Goal: Information Seeking & Learning: Compare options

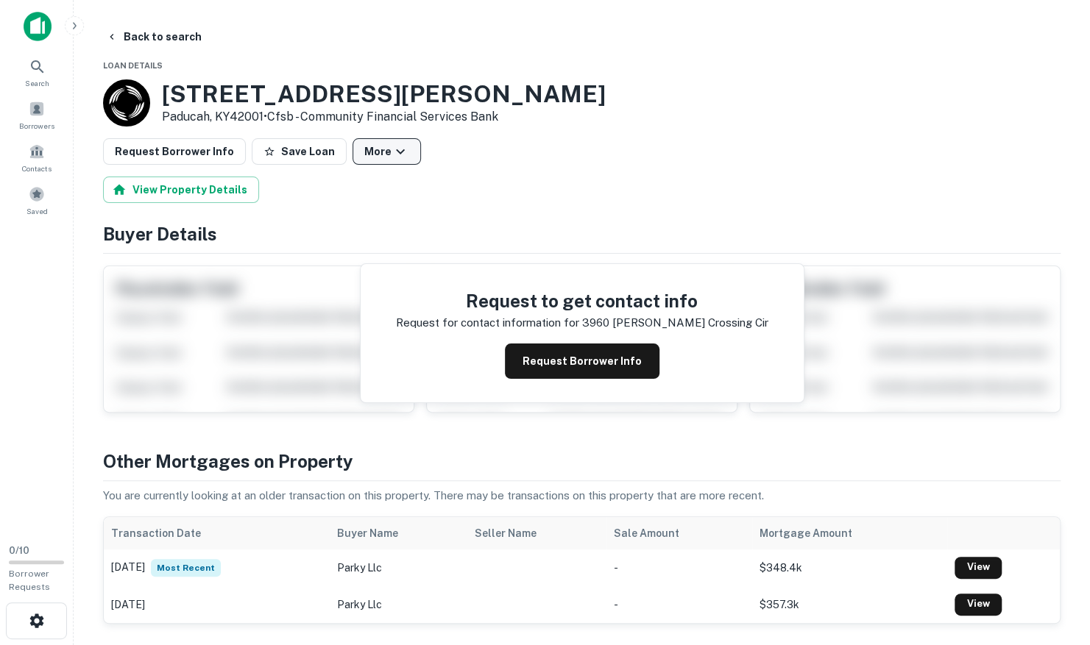
click at [352, 149] on button "More" at bounding box center [386, 151] width 68 height 26
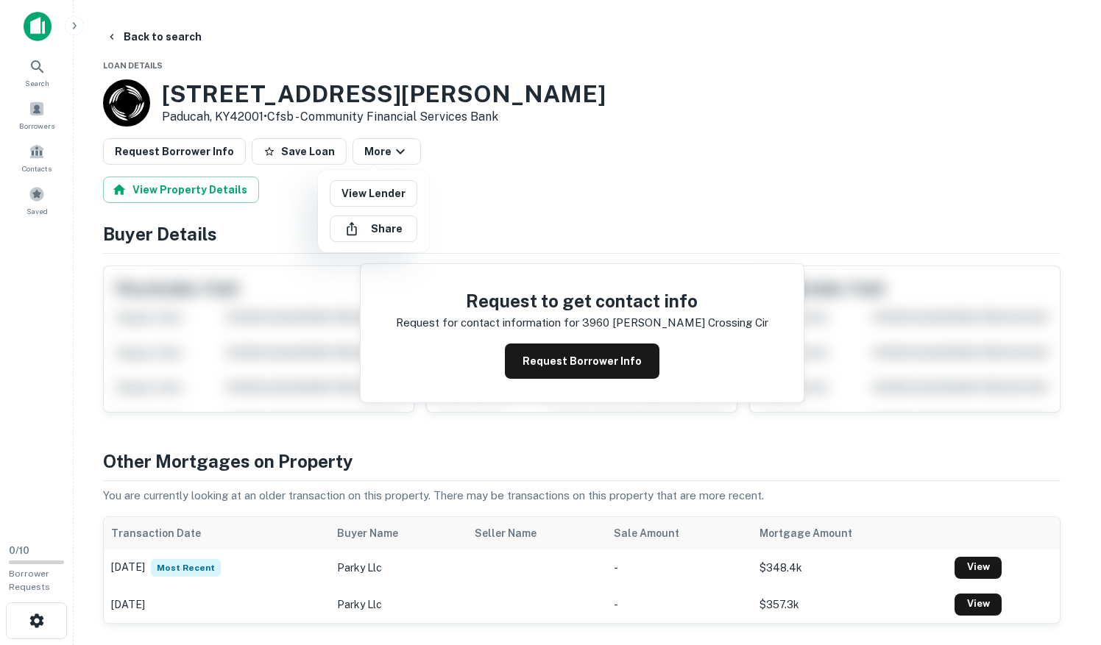
click at [224, 188] on div at bounding box center [550, 322] width 1101 height 645
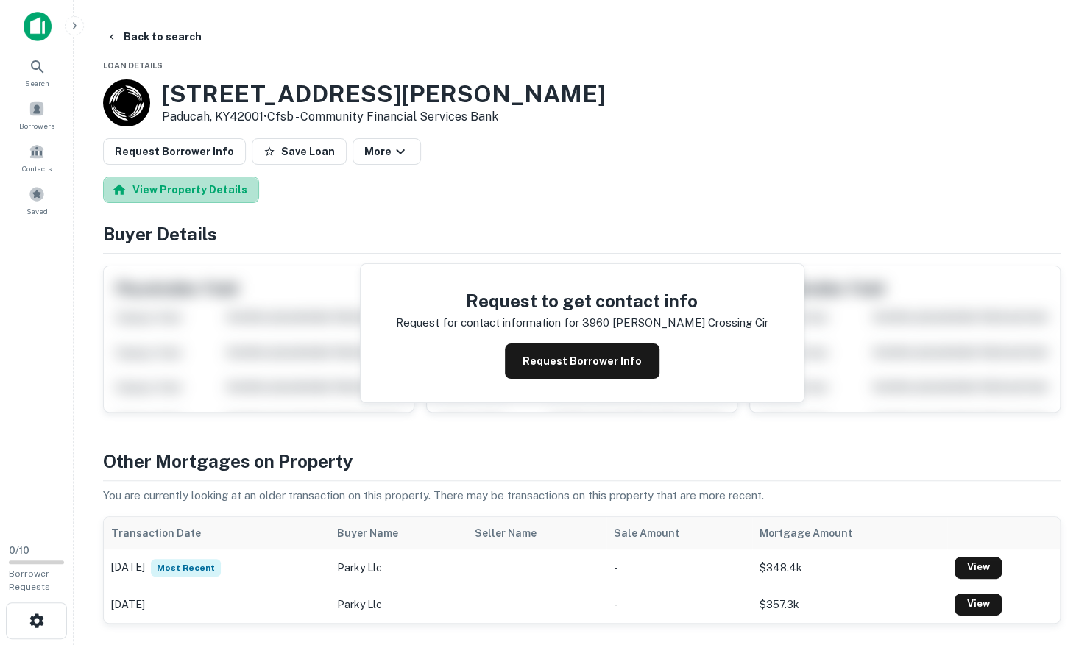
click at [224, 188] on button "View Property Details" at bounding box center [181, 190] width 156 height 26
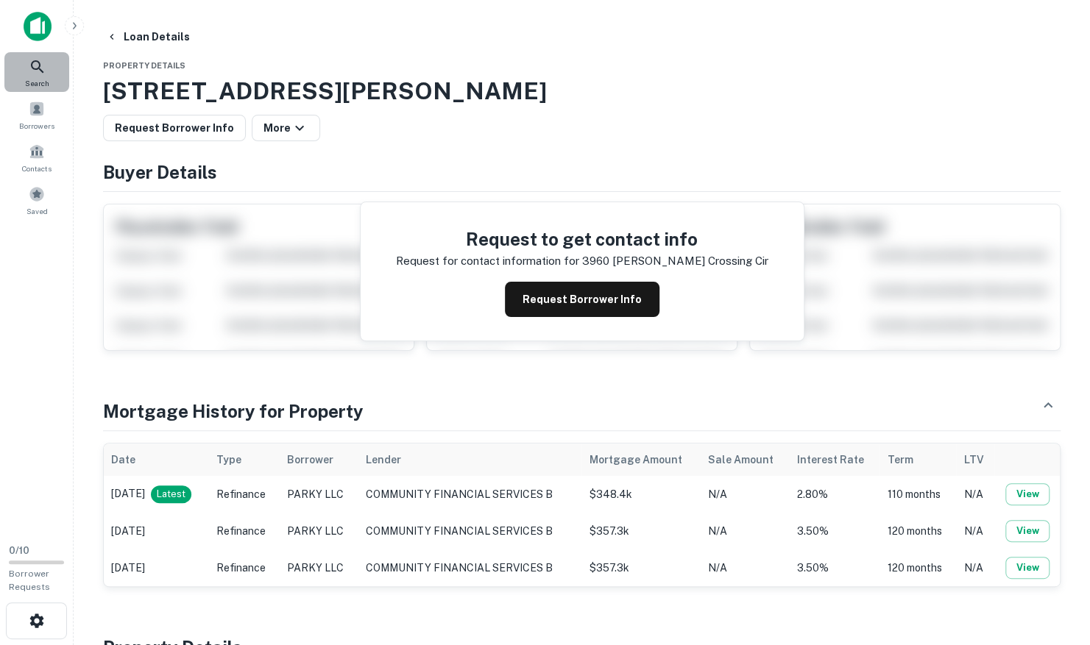
click at [46, 72] on icon at bounding box center [38, 67] width 18 height 18
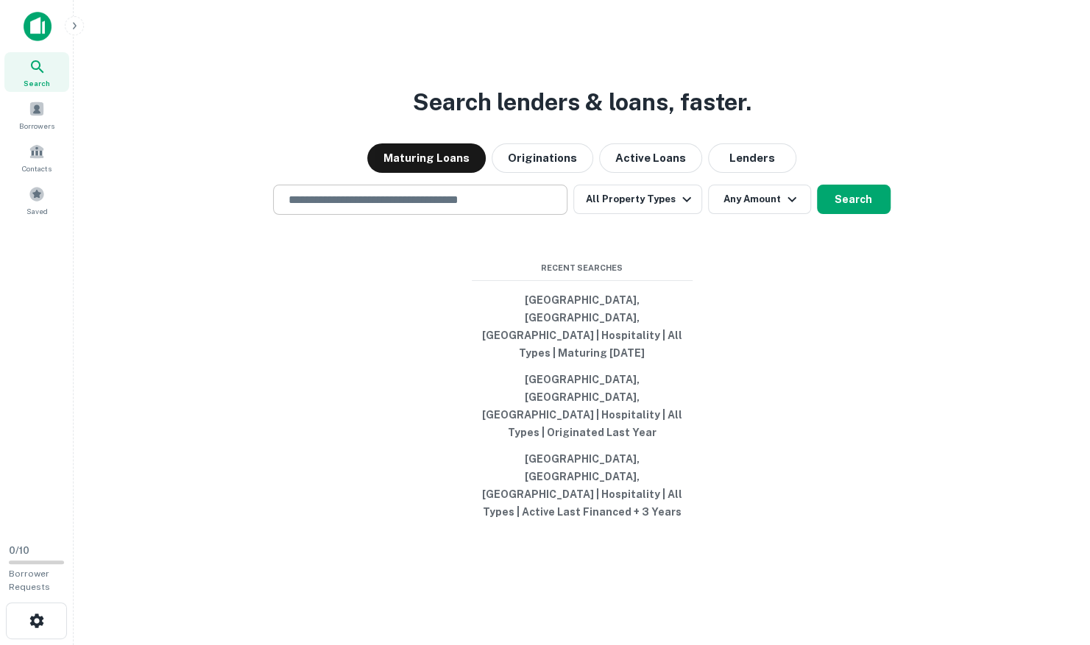
click at [483, 208] on input "text" at bounding box center [420, 199] width 281 height 17
paste input "**********"
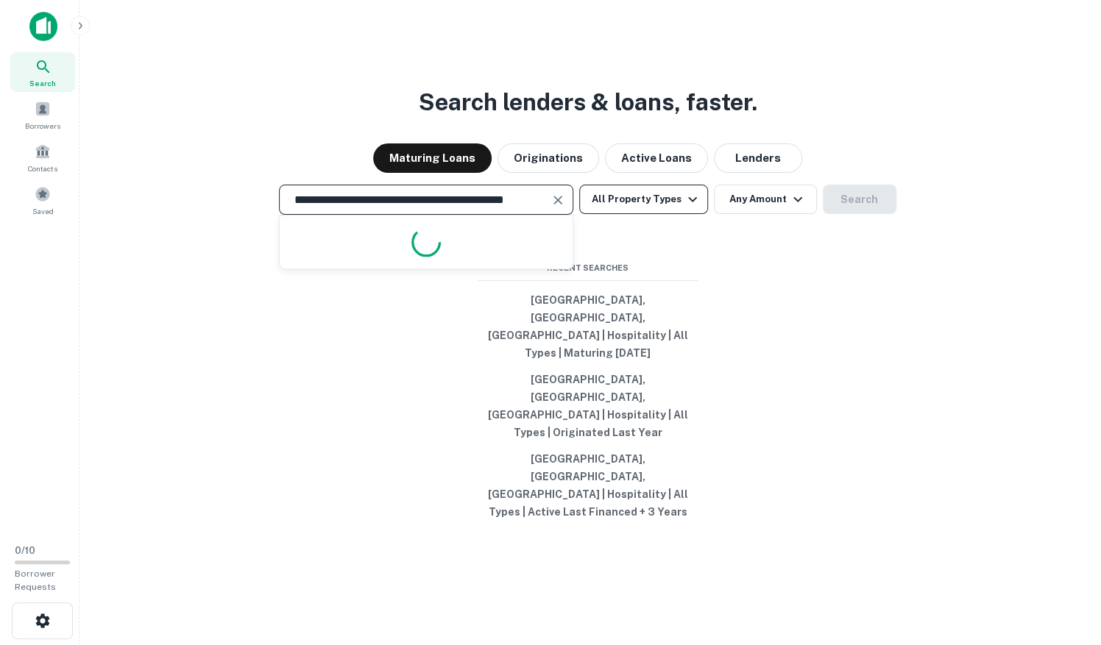
scroll to position [0, 35]
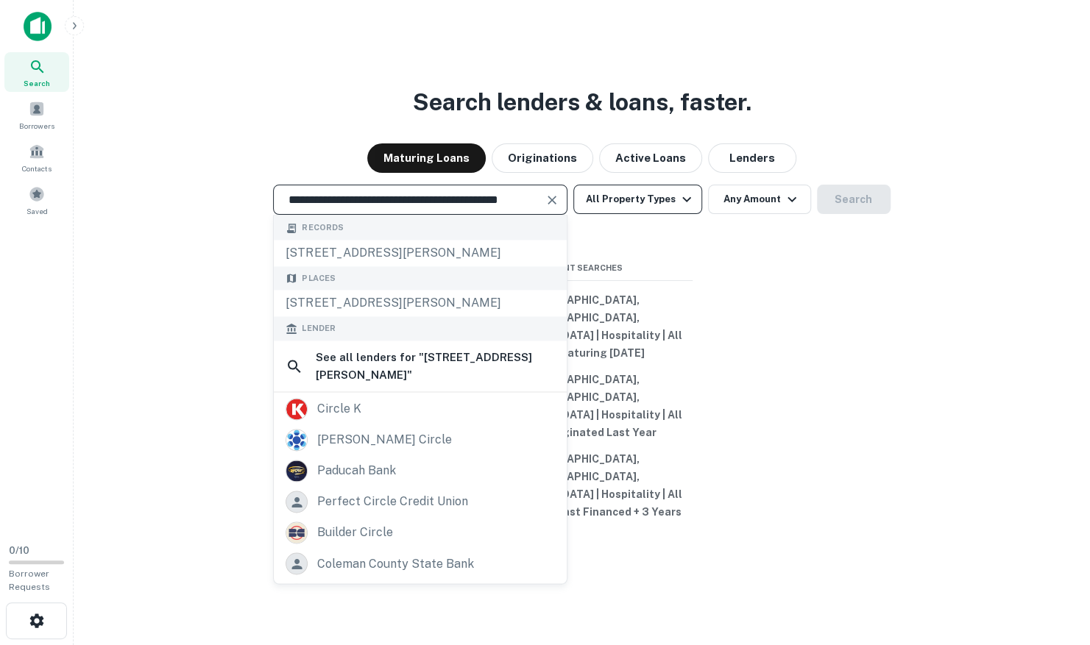
type input "**********"
click at [690, 208] on icon "button" at bounding box center [687, 200] width 18 height 18
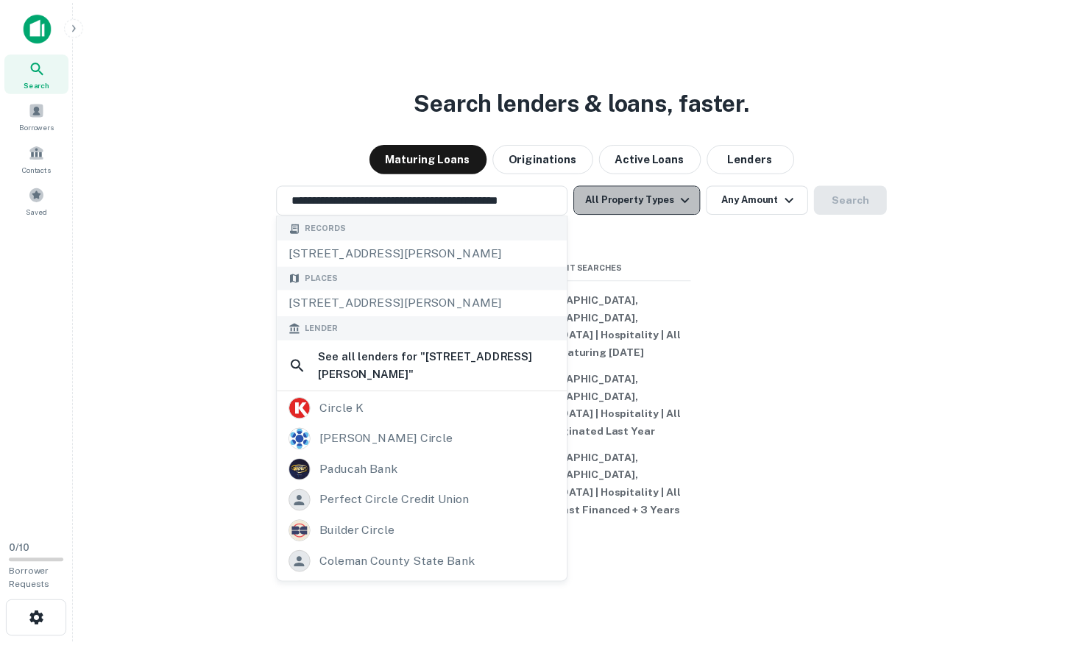
scroll to position [0, 0]
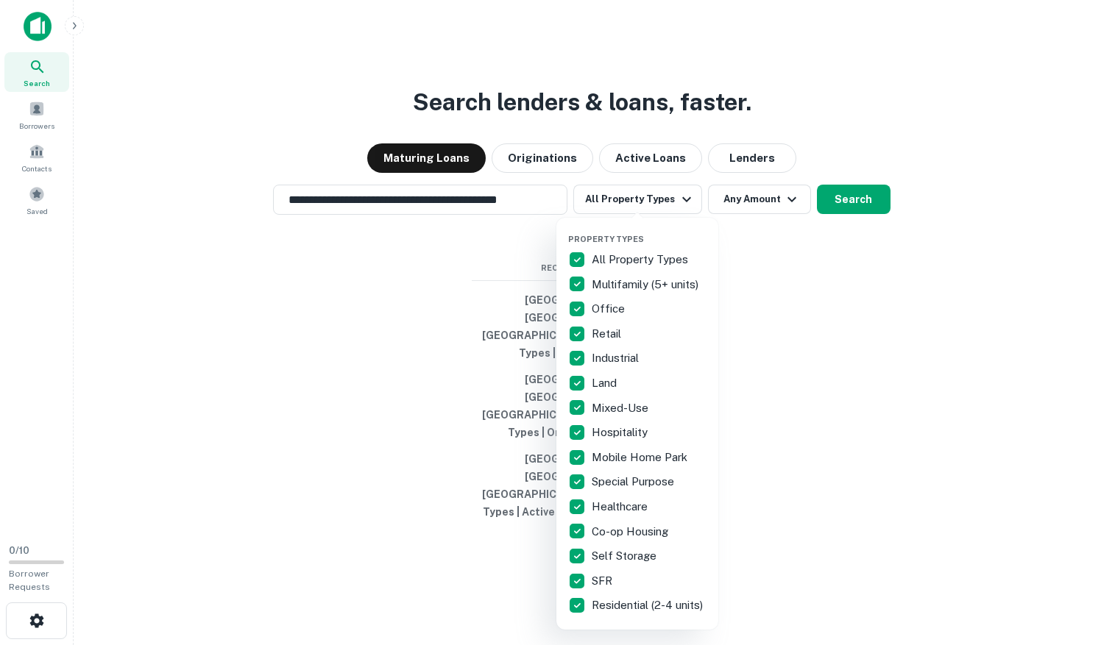
click at [658, 263] on p "All Property Types" at bounding box center [641, 260] width 99 height 18
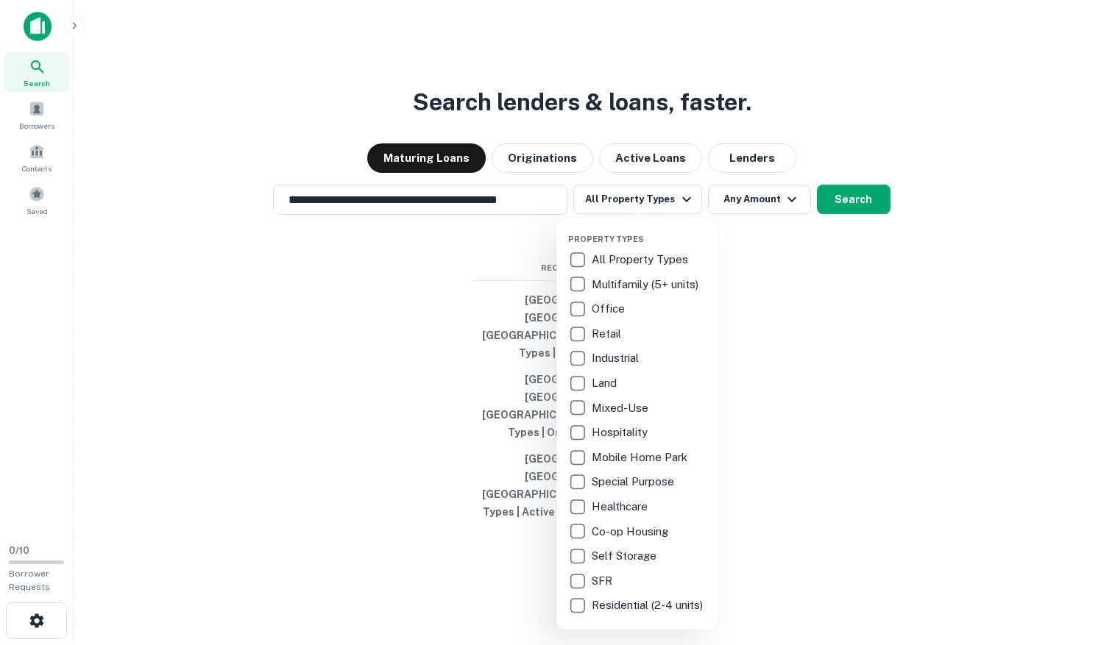
click at [603, 428] on p "Hospitality" at bounding box center [621, 433] width 59 height 18
click at [504, 278] on div at bounding box center [550, 322] width 1101 height 645
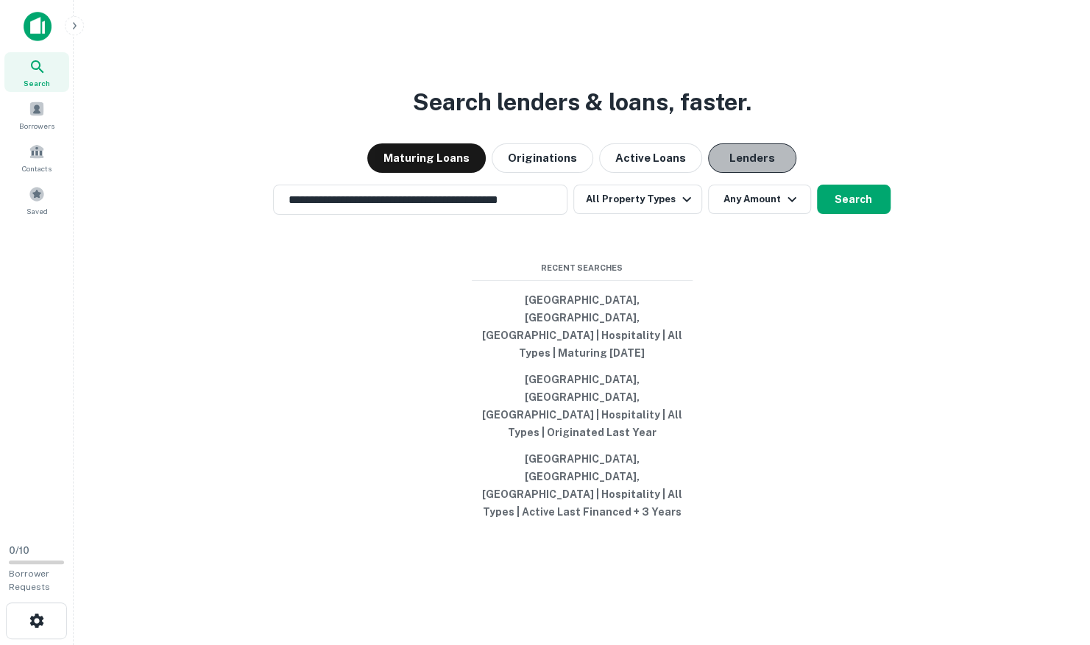
click at [751, 173] on button "Lenders" at bounding box center [752, 158] width 88 height 29
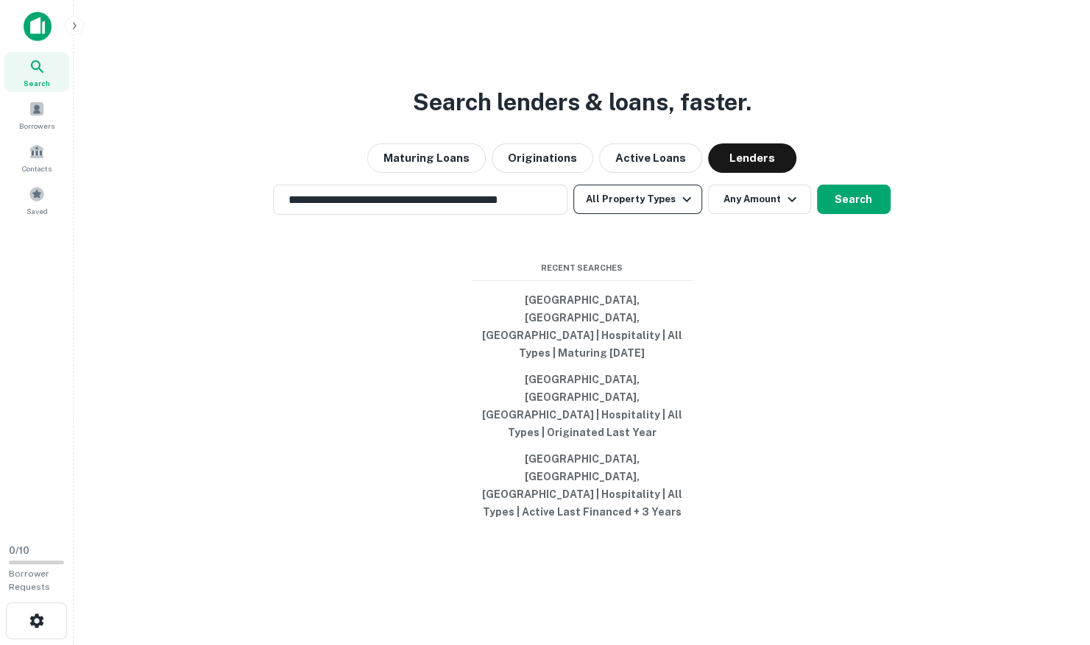
click at [655, 214] on button "All Property Types" at bounding box center [637, 199] width 128 height 29
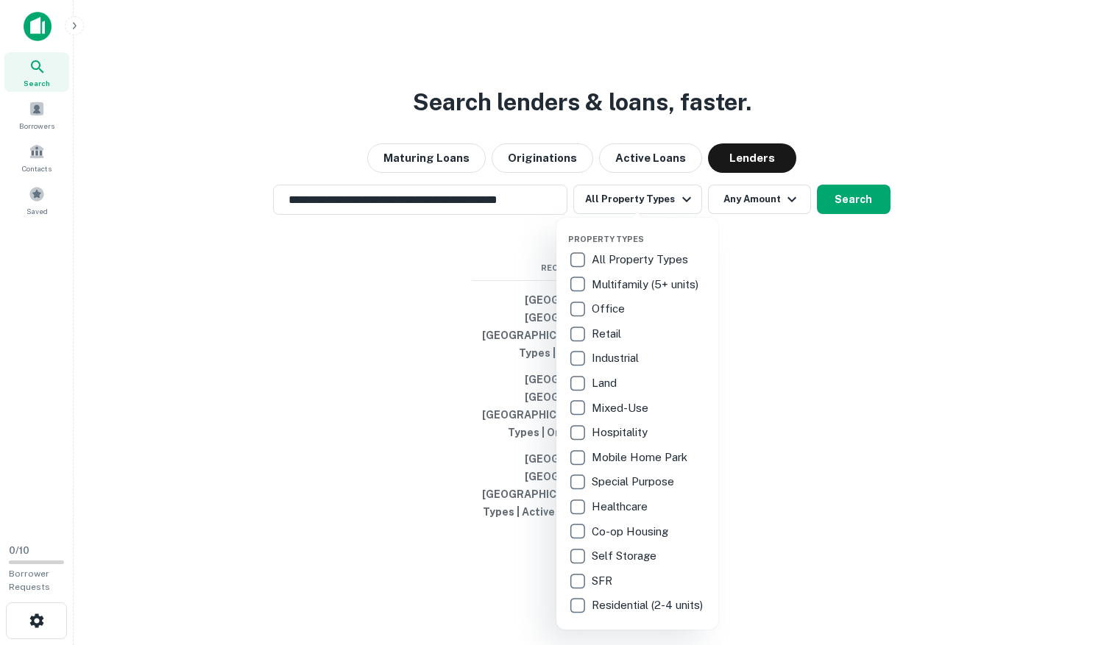
click at [626, 433] on p "Hospitality" at bounding box center [621, 433] width 59 height 18
click at [852, 362] on div at bounding box center [550, 322] width 1101 height 645
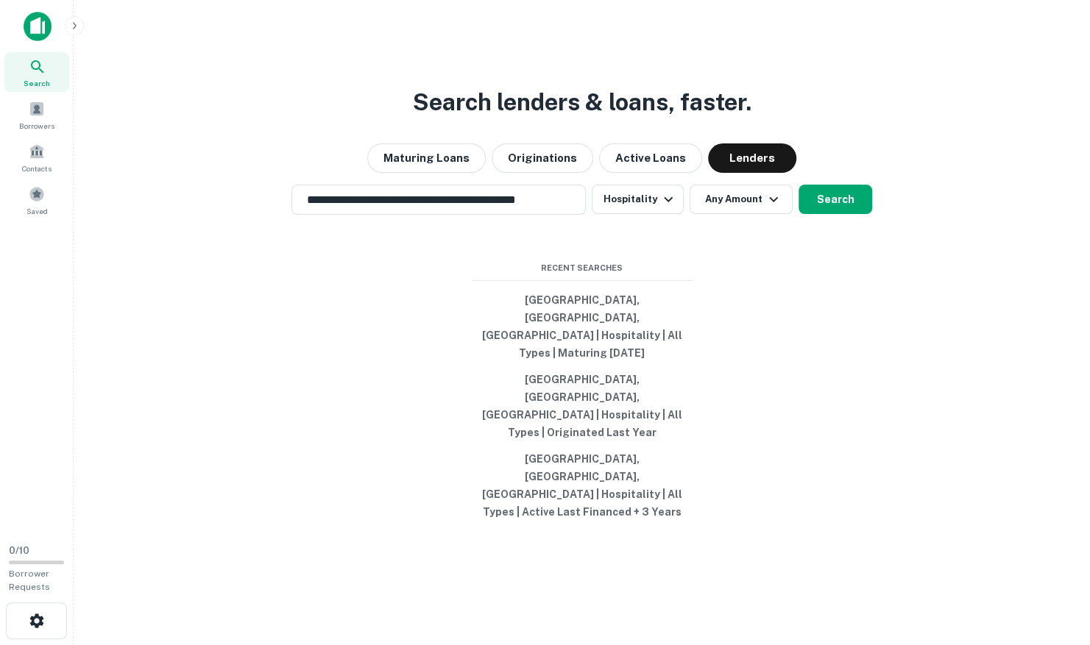
click at [747, 231] on div "**********" at bounding box center [581, 357] width 993 height 645
click at [751, 214] on button "Any Amount" at bounding box center [741, 199] width 103 height 29
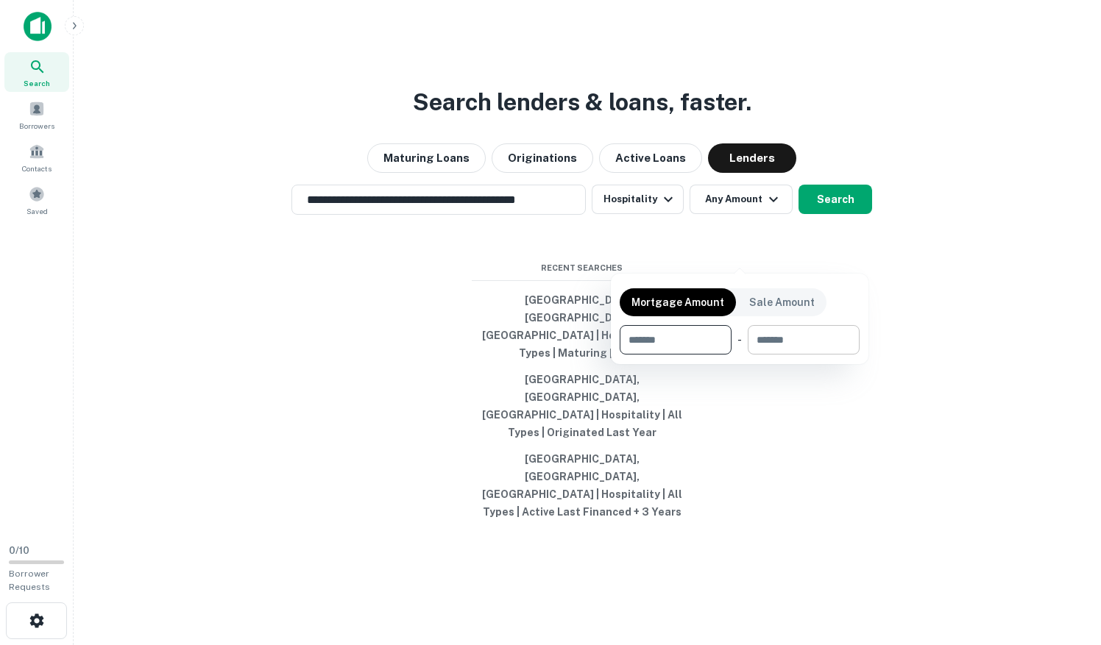
click at [813, 346] on input "number" at bounding box center [799, 339] width 102 height 29
click at [700, 331] on input "number" at bounding box center [671, 339] width 102 height 29
click at [704, 334] on input "number" at bounding box center [671, 339] width 102 height 29
click at [785, 327] on input "number" at bounding box center [799, 339] width 102 height 29
click at [692, 336] on input "number" at bounding box center [671, 339] width 102 height 29
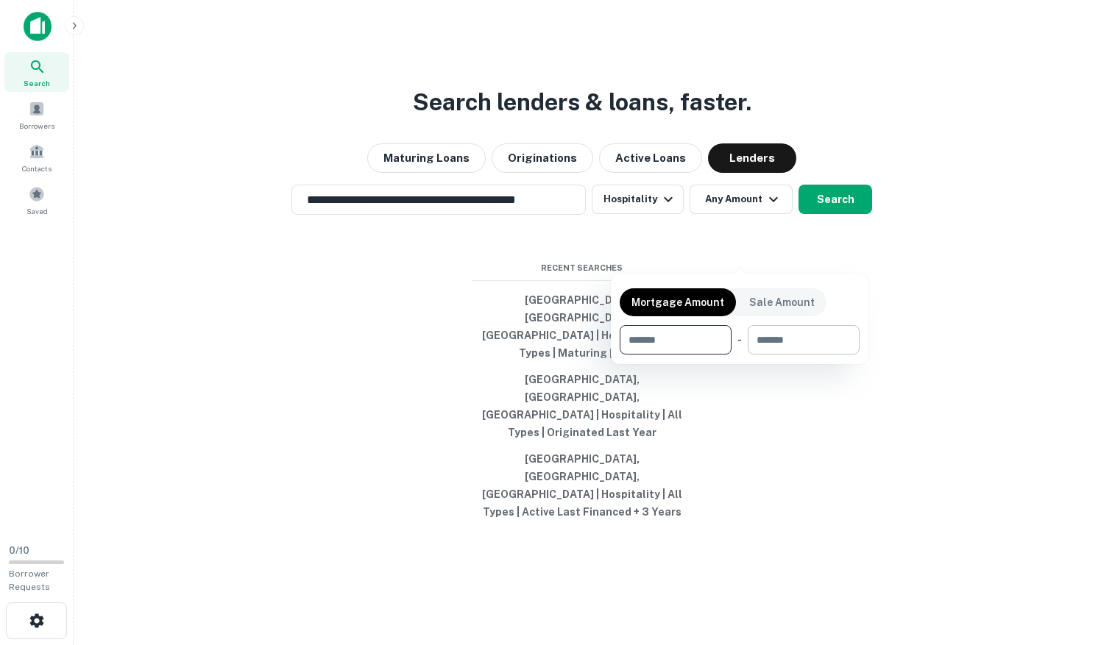
click at [774, 347] on input "number" at bounding box center [799, 339] width 102 height 29
click at [665, 336] on input "number" at bounding box center [671, 339] width 102 height 29
click at [669, 343] on input "number" at bounding box center [671, 339] width 102 height 29
click at [701, 350] on input "number" at bounding box center [671, 339] width 102 height 29
type input "*******"
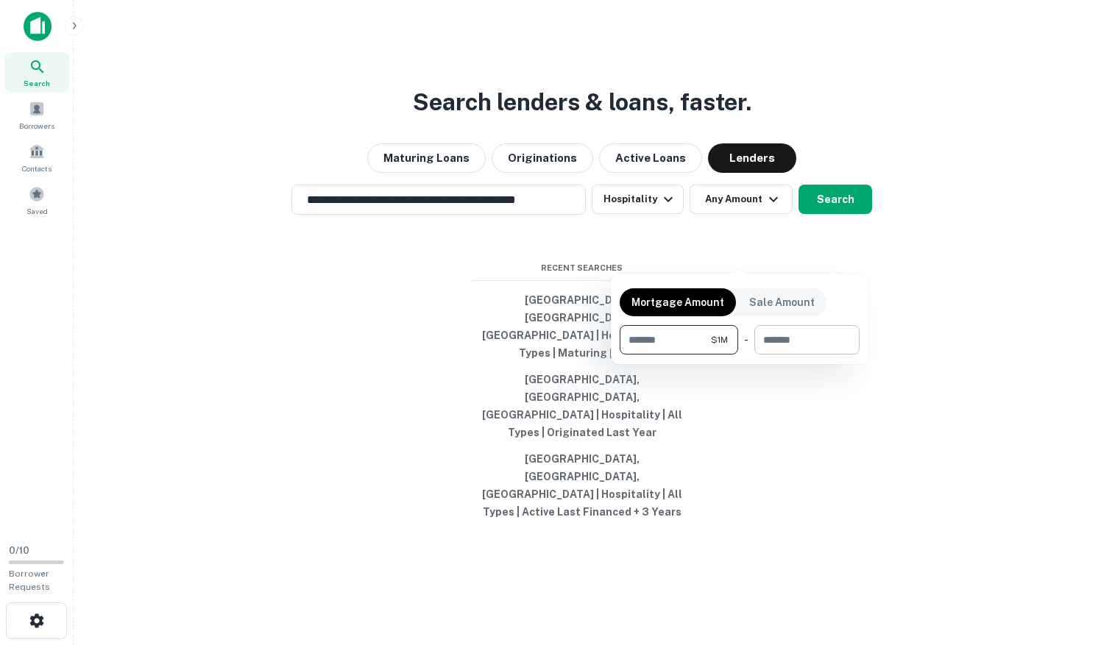
click at [775, 342] on input "number" at bounding box center [801, 339] width 95 height 29
type input "********"
click at [865, 319] on div "Mortgage Amount Sale Amount ******* $1M ​ - ******** $10M ​" at bounding box center [740, 319] width 258 height 91
click at [839, 255] on div at bounding box center [550, 322] width 1101 height 645
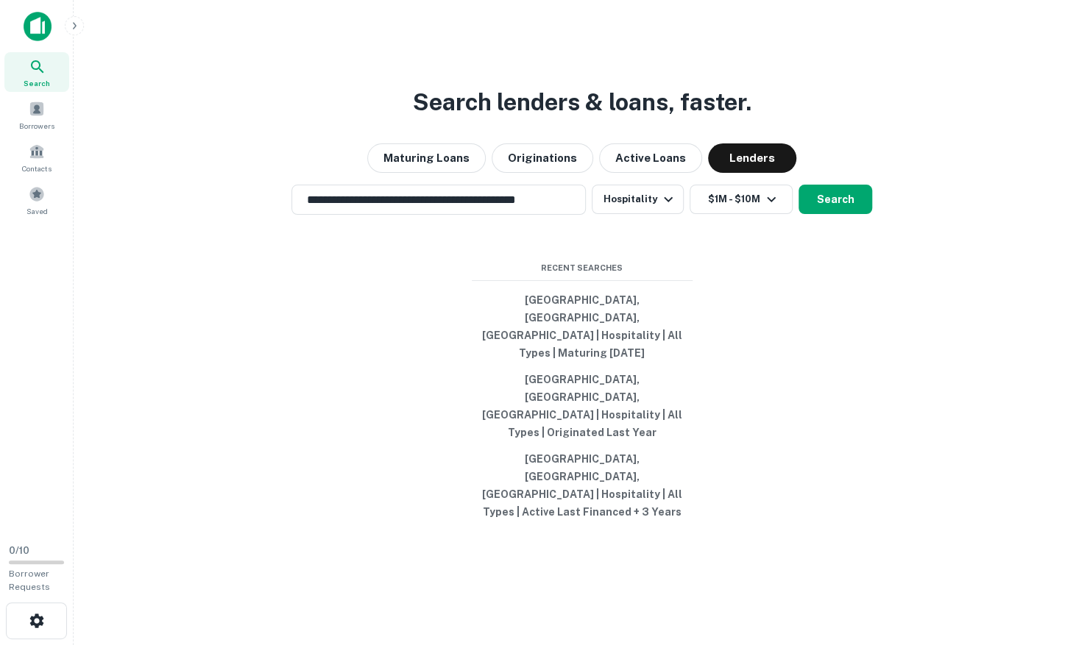
click at [839, 214] on button "Search" at bounding box center [835, 199] width 74 height 29
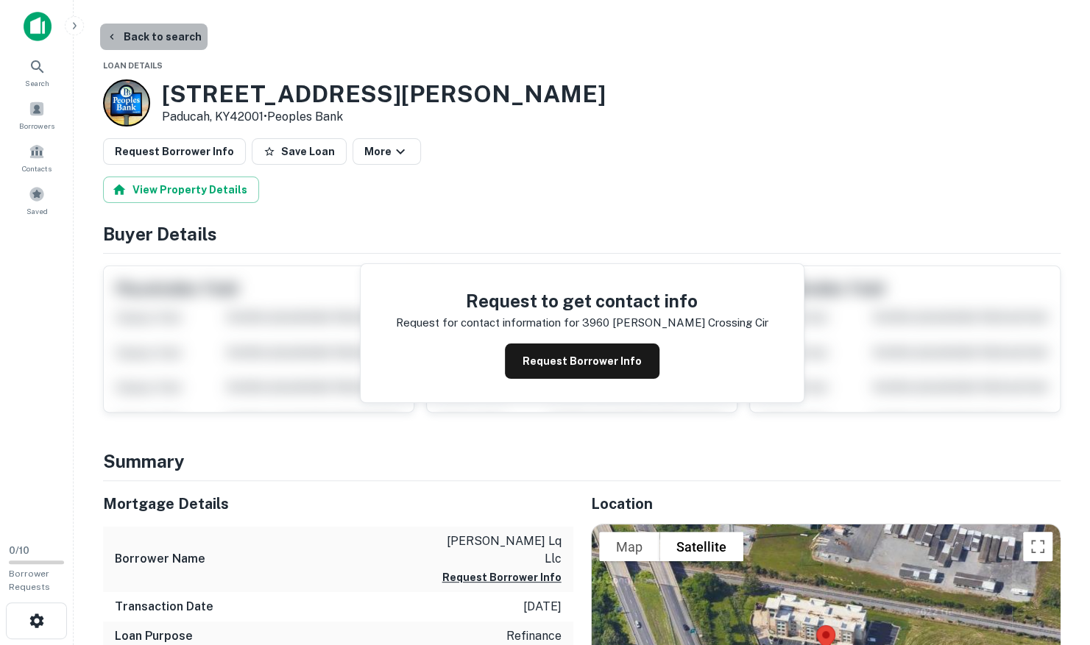
click at [180, 34] on button "Back to search" at bounding box center [153, 37] width 107 height 26
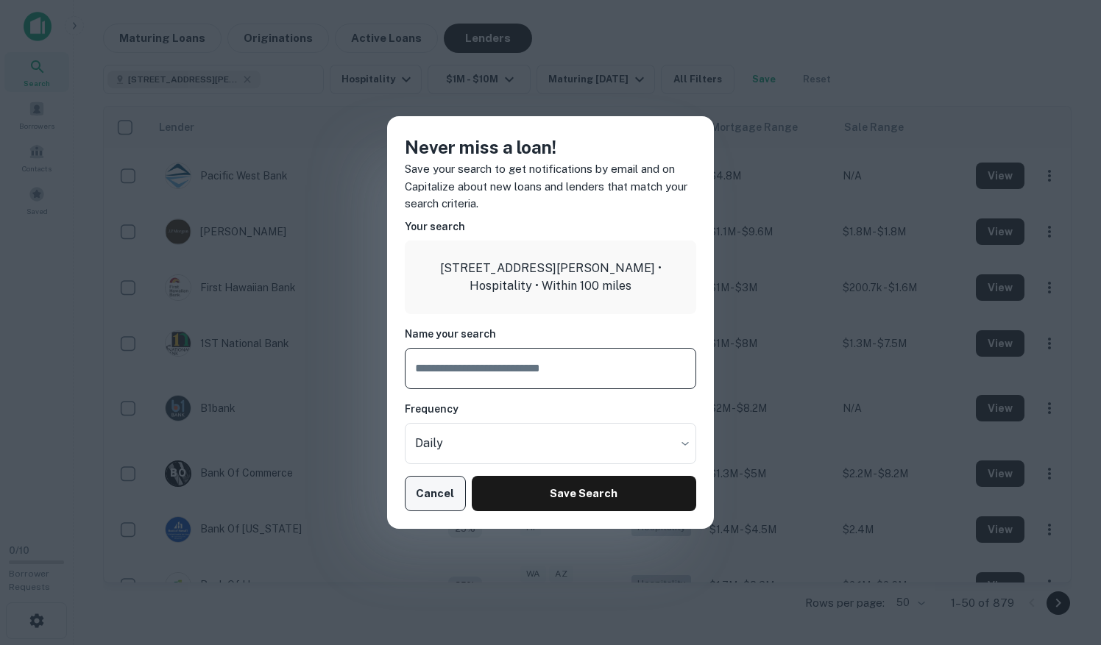
click at [447, 484] on button "Cancel" at bounding box center [435, 493] width 61 height 35
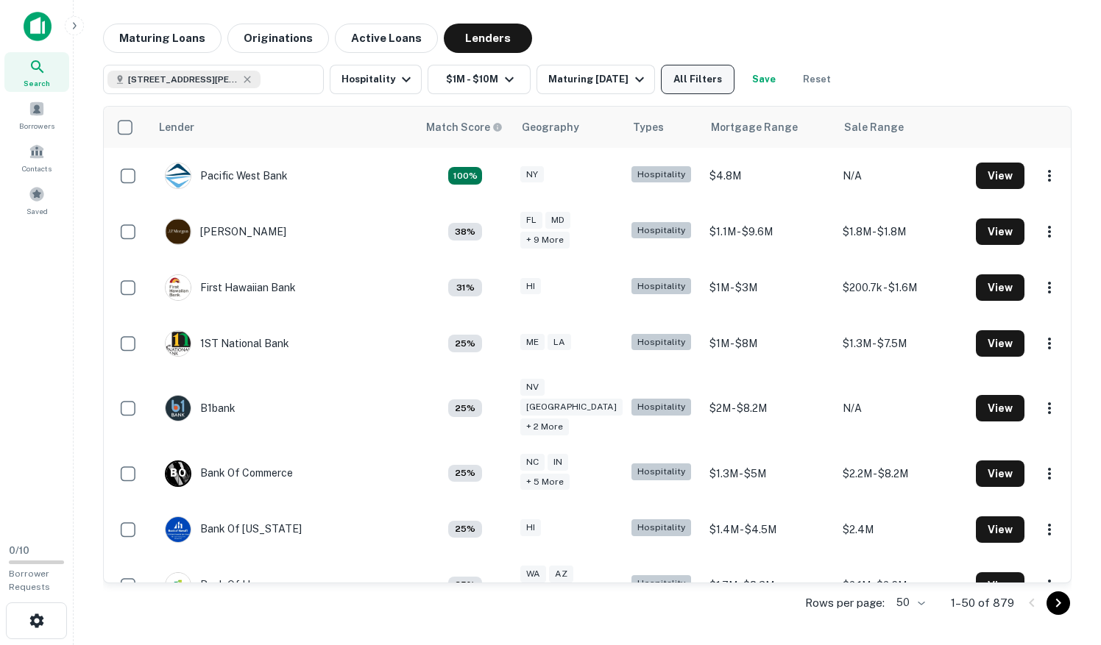
click at [706, 74] on button "All Filters" at bounding box center [698, 79] width 74 height 29
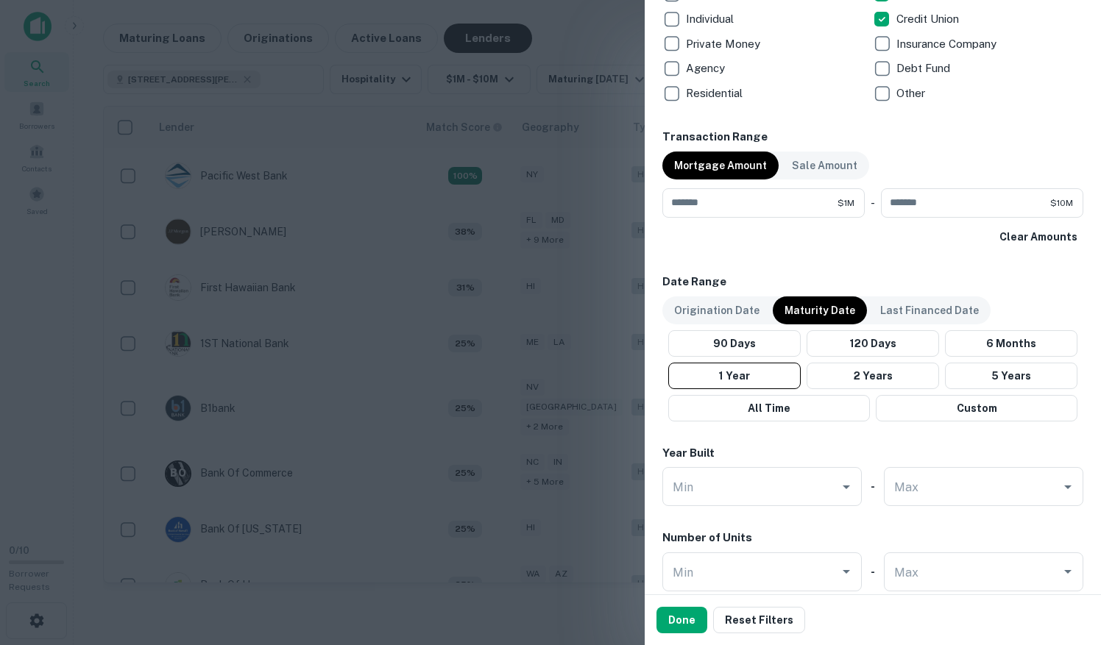
scroll to position [639, 0]
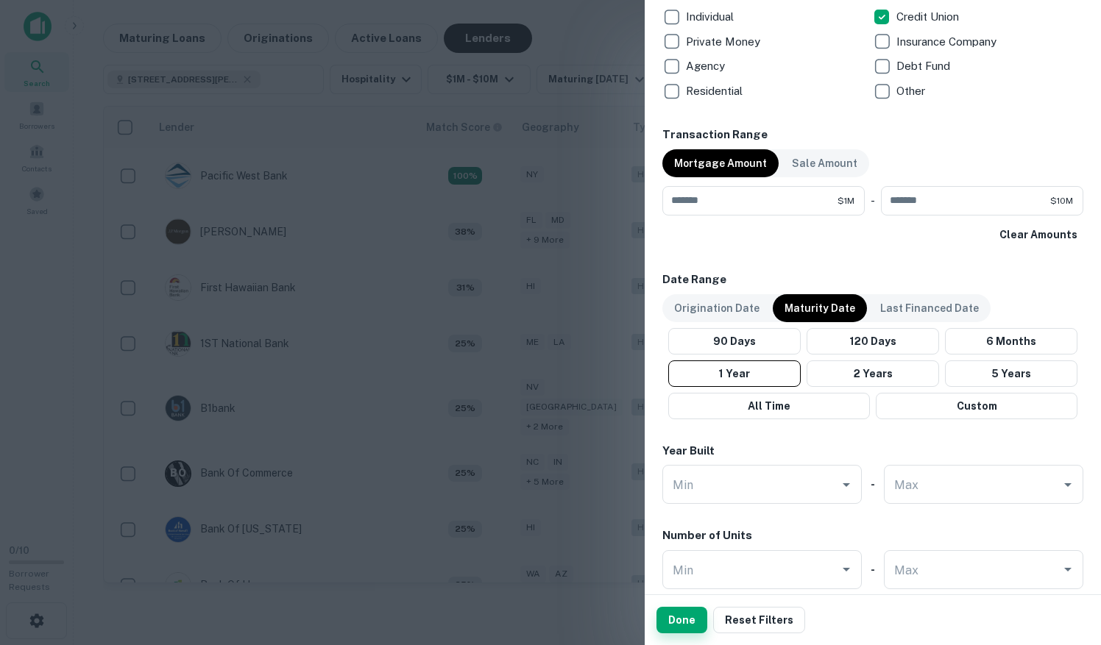
click at [679, 626] on button "Done" at bounding box center [681, 620] width 51 height 26
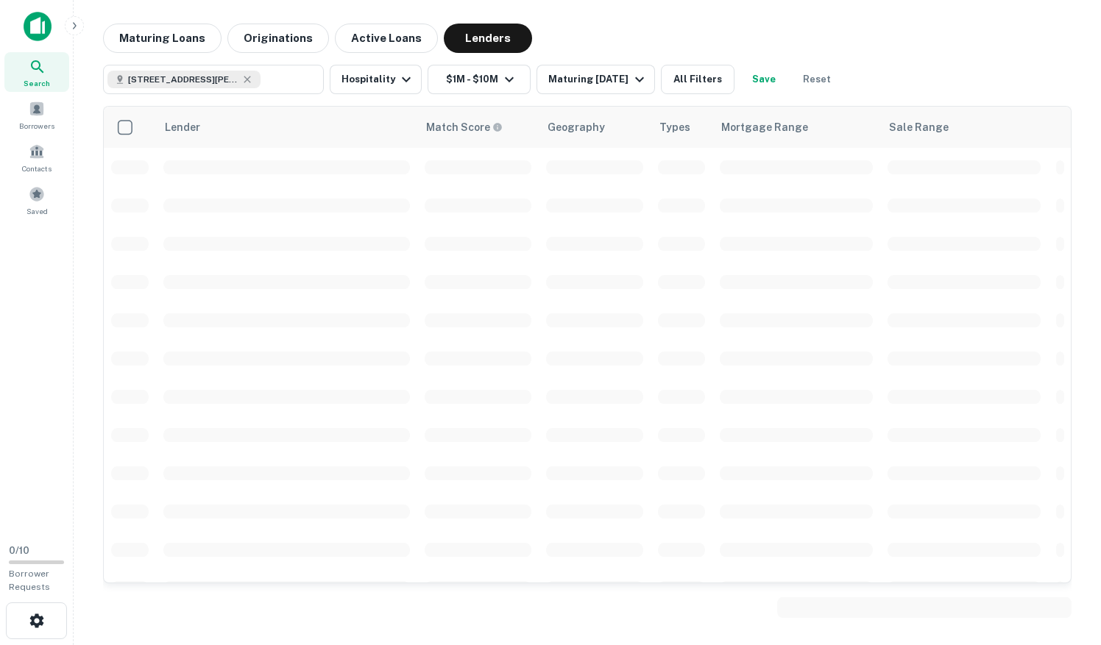
click at [679, 626] on main "Maturing Loans Originations Active Loans Lenders [STREET_ADDRESS][PERSON_NAME] …" at bounding box center [587, 322] width 1027 height 645
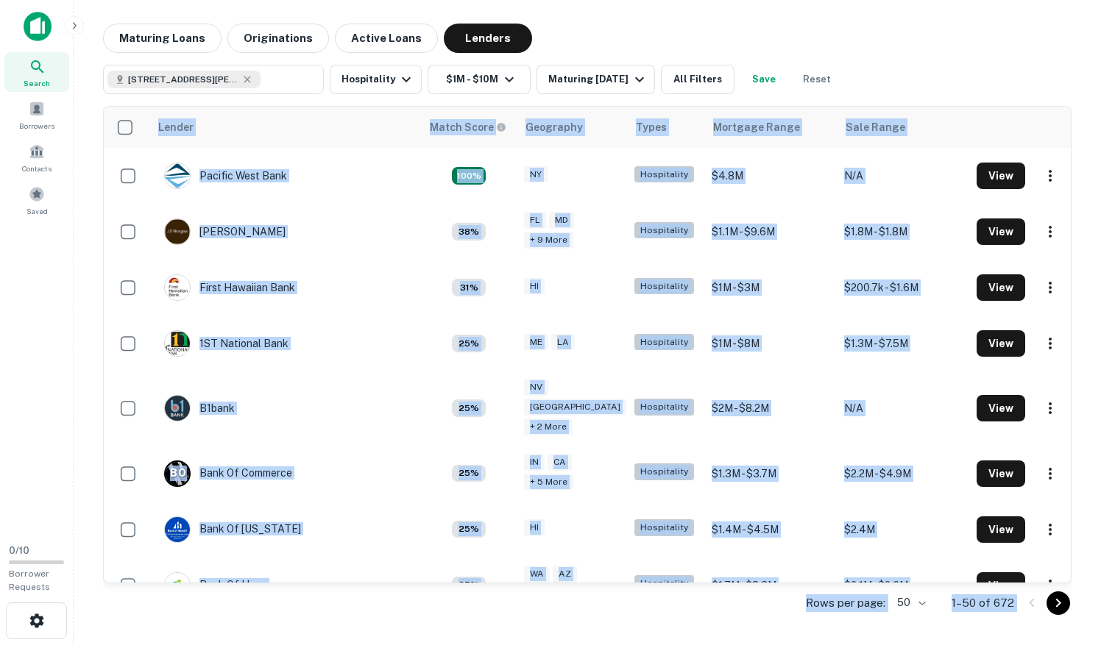
click at [662, 626] on main "Maturing Loans Originations Active Loans Lenders [STREET_ADDRESS][PERSON_NAME] …" at bounding box center [587, 322] width 1027 height 645
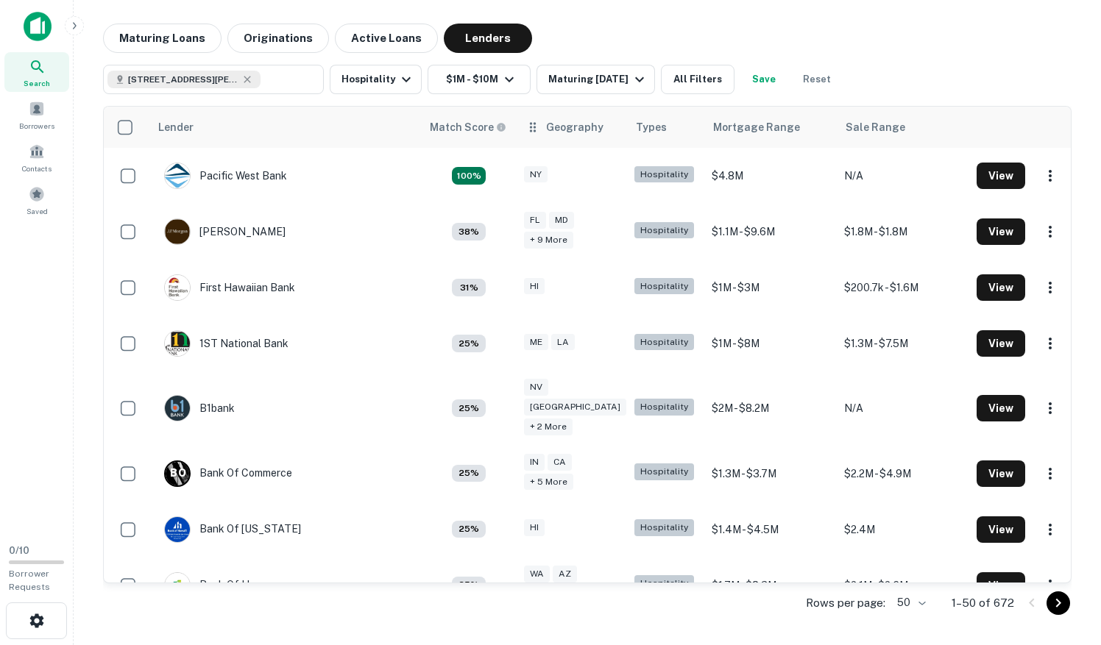
click at [525, 127] on icon at bounding box center [532, 127] width 15 height 18
click at [525, 130] on icon at bounding box center [532, 127] width 15 height 18
click at [530, 130] on icon at bounding box center [533, 127] width 6 height 10
click at [576, 132] on div "Geography" at bounding box center [574, 127] width 57 height 18
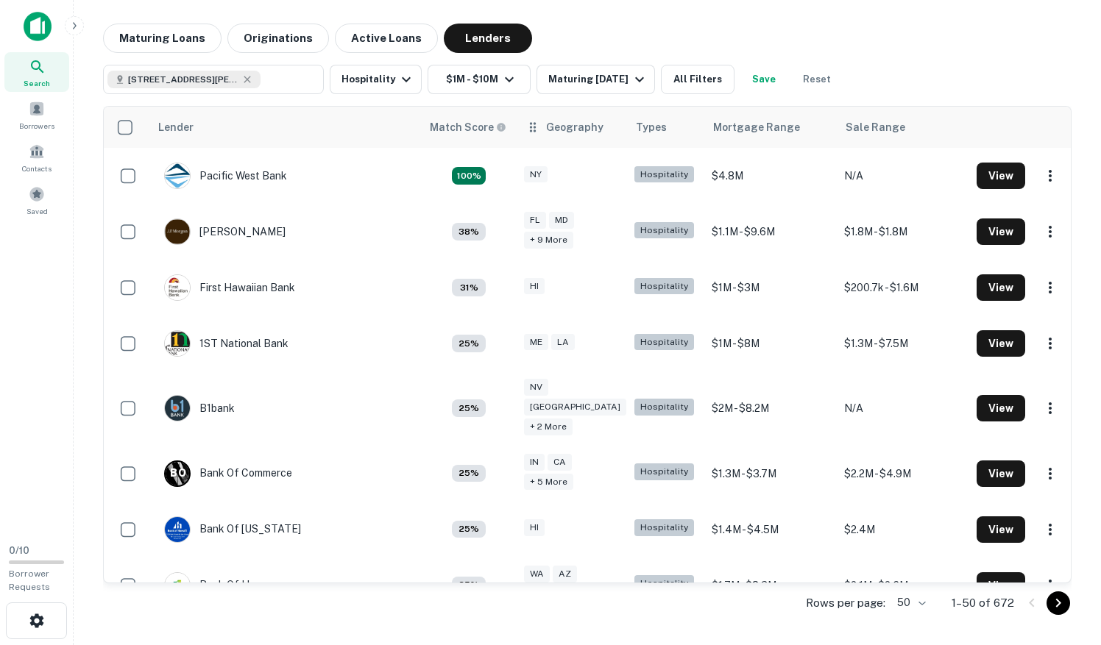
click at [576, 132] on div "Geography" at bounding box center [574, 127] width 57 height 18
click at [548, 135] on th "Geography" at bounding box center [572, 127] width 110 height 41
click at [525, 132] on icon at bounding box center [532, 127] width 15 height 18
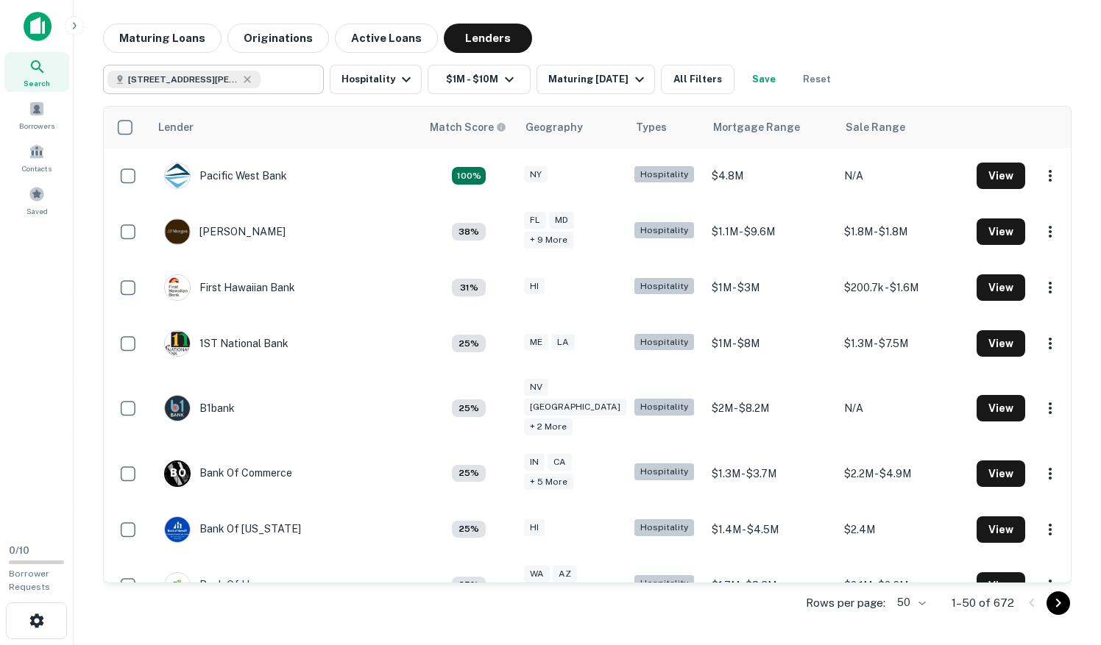
click at [290, 82] on input "text" at bounding box center [289, 79] width 57 height 21
type input "**********"
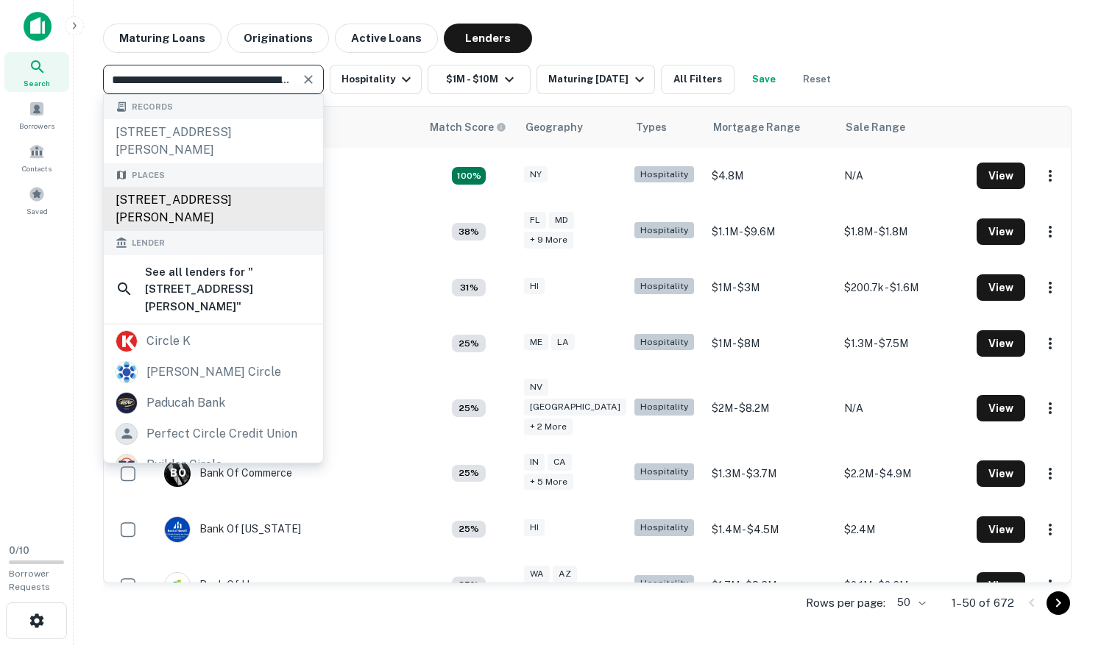
click at [242, 210] on div "[STREET_ADDRESS][PERSON_NAME]" at bounding box center [213, 209] width 219 height 44
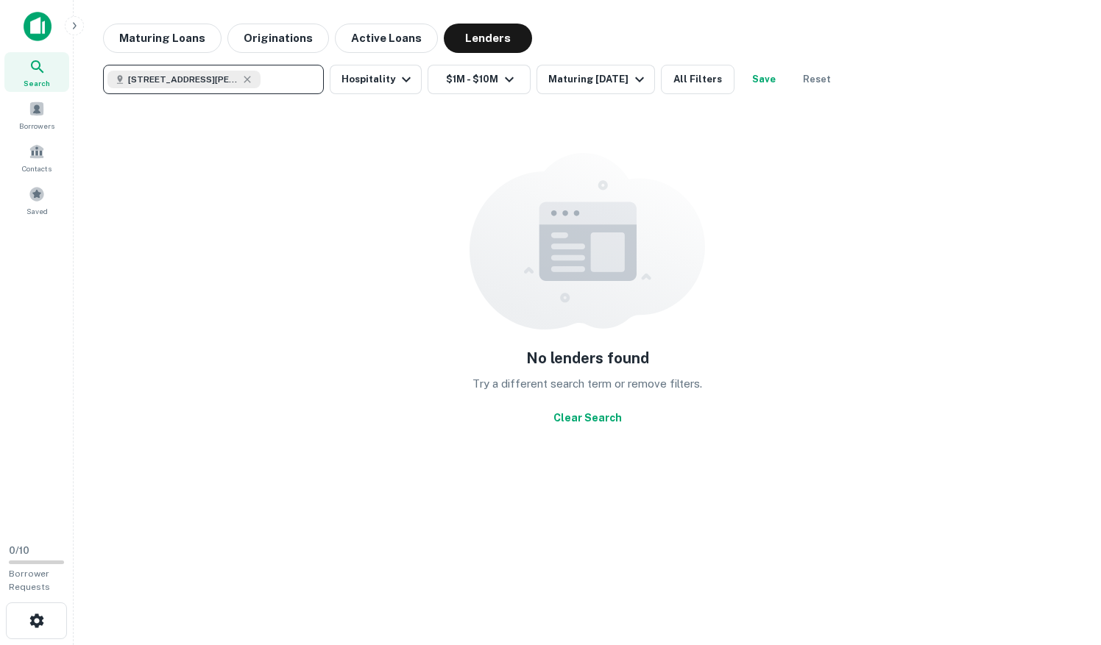
click at [265, 86] on input "text" at bounding box center [289, 79] width 57 height 21
click at [271, 80] on input "text" at bounding box center [289, 79] width 57 height 21
type input "**********"
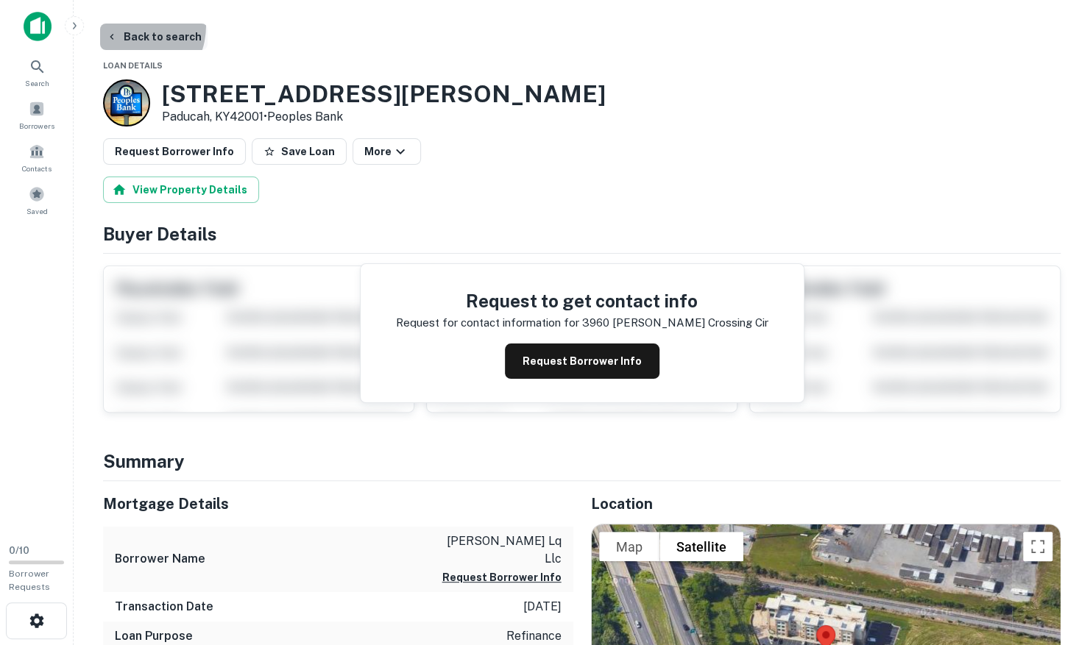
click at [122, 25] on button "Back to search" at bounding box center [153, 37] width 107 height 26
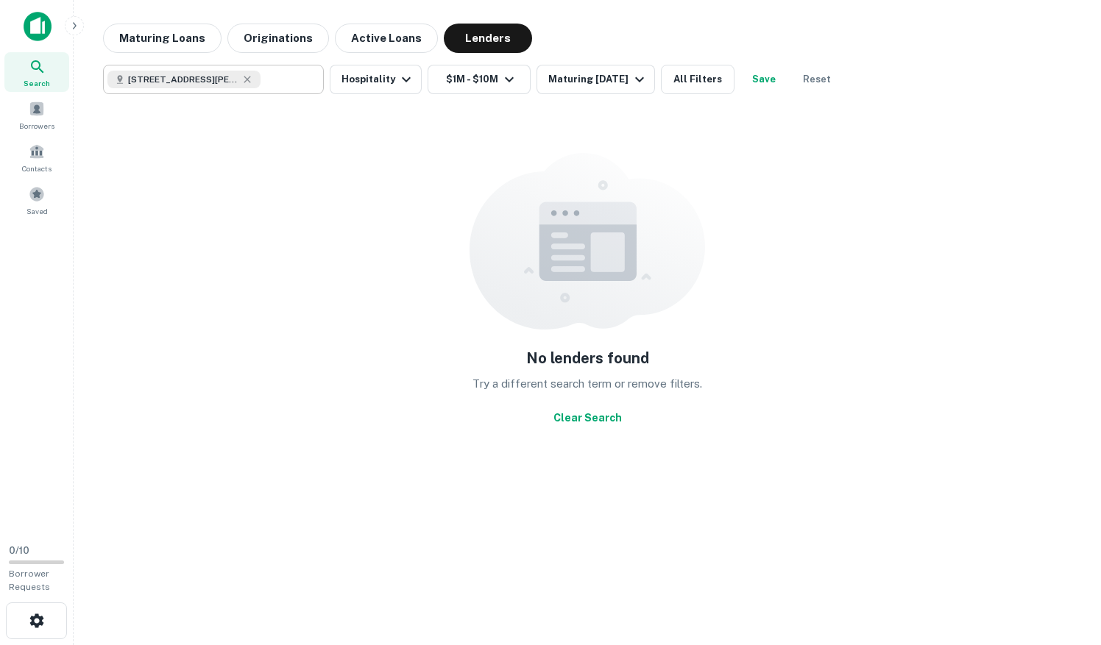
click at [255, 81] on div "[STREET_ADDRESS][PERSON_NAME]" at bounding box center [183, 80] width 153 height 18
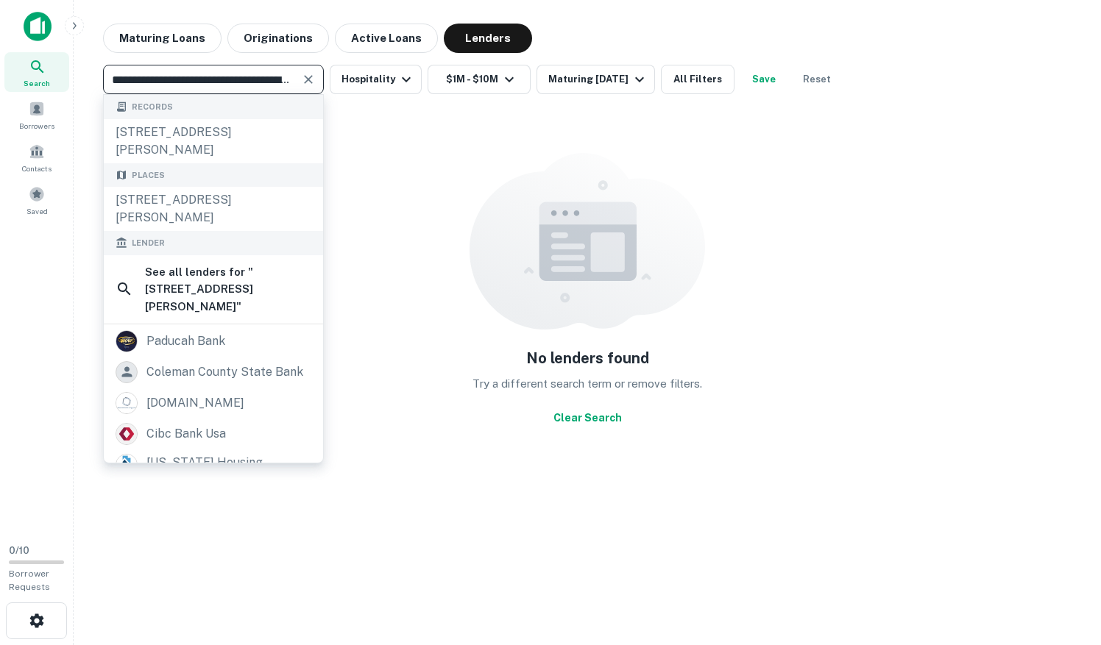
click at [249, 79] on input "**********" at bounding box center [201, 79] width 188 height 21
drag, startPoint x: 266, startPoint y: 79, endPoint x: 124, endPoint y: 65, distance: 142.7
click at [124, 65] on div "**********" at bounding box center [213, 79] width 221 height 29
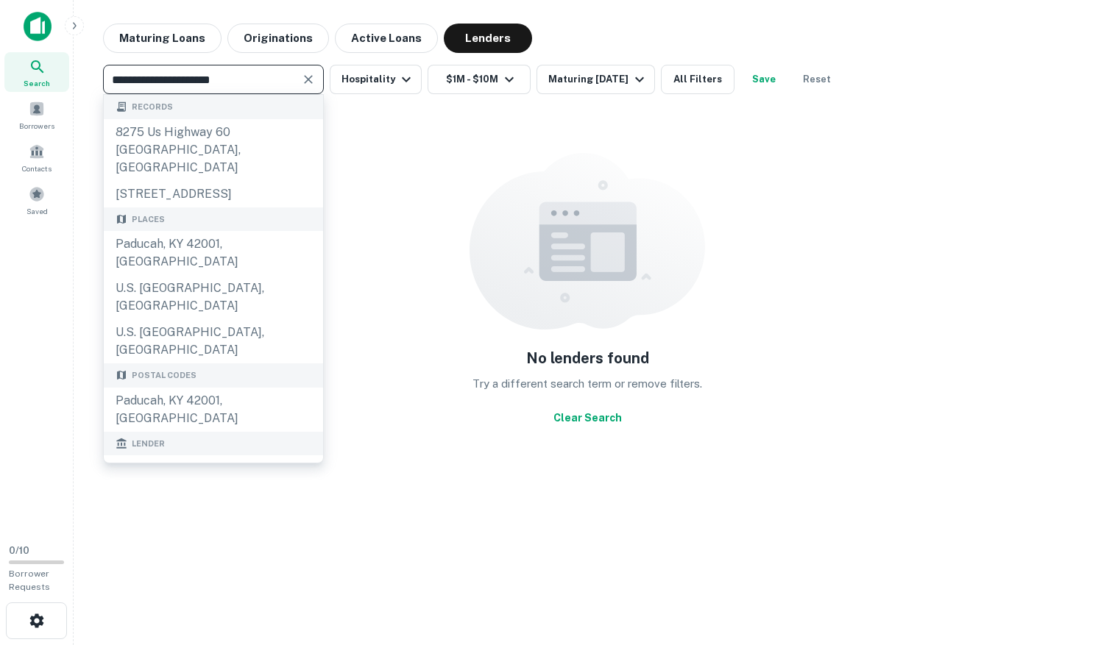
click at [244, 82] on input "**********" at bounding box center [201, 79] width 188 height 21
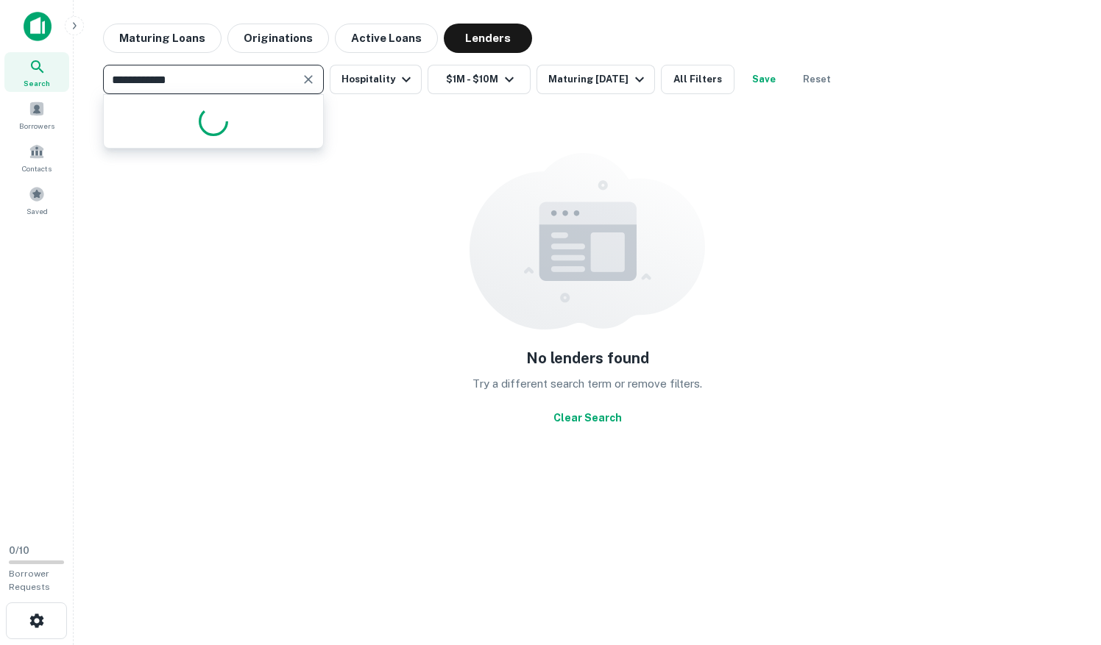
type input "**********"
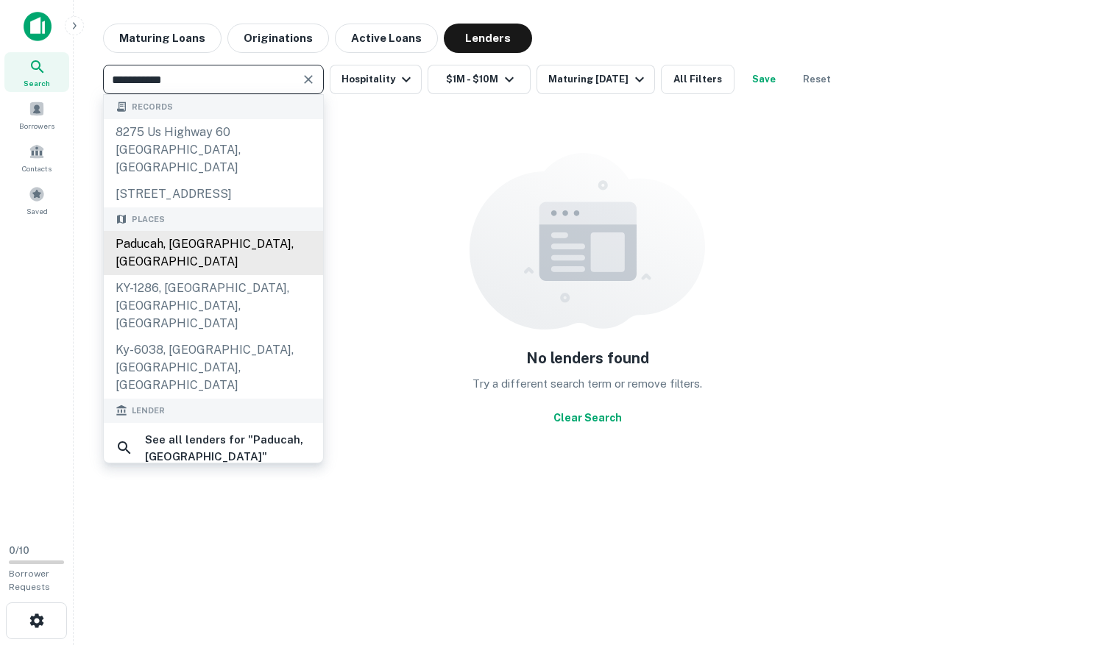
click at [237, 240] on div "Paducah, [GEOGRAPHIC_DATA], [GEOGRAPHIC_DATA]" at bounding box center [213, 253] width 219 height 44
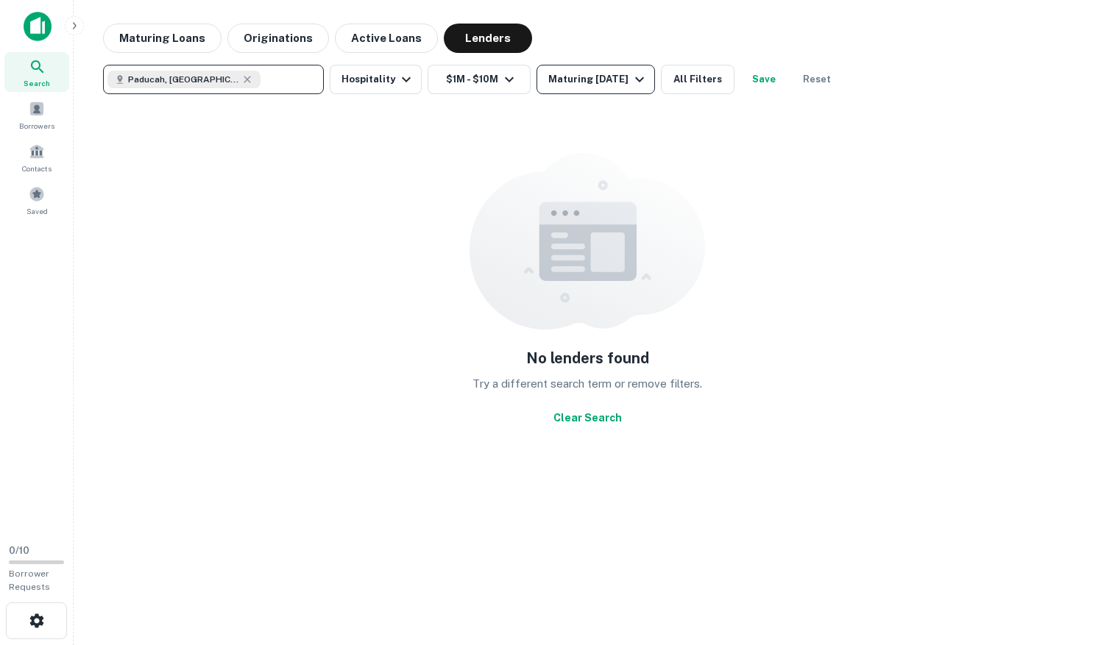
click at [611, 79] on div "Maturing [DATE]" at bounding box center [598, 80] width 100 height 18
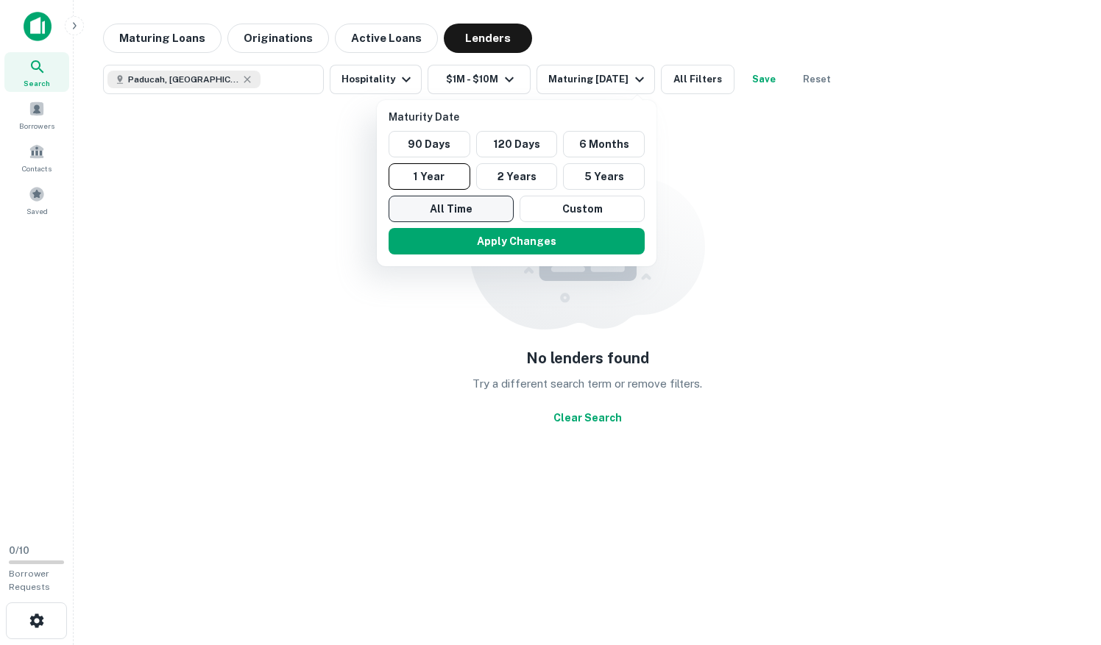
click at [456, 205] on button "All Time" at bounding box center [451, 209] width 125 height 26
click at [531, 239] on button "Apply Changes" at bounding box center [517, 241] width 256 height 26
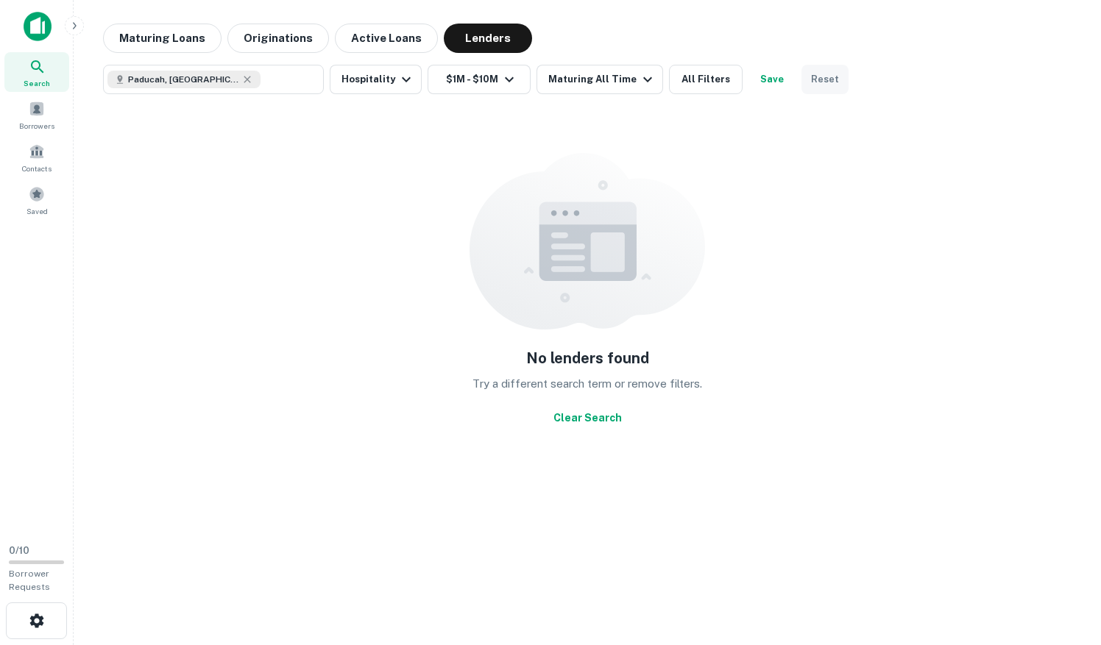
click at [814, 84] on button "Reset" at bounding box center [824, 79] width 47 height 29
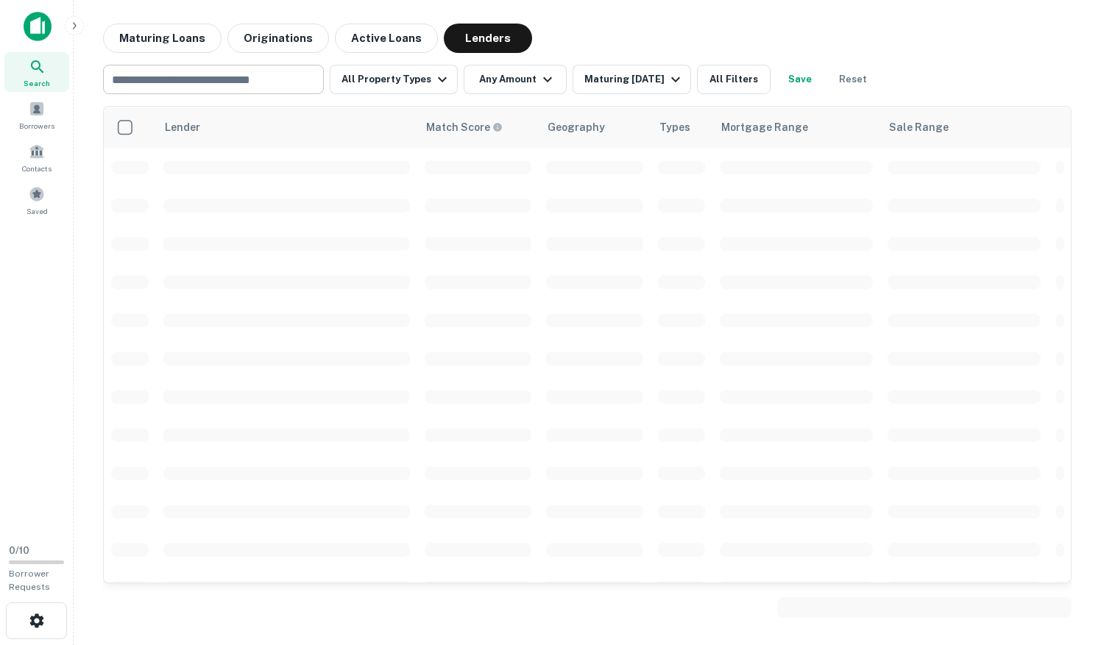
click at [244, 68] on div "​" at bounding box center [213, 79] width 221 height 29
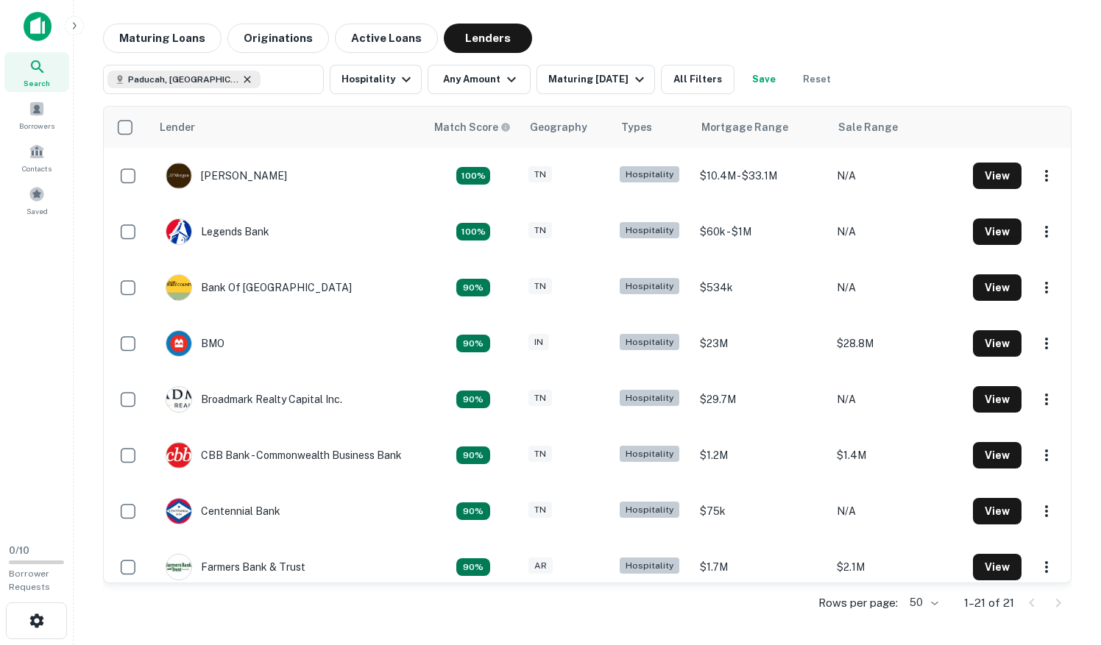
click at [241, 75] on icon at bounding box center [247, 80] width 12 height 12
type input "**********"
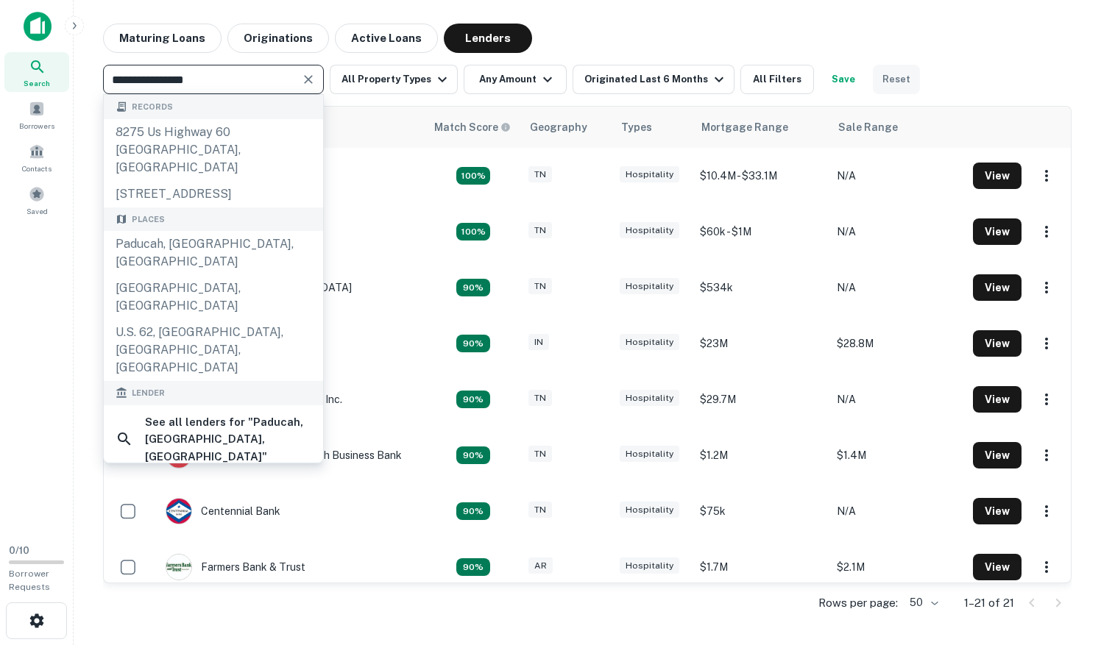
click at [887, 81] on button "Reset" at bounding box center [896, 79] width 47 height 29
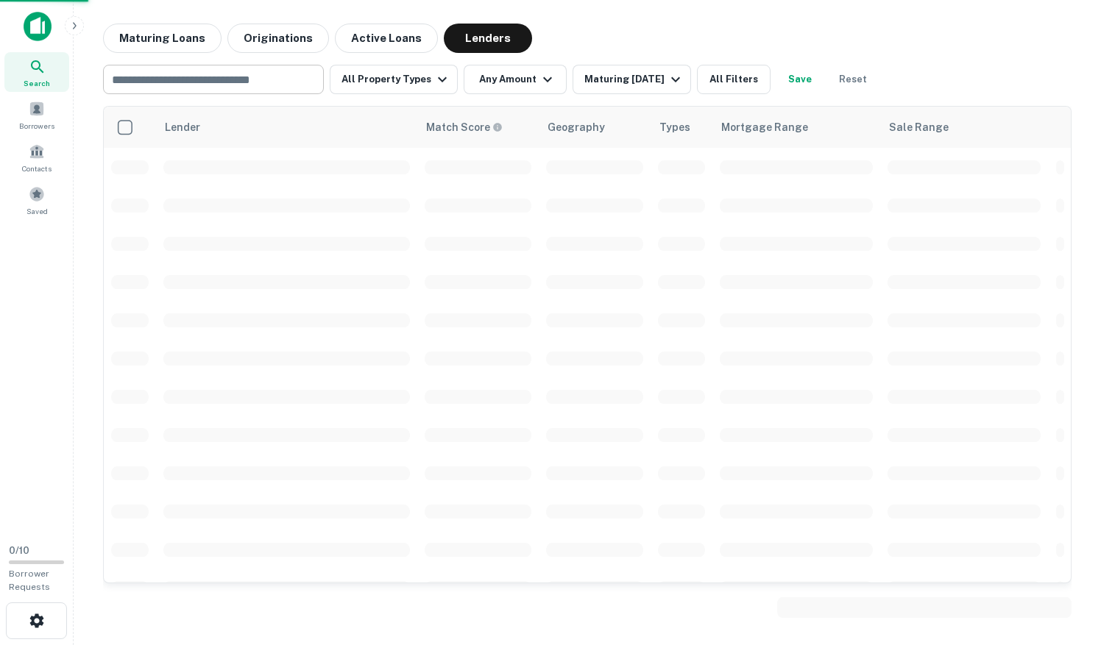
click at [241, 87] on input "text" at bounding box center [212, 79] width 210 height 21
type input "**********"
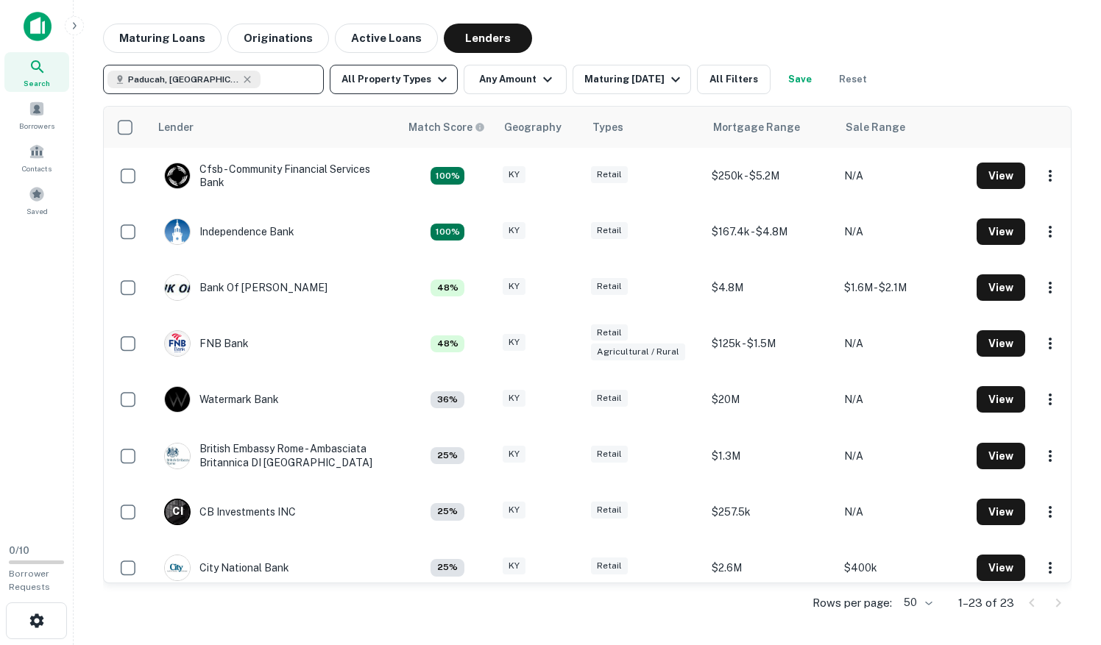
click at [433, 86] on icon "button" at bounding box center [442, 80] width 18 height 18
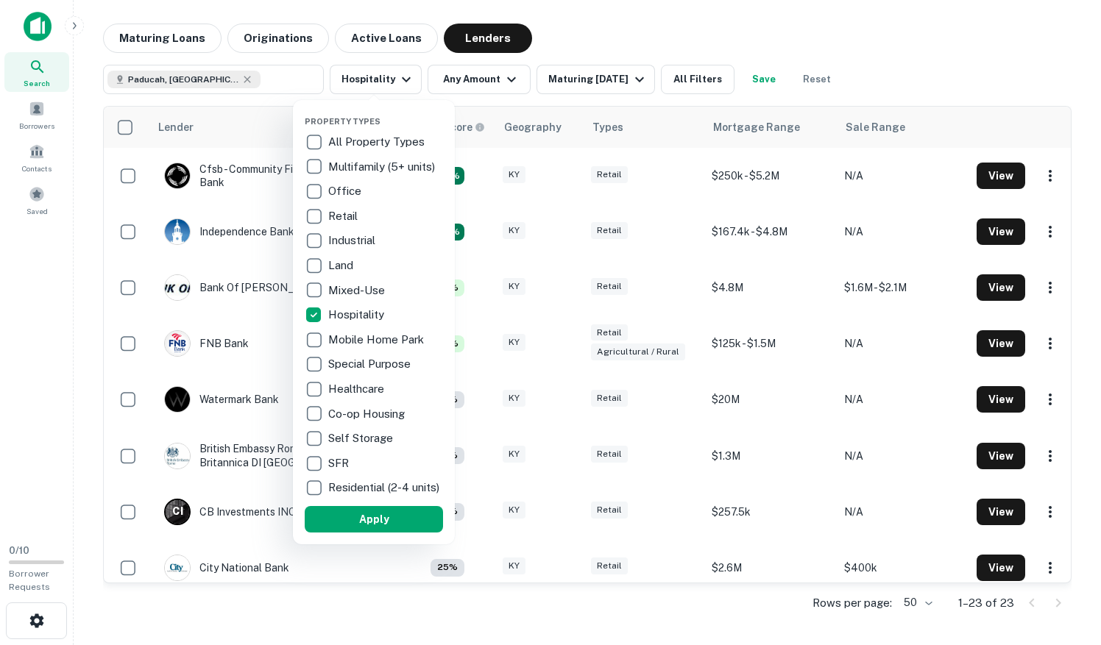
click at [500, 81] on div at bounding box center [550, 322] width 1101 height 645
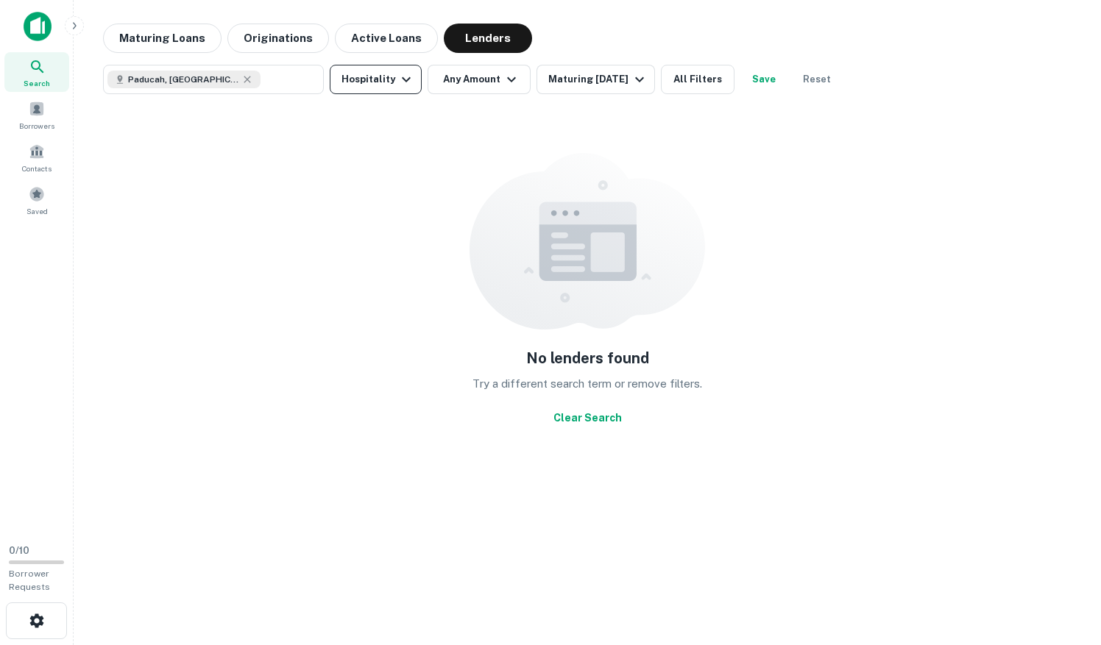
click at [384, 77] on button "Hospitality" at bounding box center [376, 79] width 92 height 29
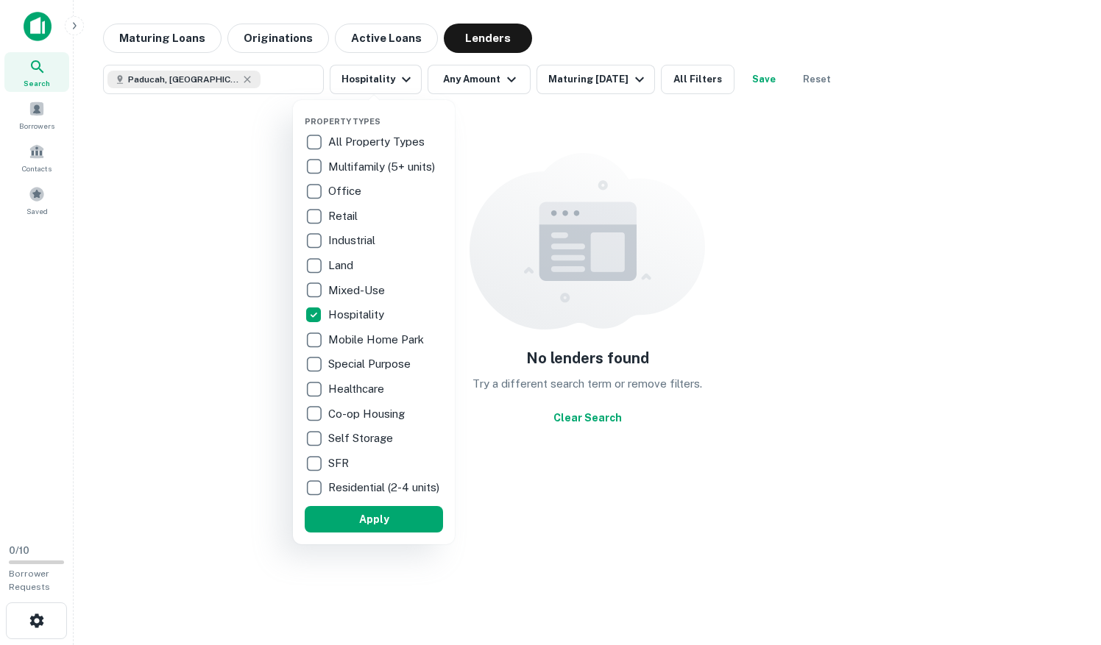
click at [336, 311] on p "Hospitality" at bounding box center [357, 315] width 59 height 18
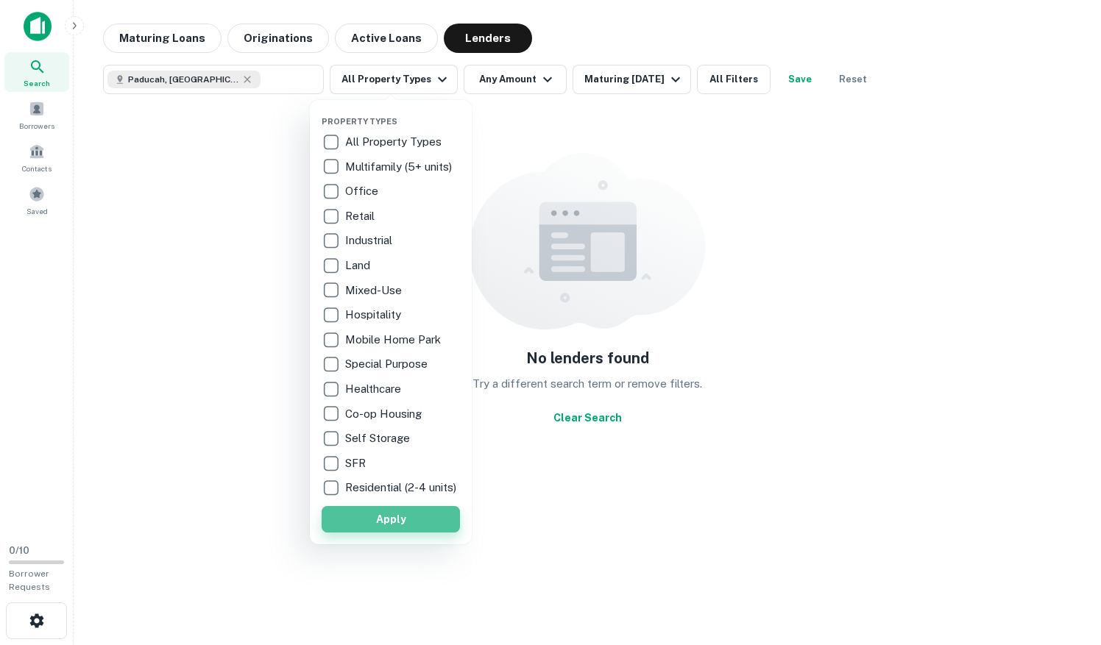
click at [387, 525] on button "Apply" at bounding box center [391, 519] width 138 height 26
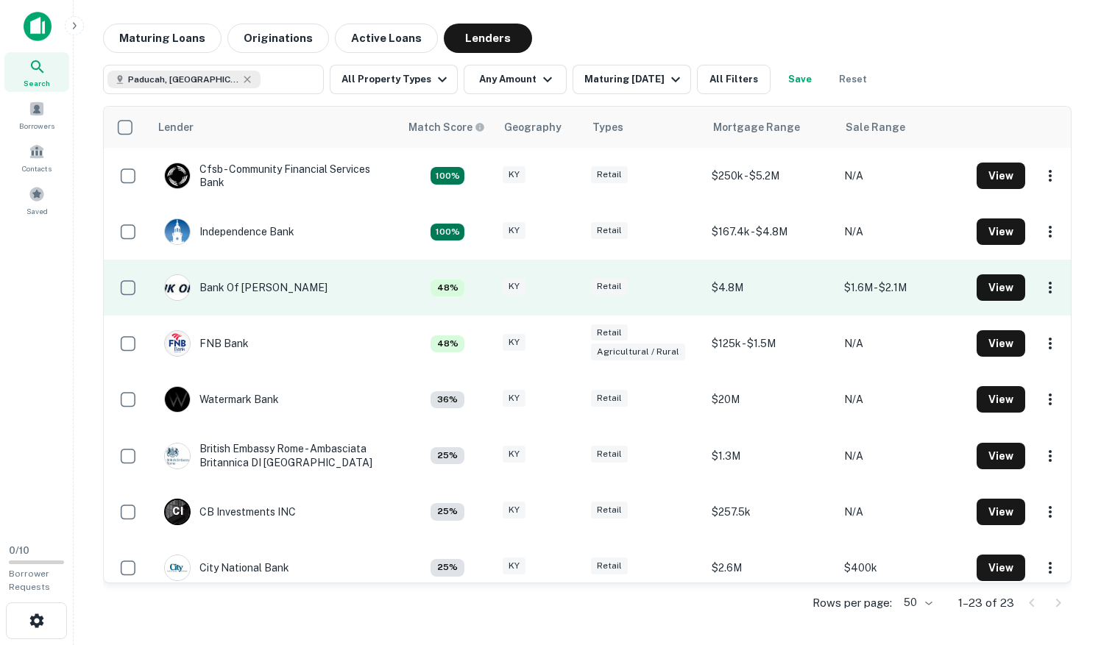
click at [353, 310] on td "Bank Of [PERSON_NAME]" at bounding box center [274, 288] width 250 height 56
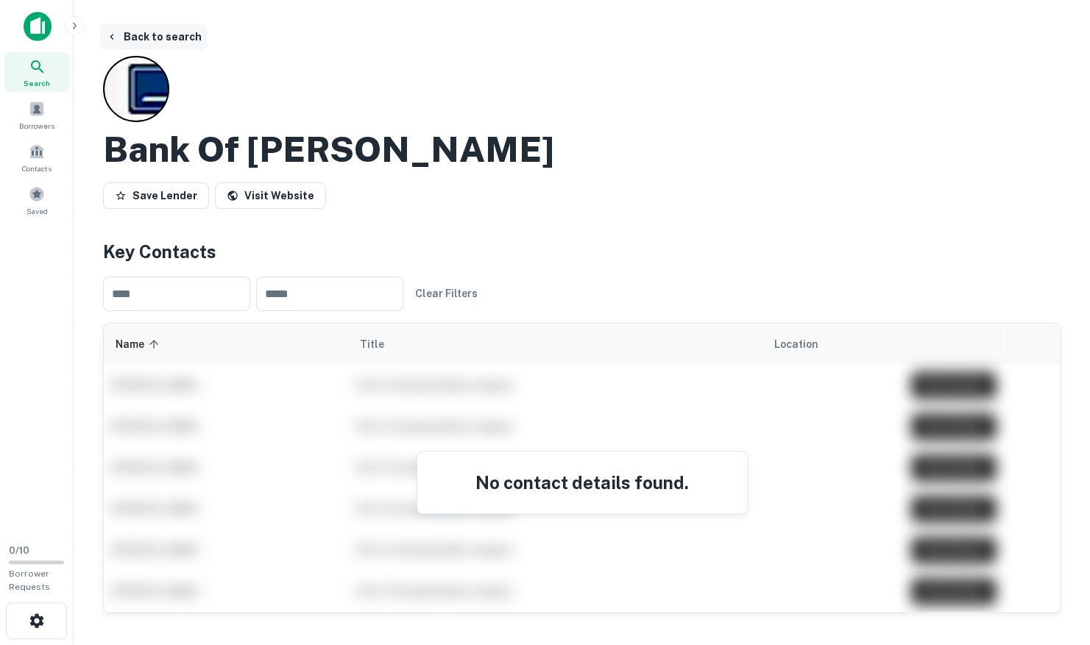
click at [141, 37] on button "Back to search" at bounding box center [153, 37] width 107 height 26
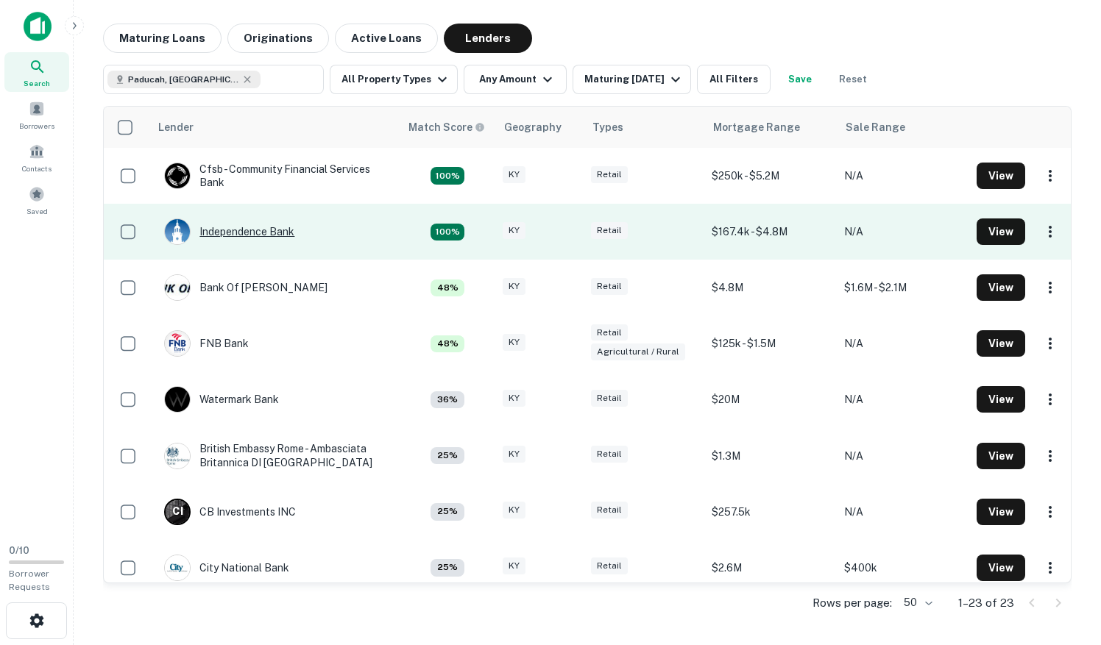
drag, startPoint x: 256, startPoint y: 241, endPoint x: 232, endPoint y: 229, distance: 27.3
click at [232, 229] on div "Independence Bank" at bounding box center [229, 232] width 130 height 26
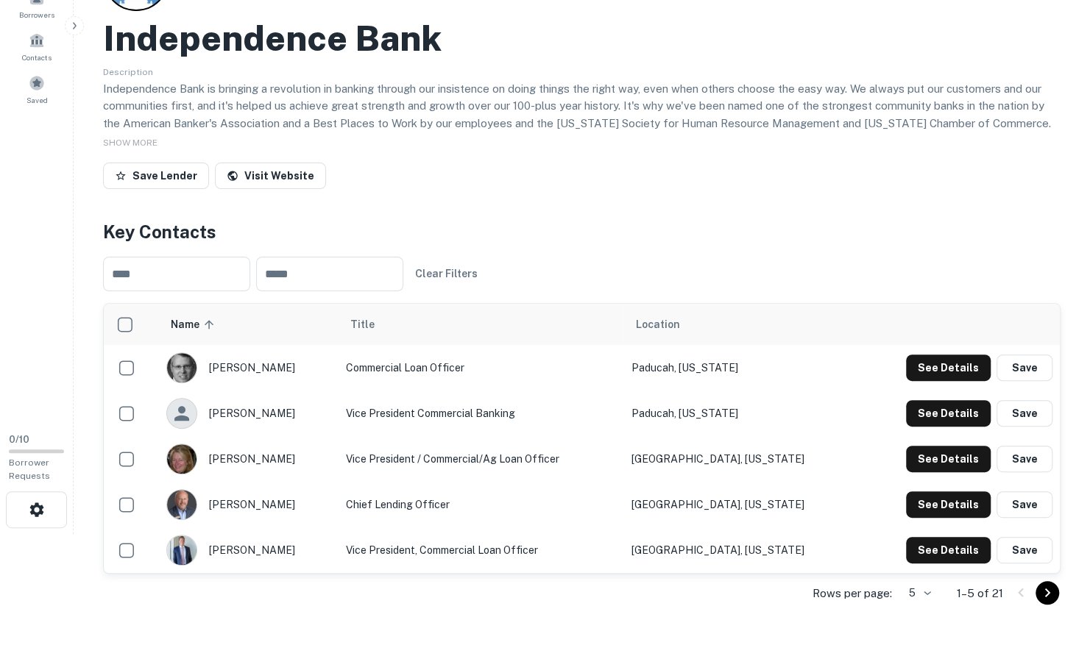
scroll to position [116, 0]
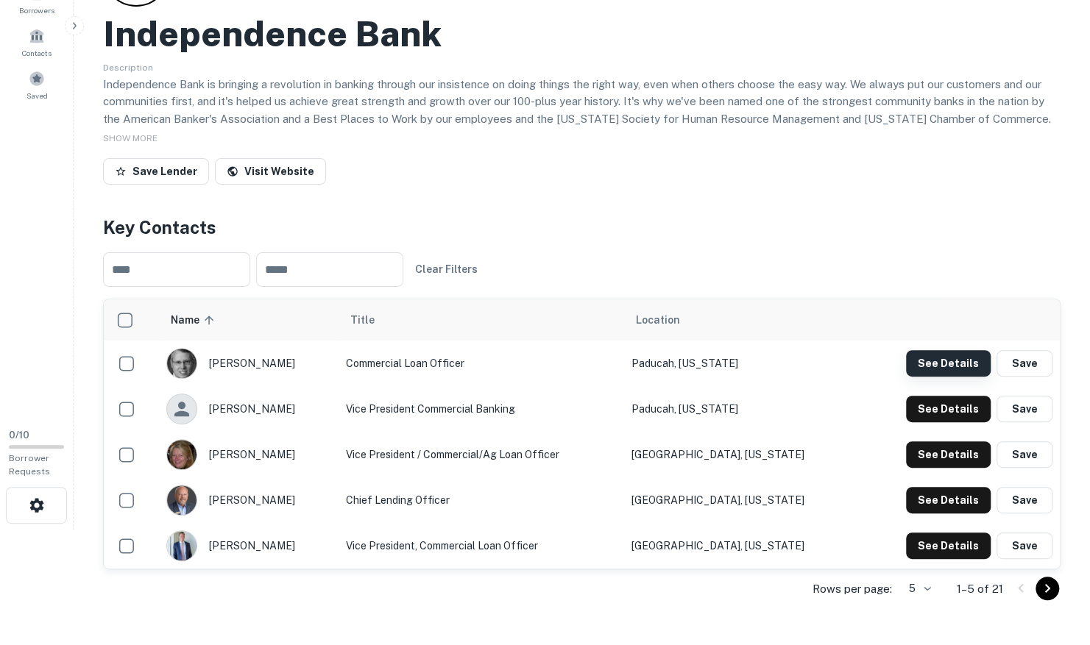
click at [955, 364] on button "See Details" at bounding box center [948, 363] width 85 height 26
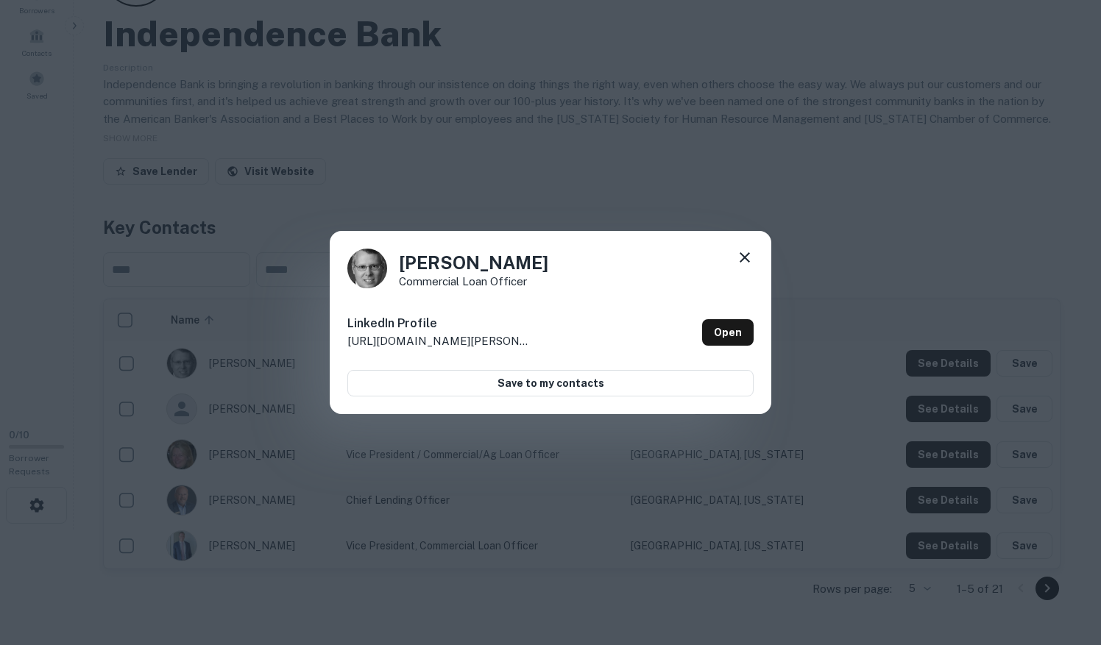
click at [752, 253] on icon at bounding box center [745, 258] width 18 height 18
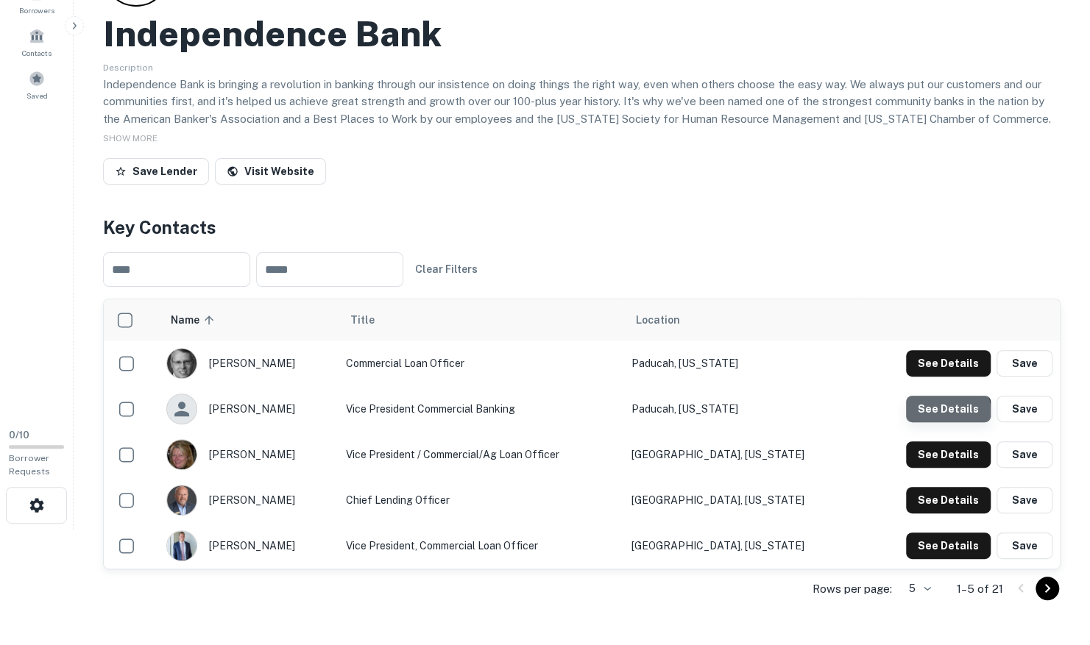
click at [927, 377] on button "See Details" at bounding box center [948, 363] width 85 height 26
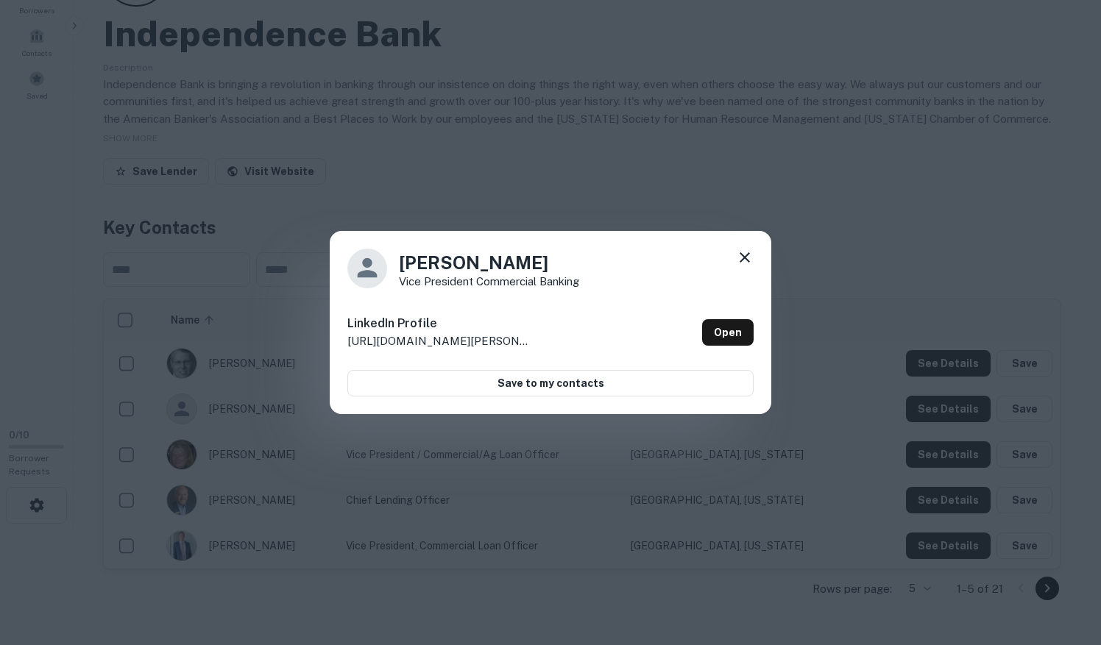
click at [743, 252] on icon at bounding box center [745, 258] width 18 height 18
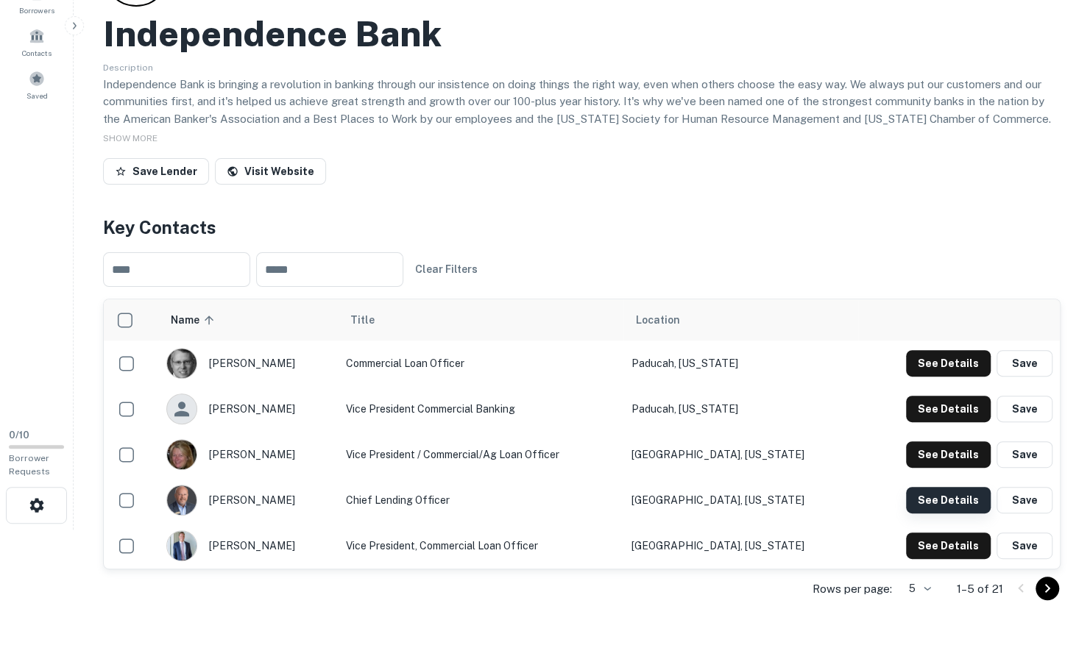
click at [939, 377] on button "See Details" at bounding box center [948, 363] width 85 height 26
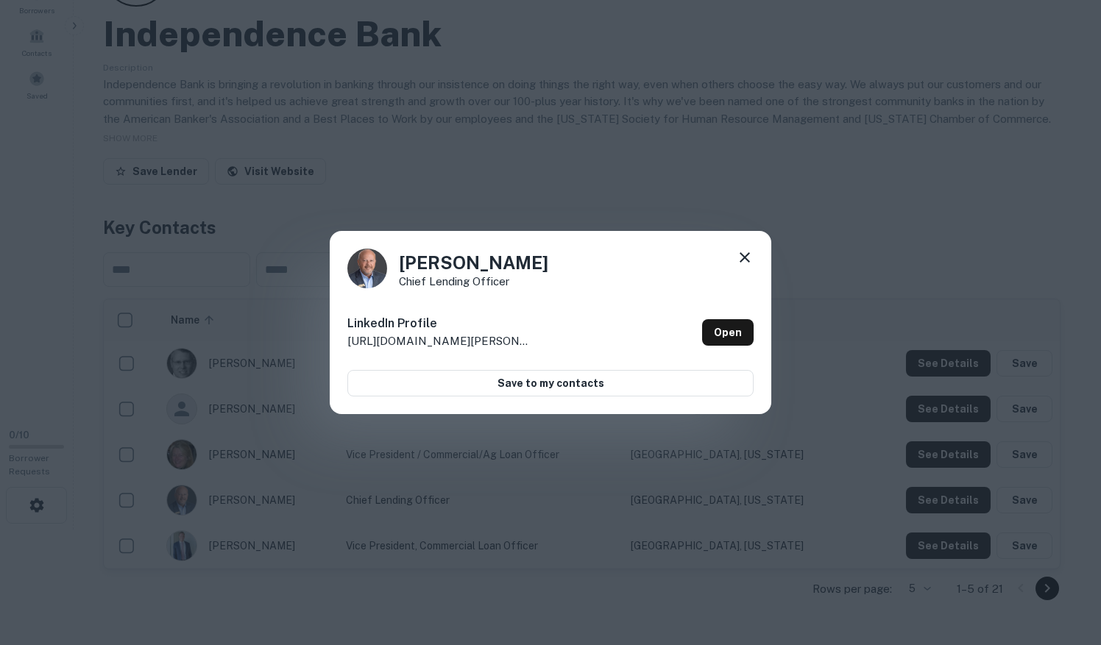
click at [745, 253] on icon at bounding box center [745, 258] width 18 height 18
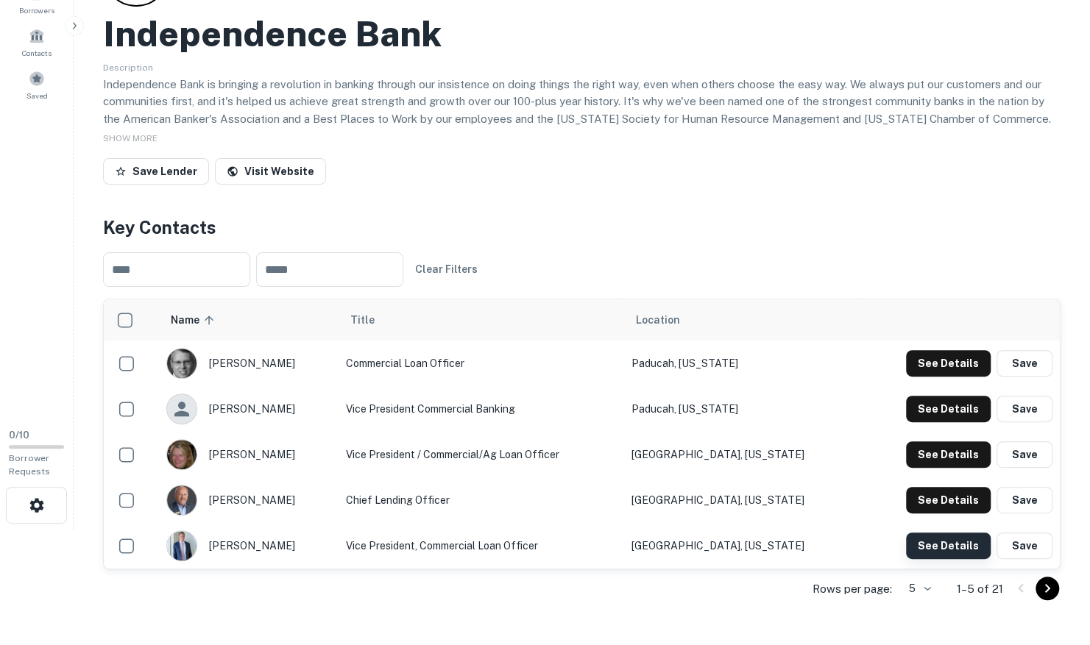
click at [933, 377] on button "See Details" at bounding box center [948, 363] width 85 height 26
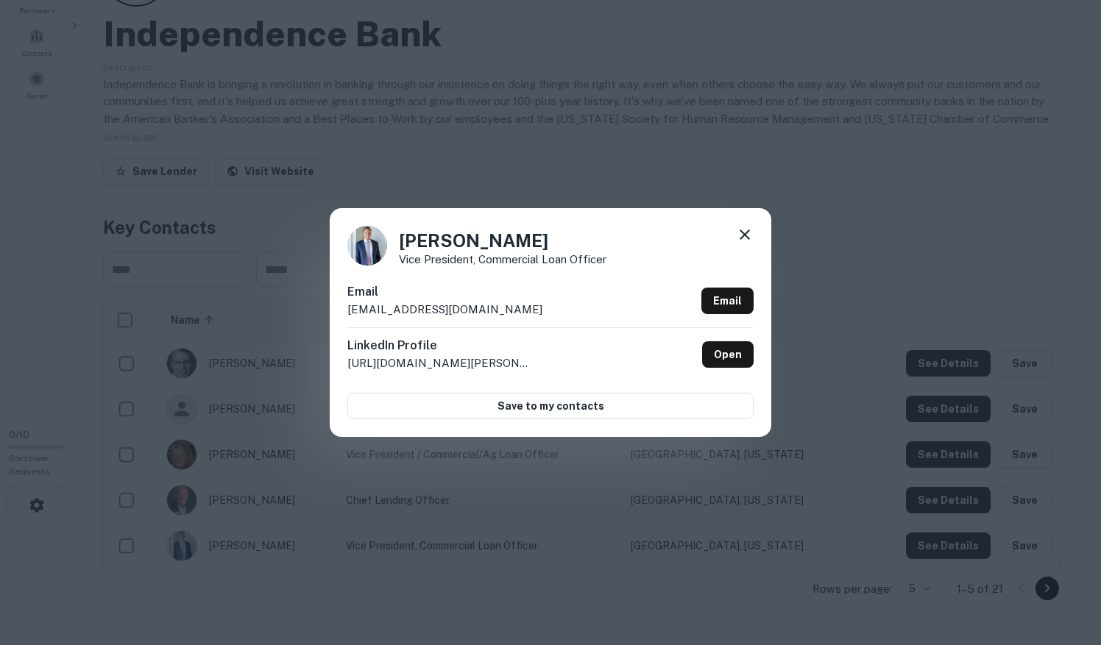
click at [746, 238] on icon at bounding box center [745, 235] width 10 height 10
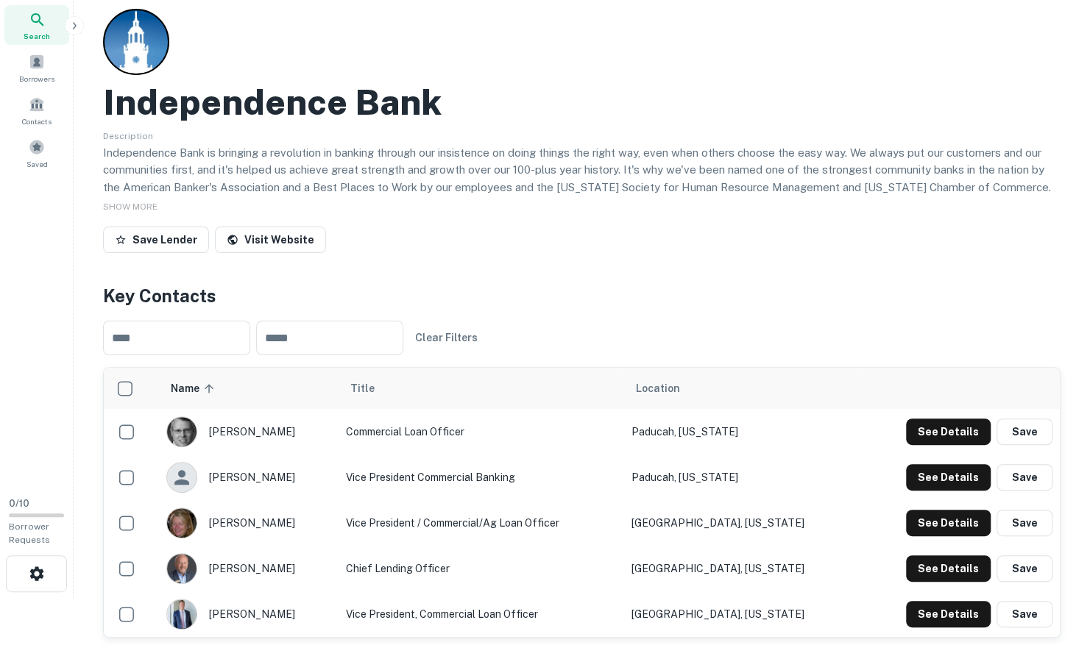
scroll to position [43, 0]
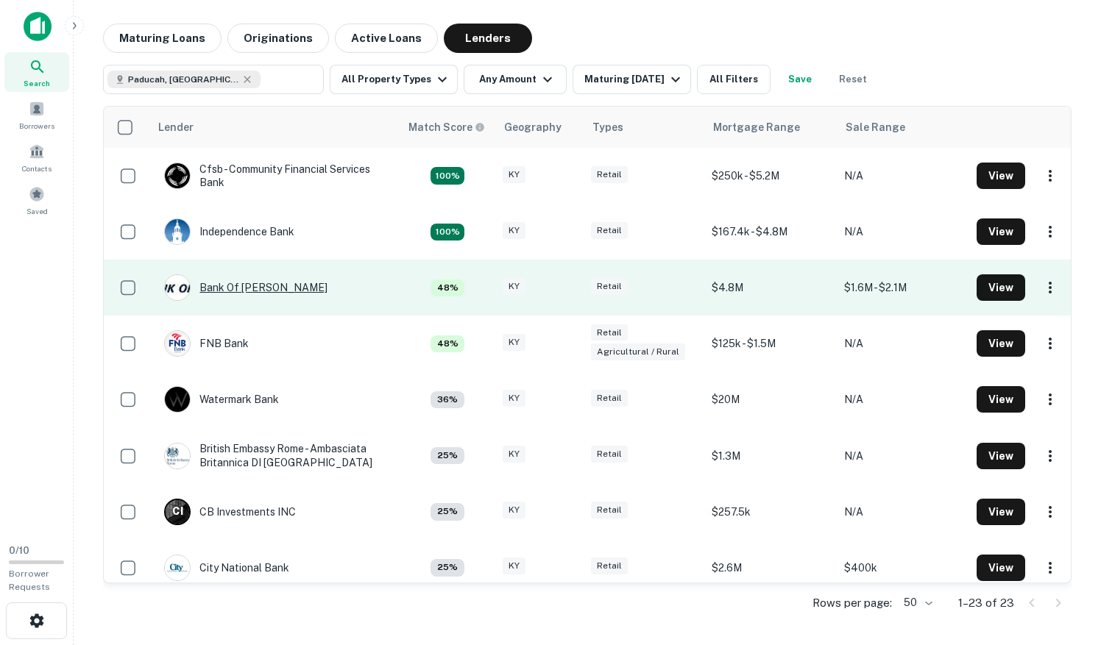
click at [250, 284] on div "Bank Of [PERSON_NAME]" at bounding box center [245, 287] width 163 height 26
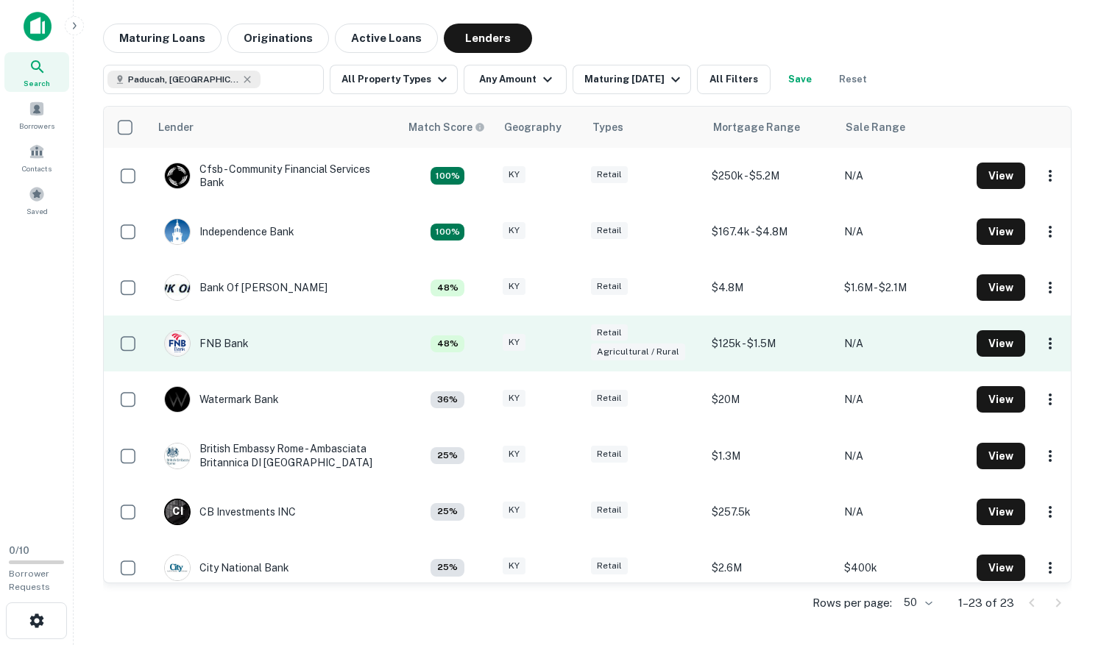
click at [267, 343] on td "FNB Bank" at bounding box center [274, 344] width 250 height 56
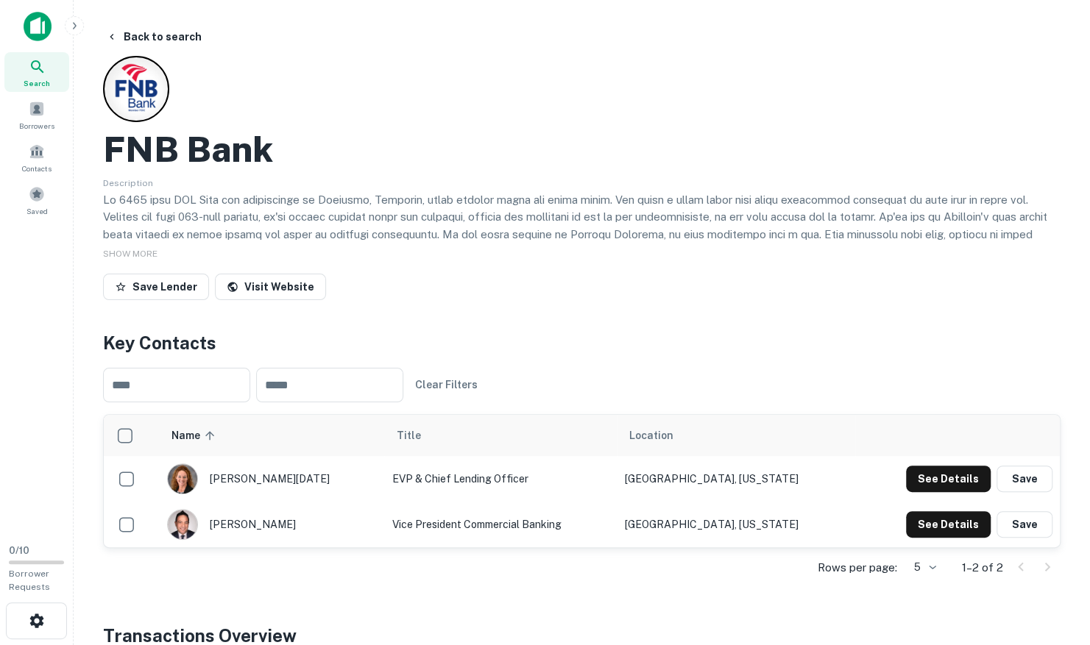
scroll to position [30, 0]
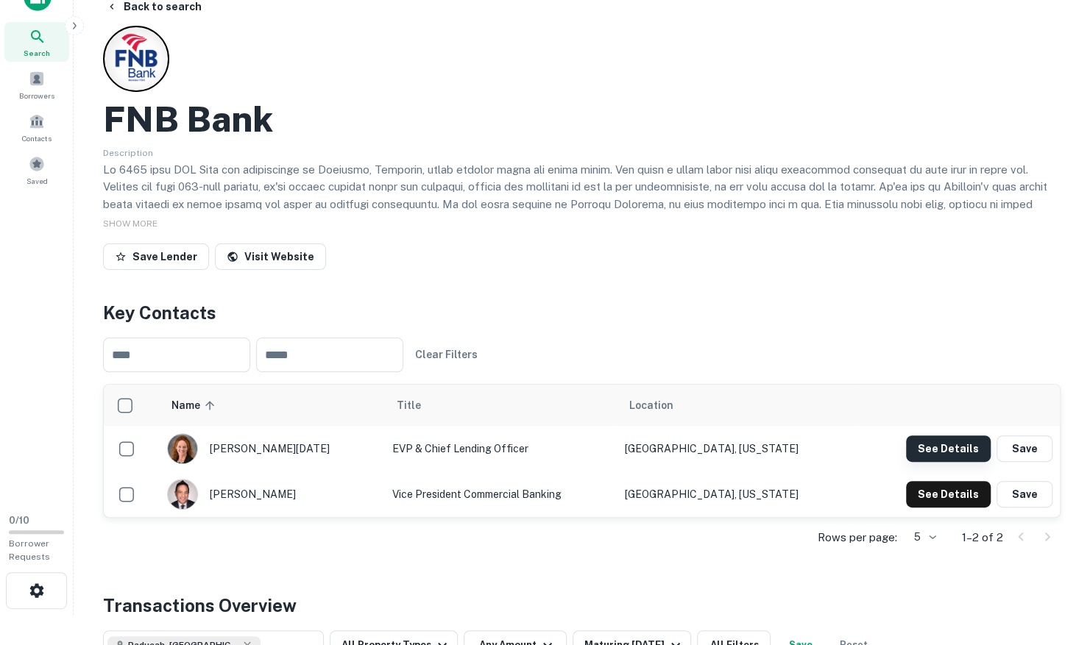
click at [946, 444] on button "See Details" at bounding box center [948, 449] width 85 height 26
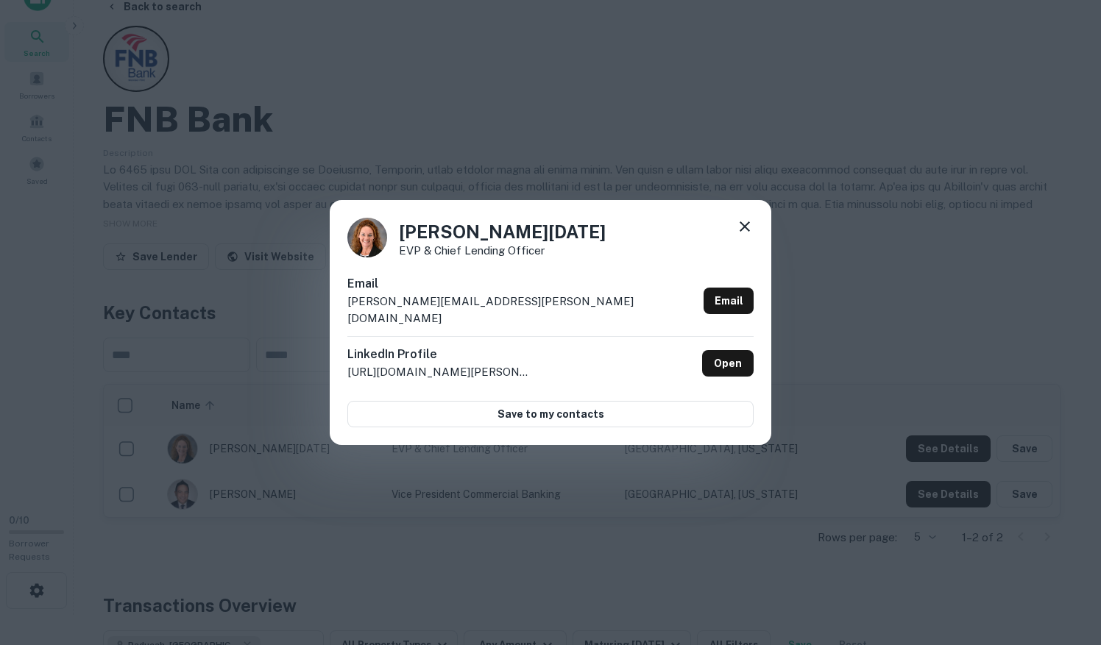
click at [745, 230] on icon at bounding box center [745, 227] width 18 height 18
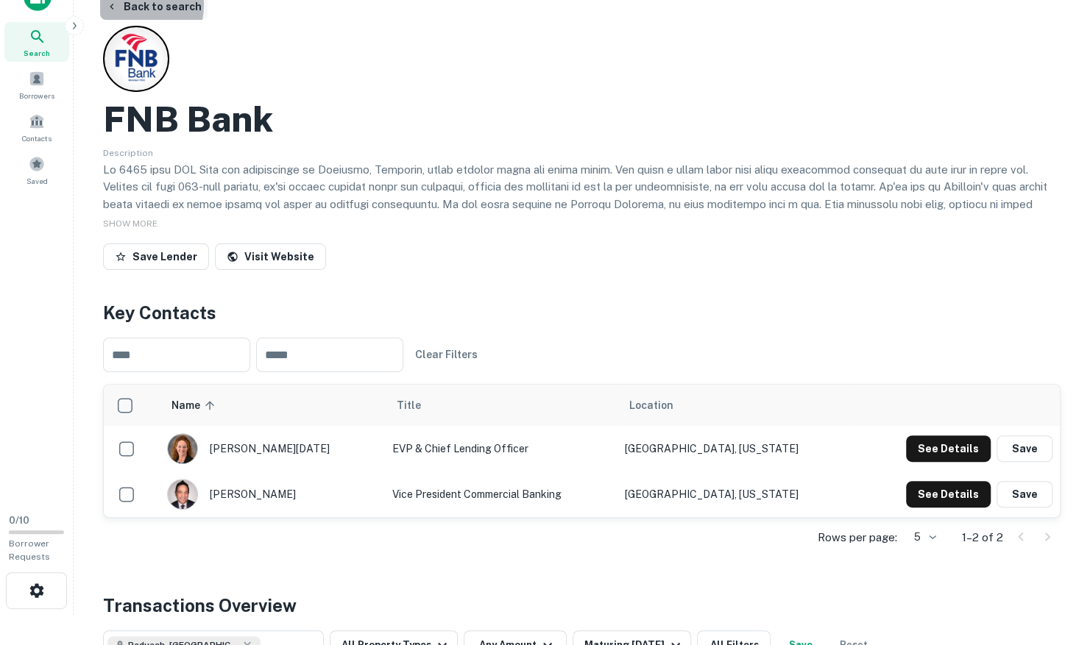
click at [119, 4] on button "Back to search" at bounding box center [153, 6] width 107 height 26
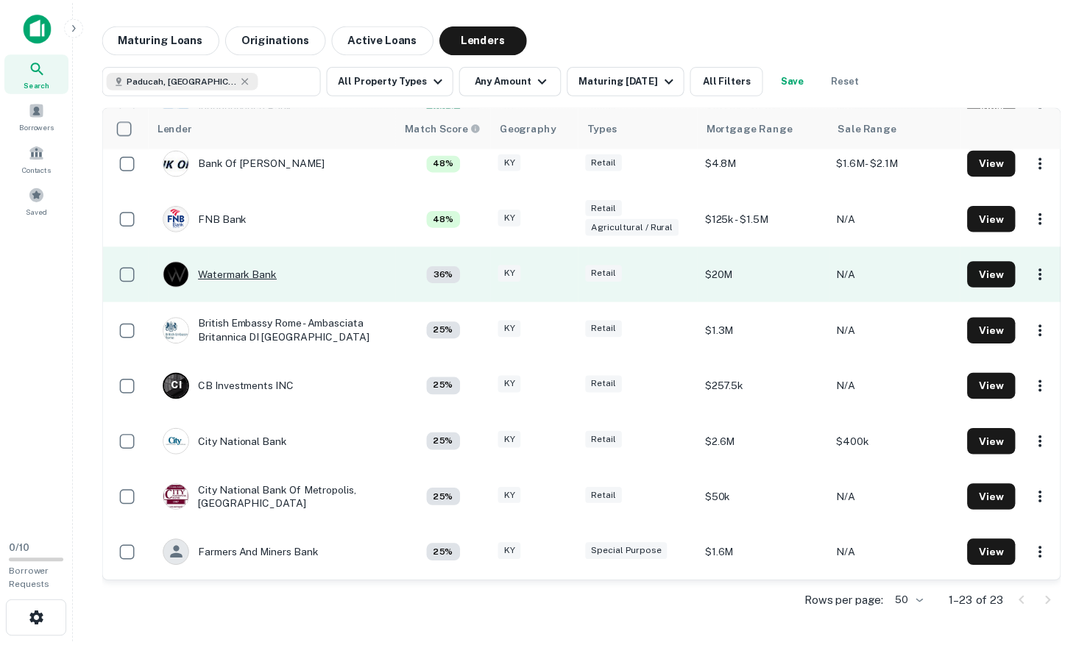
scroll to position [123, 0]
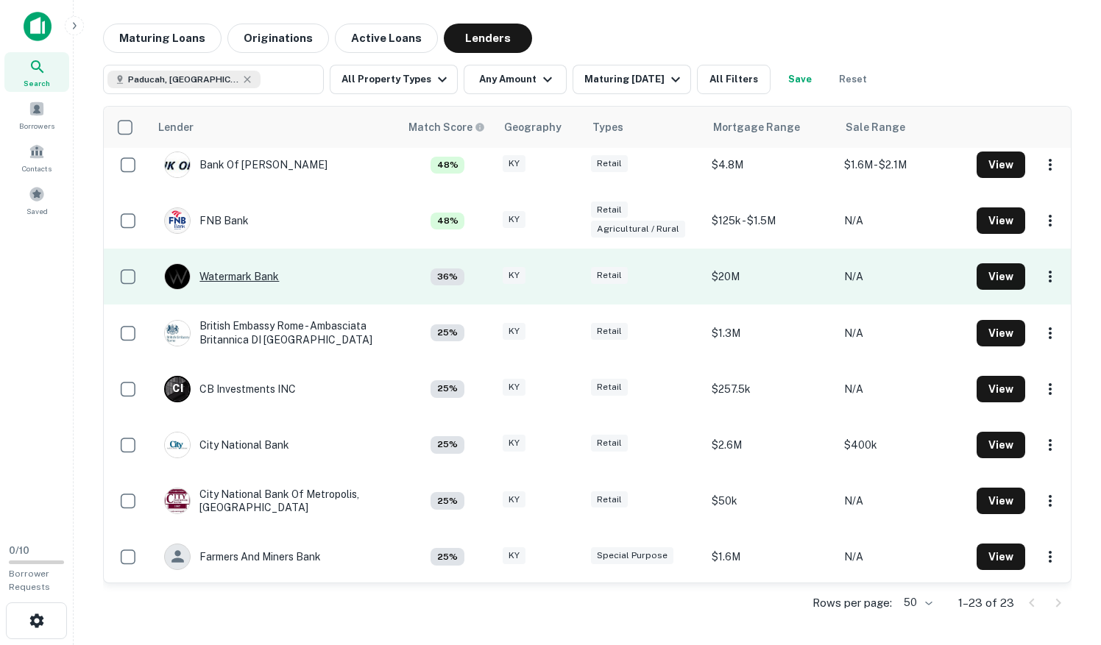
click at [255, 276] on div "Watermark Bank" at bounding box center [221, 276] width 115 height 26
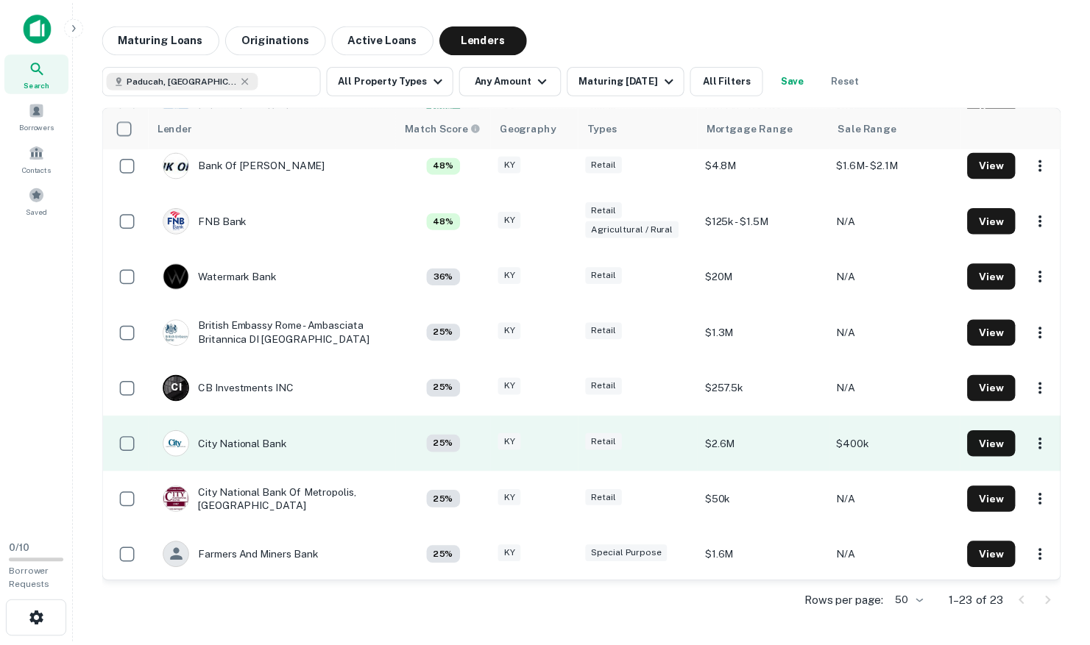
scroll to position [151, 0]
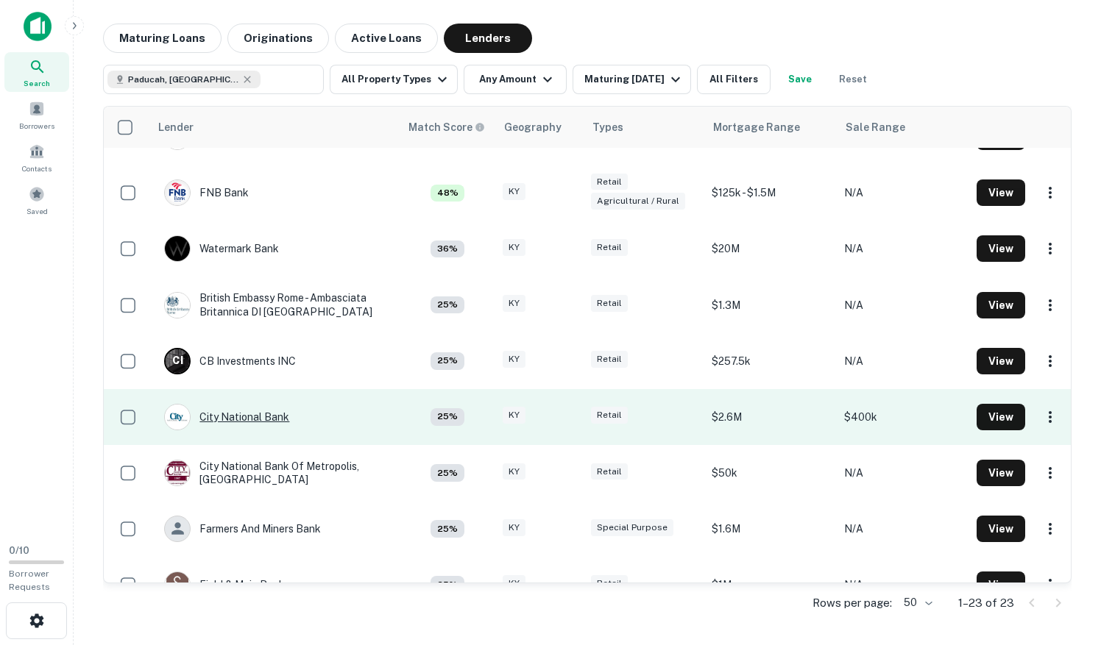
click at [274, 416] on div "City National Bank" at bounding box center [226, 417] width 125 height 26
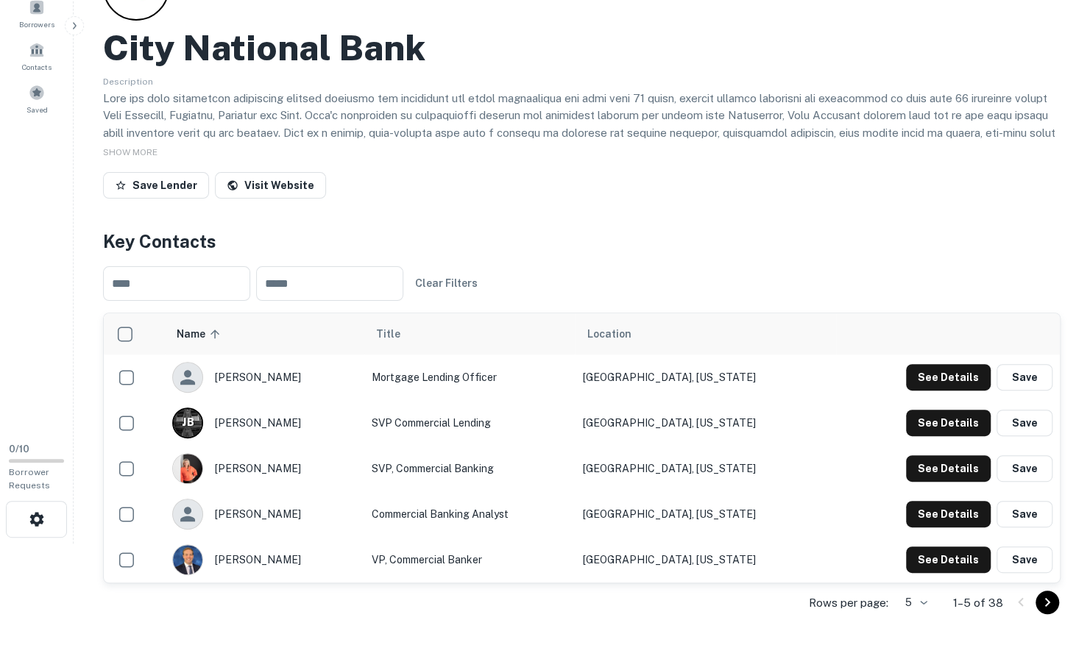
scroll to position [104, 0]
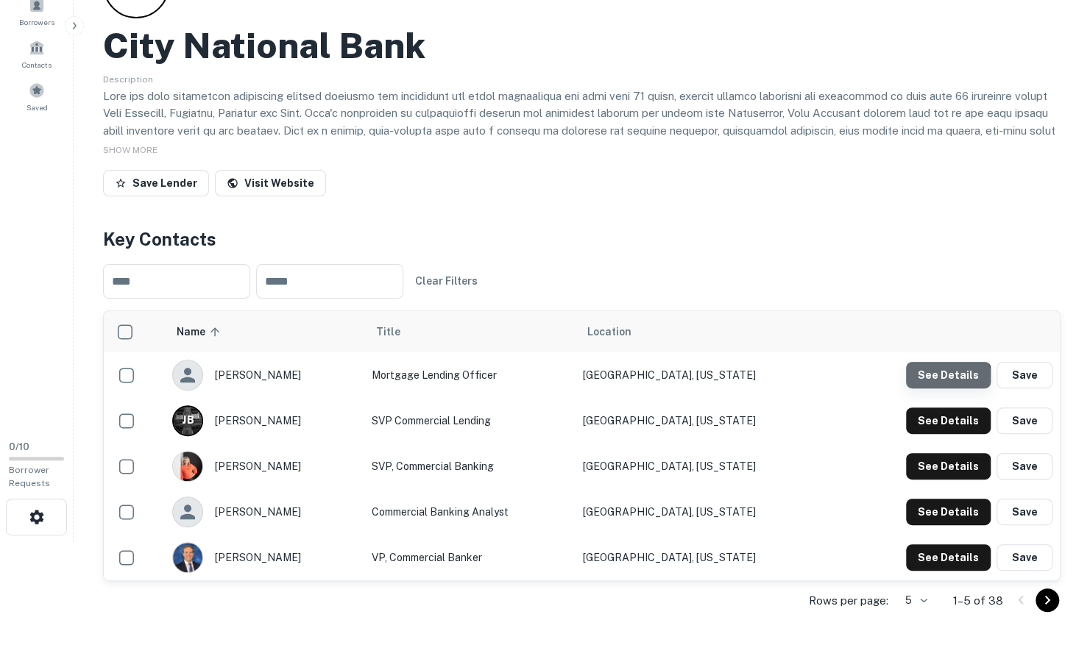
click at [949, 380] on button "See Details" at bounding box center [948, 375] width 85 height 26
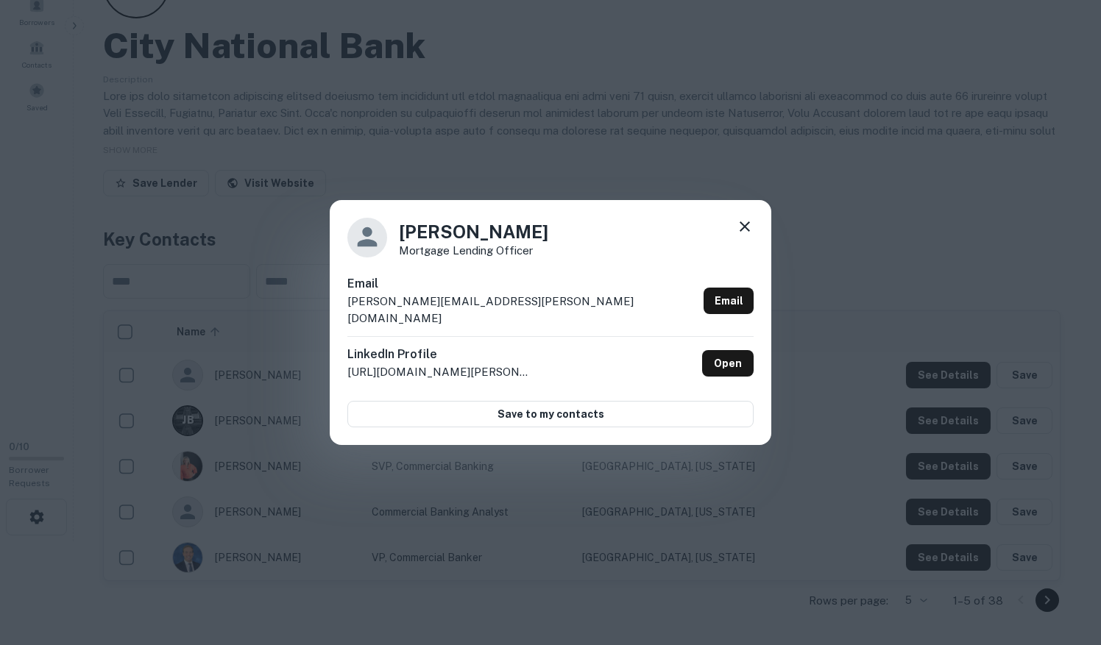
click at [743, 232] on icon at bounding box center [745, 227] width 10 height 10
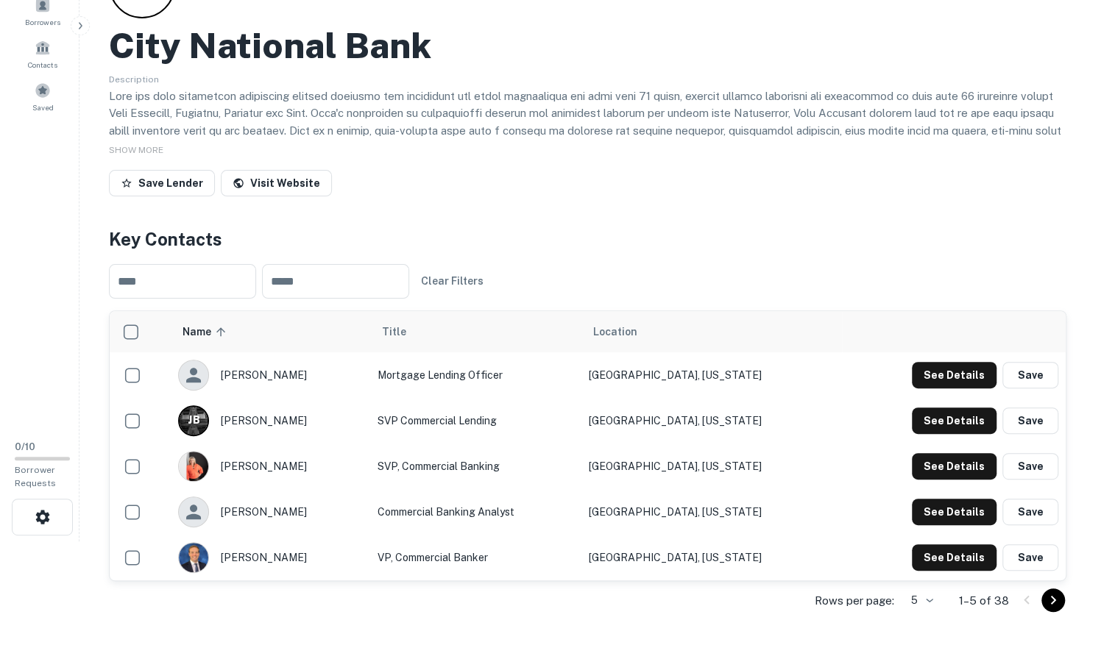
scroll to position [0, 0]
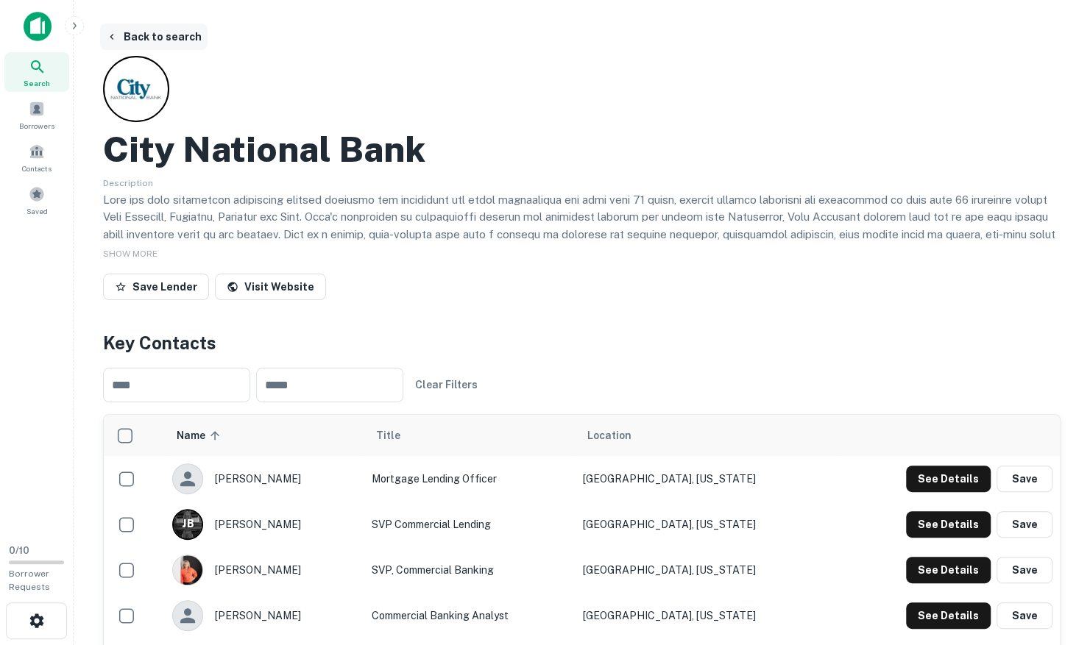
click at [140, 31] on button "Back to search" at bounding box center [153, 37] width 107 height 26
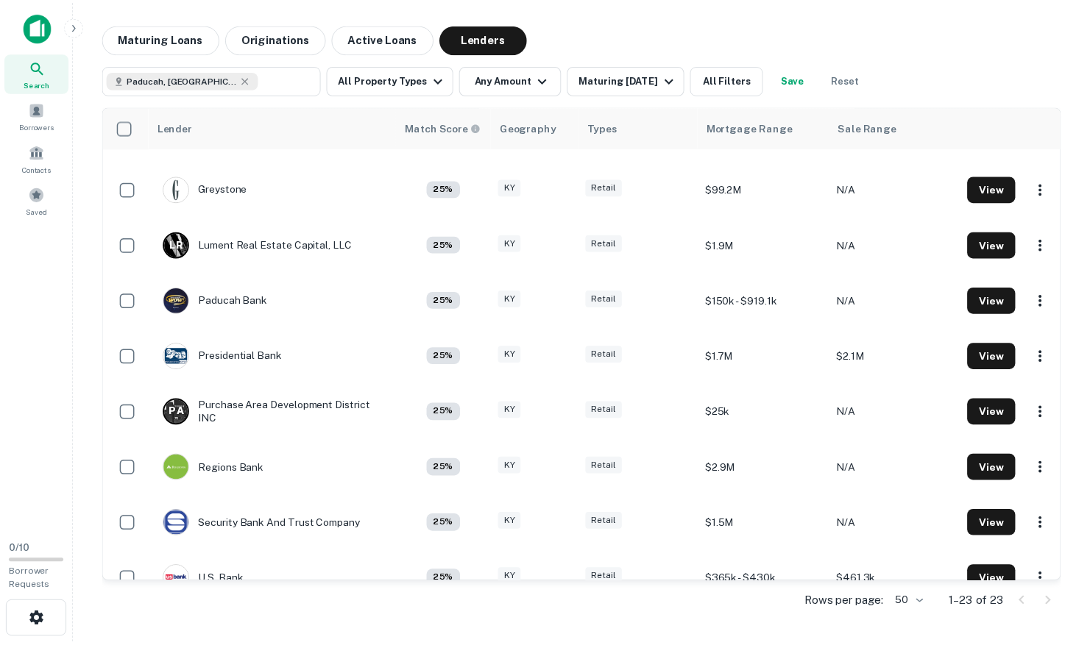
scroll to position [772, 0]
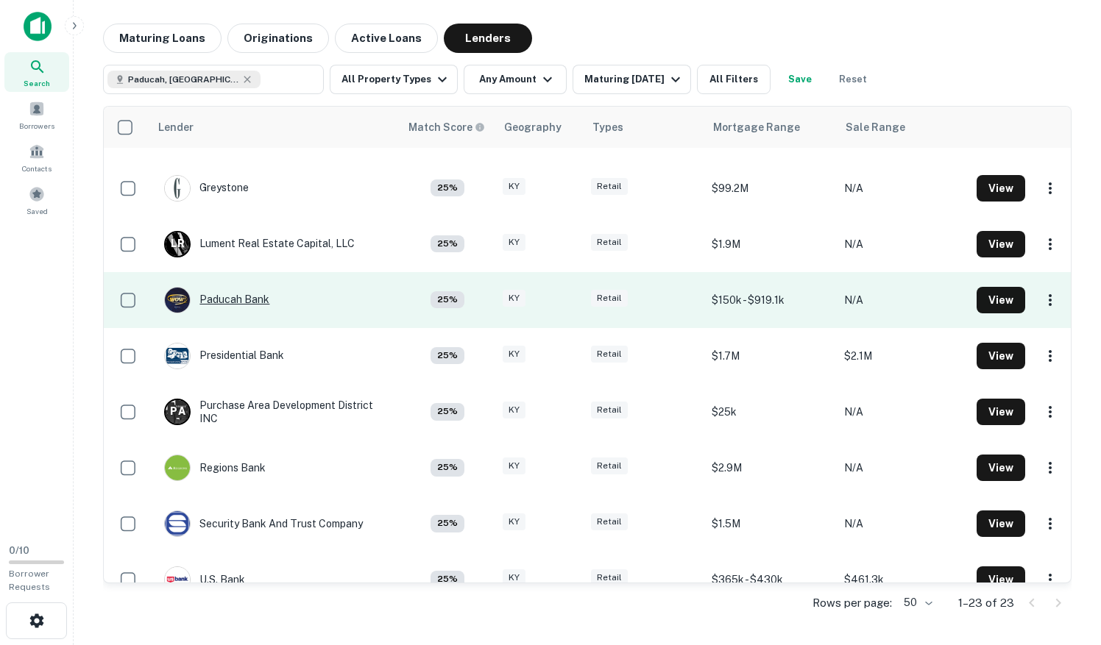
click at [256, 296] on div "Paducah Bank" at bounding box center [216, 300] width 105 height 26
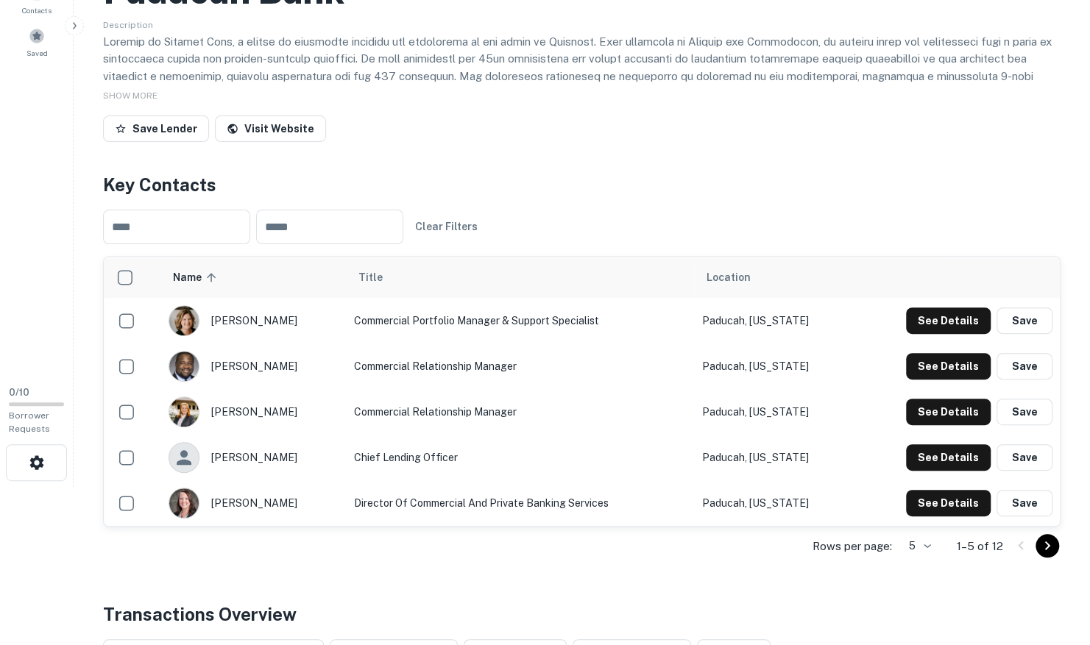
scroll to position [160, 0]
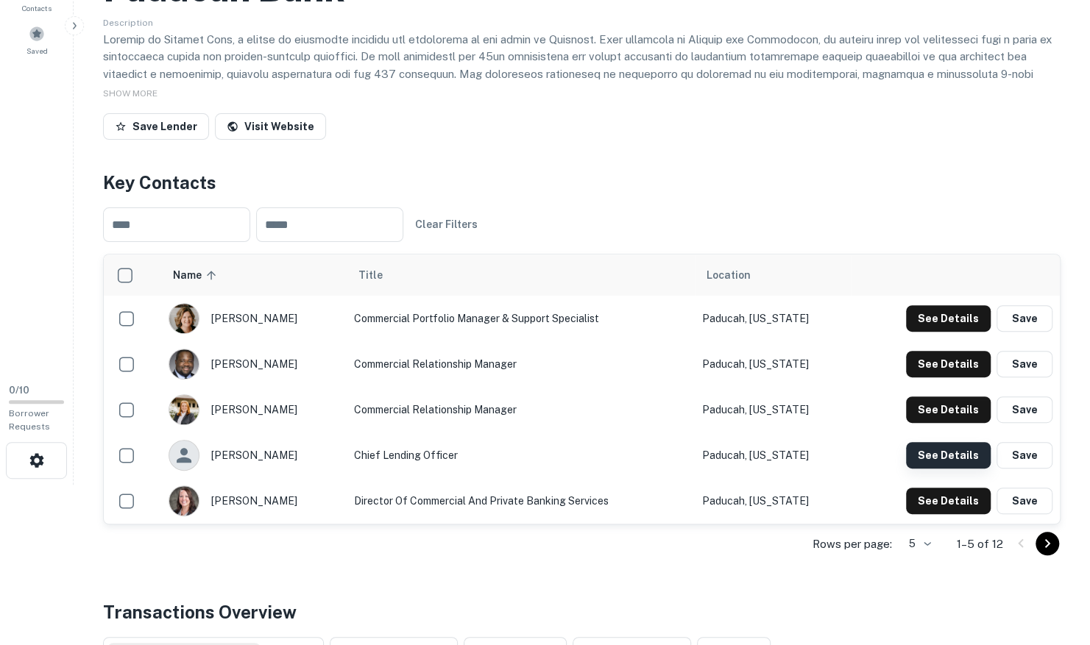
click at [945, 332] on button "See Details" at bounding box center [948, 318] width 85 height 26
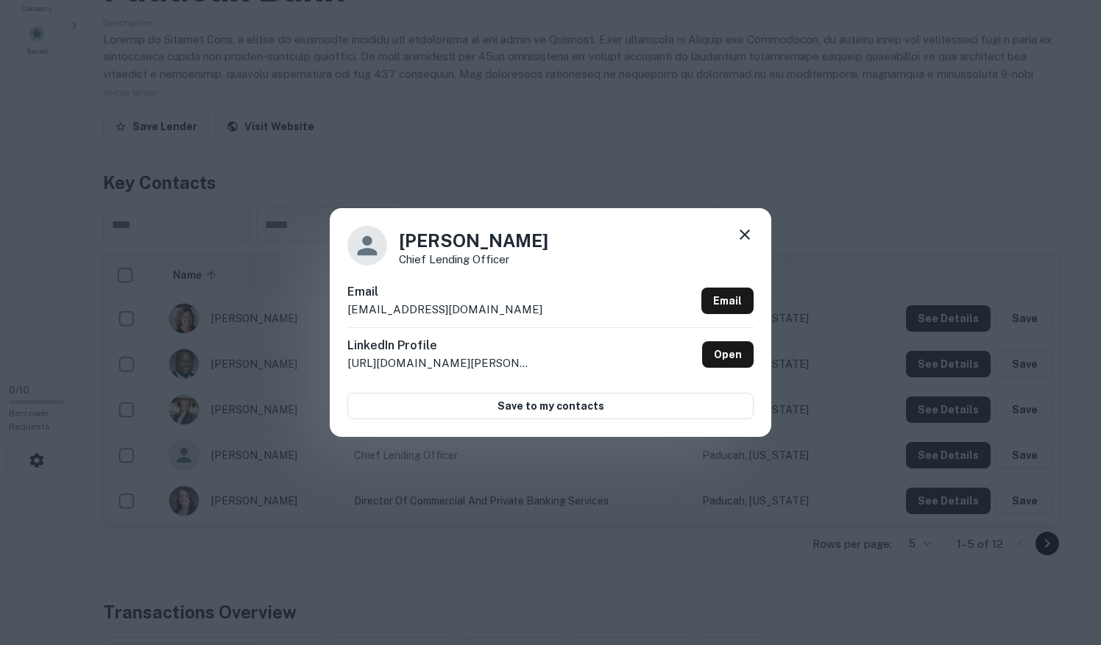
click at [744, 233] on icon at bounding box center [745, 235] width 18 height 18
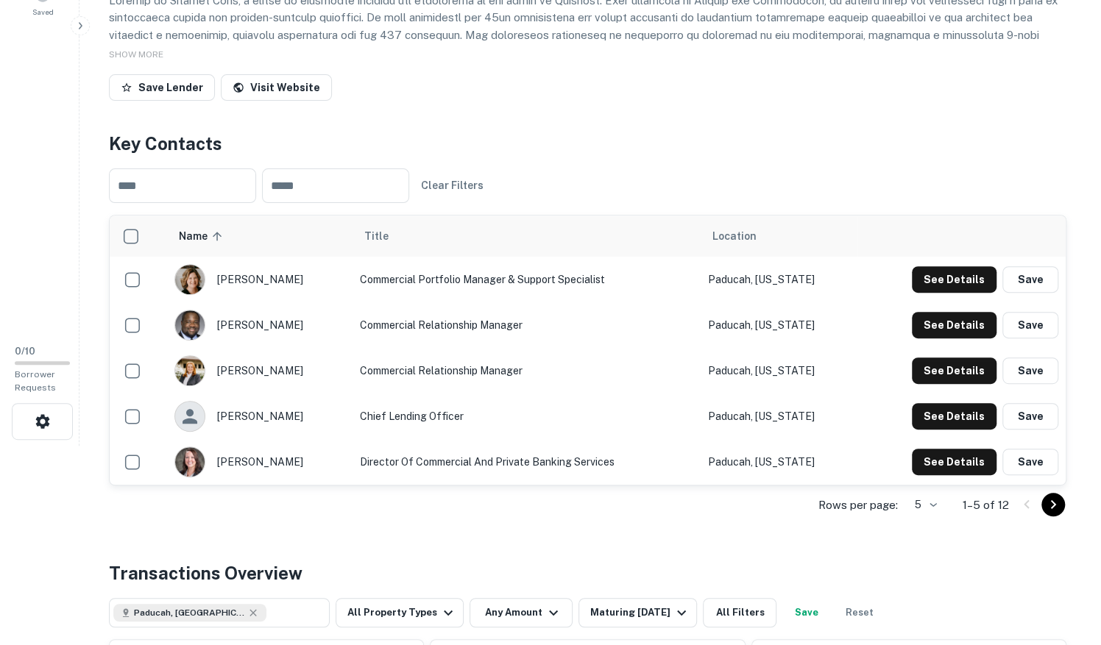
scroll to position [0, 0]
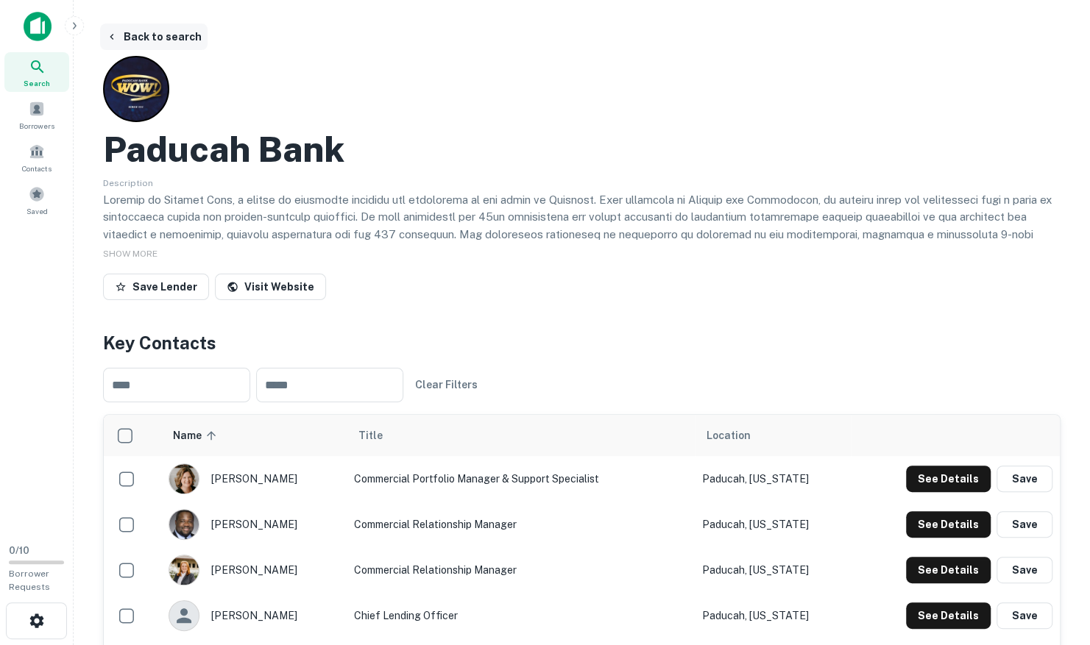
click at [161, 34] on button "Back to search" at bounding box center [153, 37] width 107 height 26
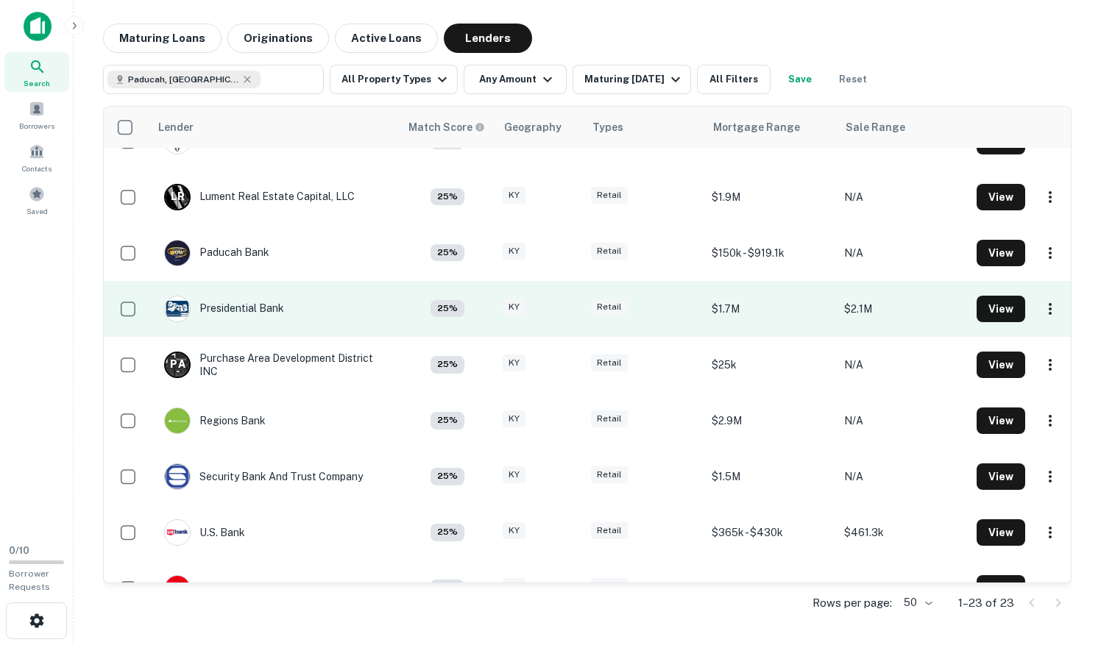
scroll to position [820, 0]
click at [264, 312] on div "Presidential Bank" at bounding box center [224, 308] width 120 height 26
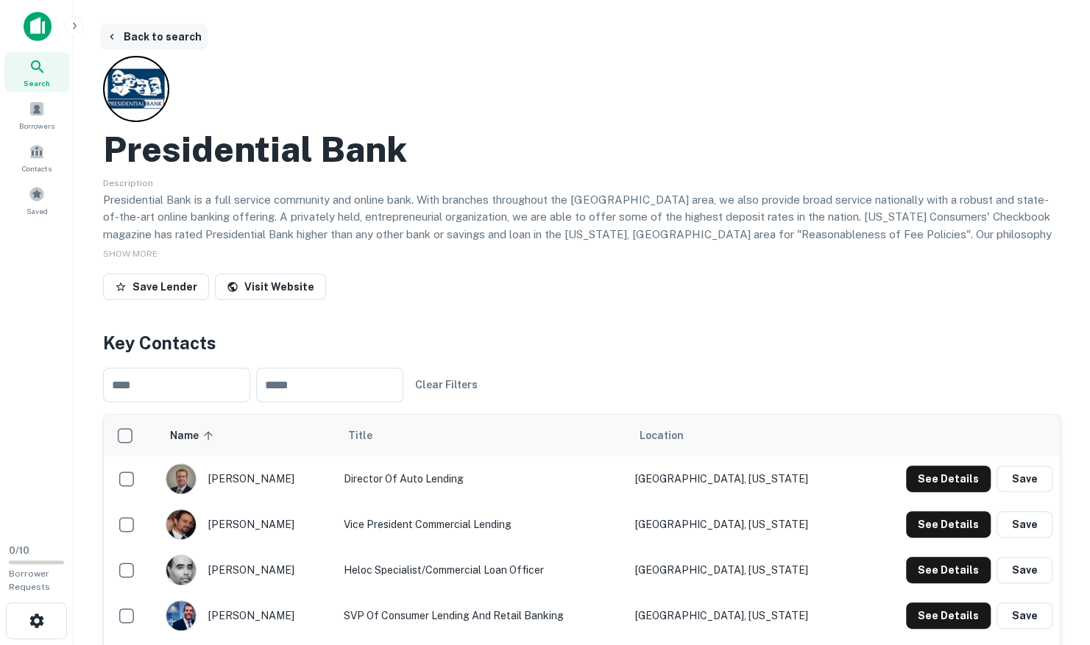
click at [148, 33] on button "Back to search" at bounding box center [153, 37] width 107 height 26
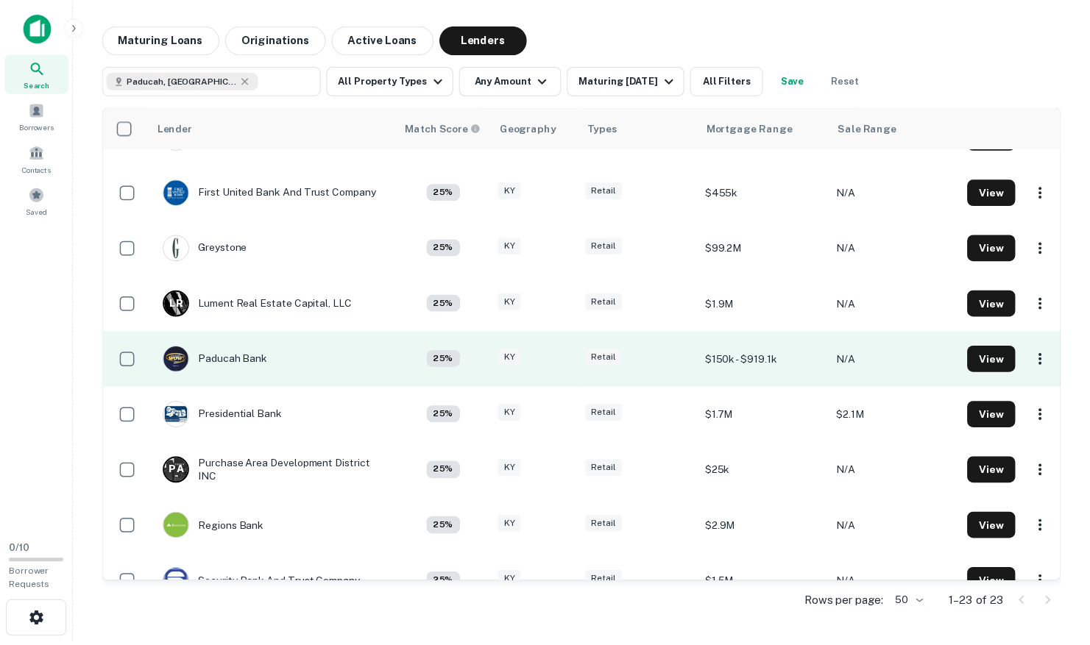
scroll to position [713, 0]
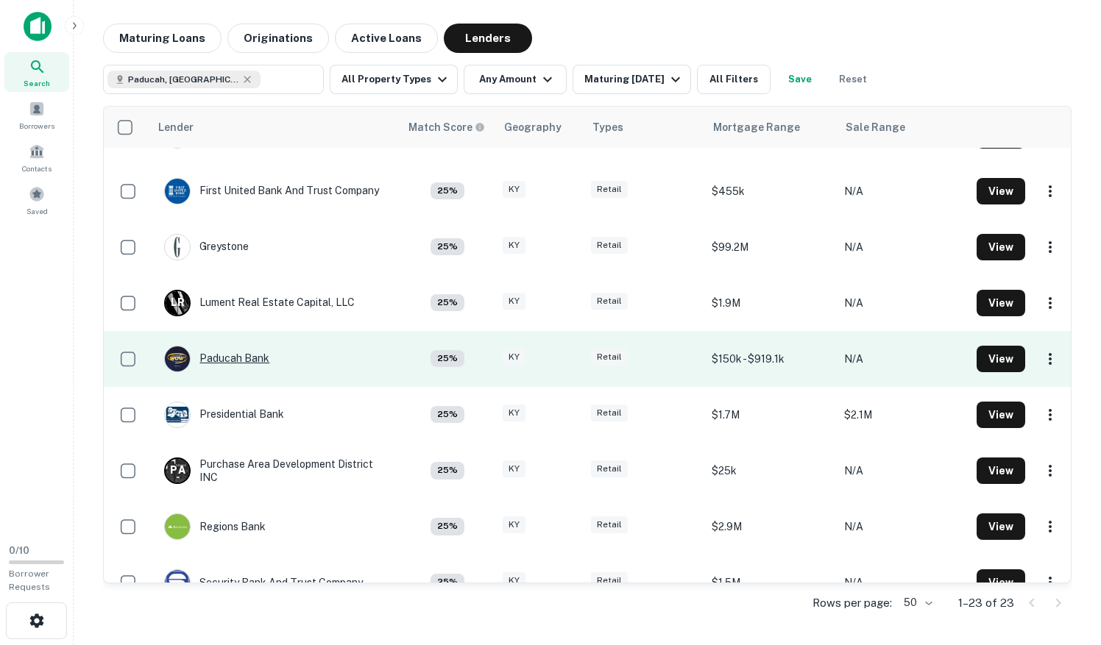
click at [222, 358] on div "Paducah Bank" at bounding box center [216, 359] width 105 height 26
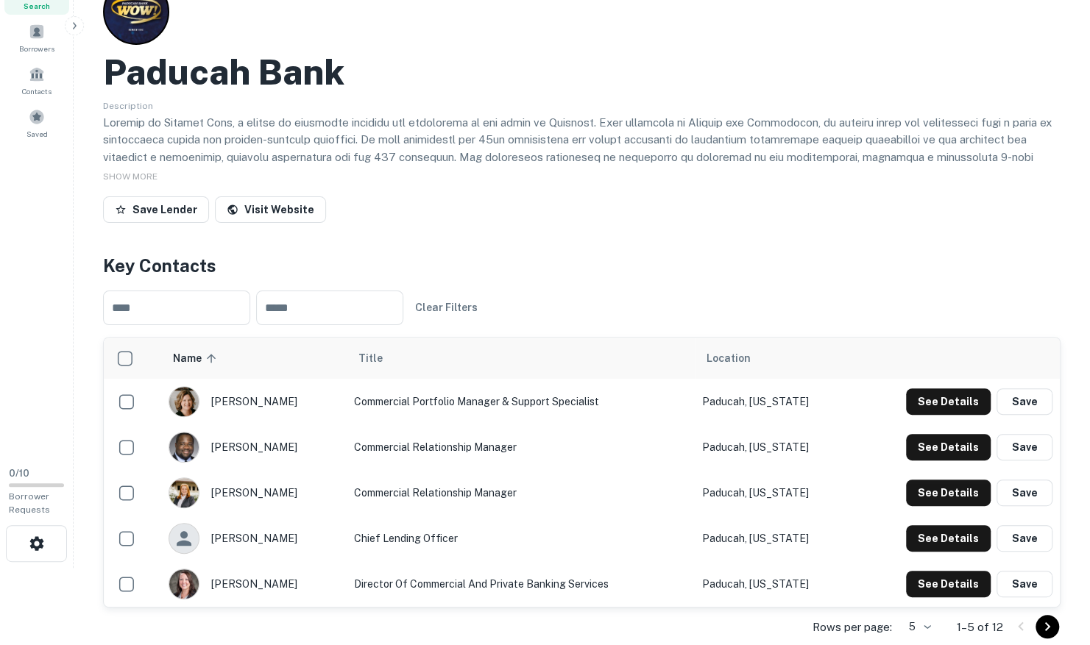
scroll to position [78, 0]
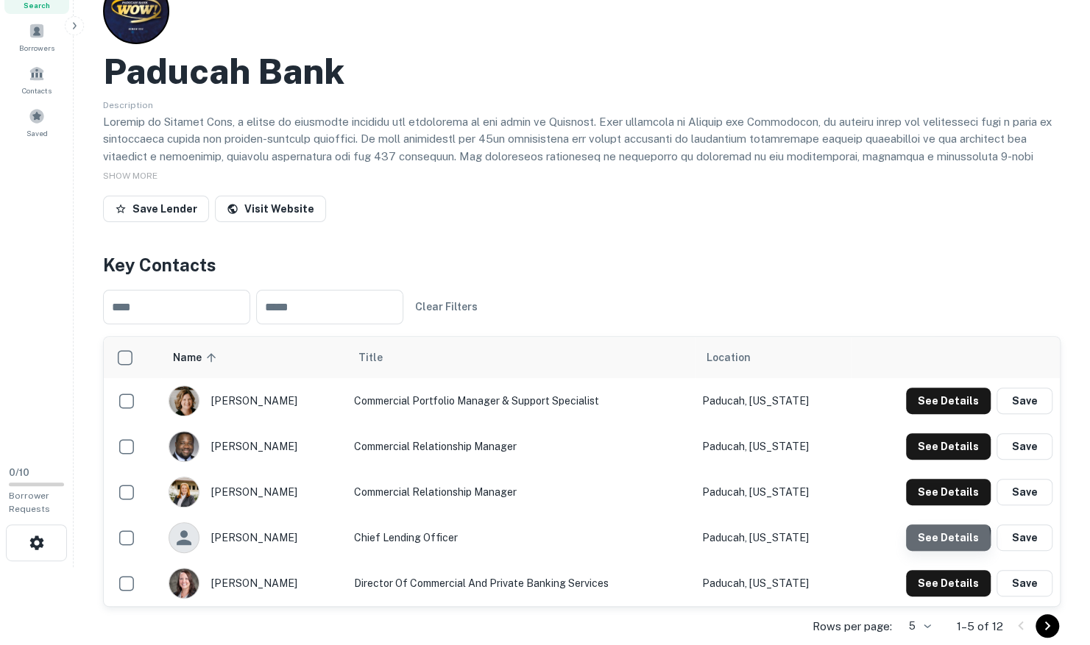
click at [929, 414] on button "See Details" at bounding box center [948, 401] width 85 height 26
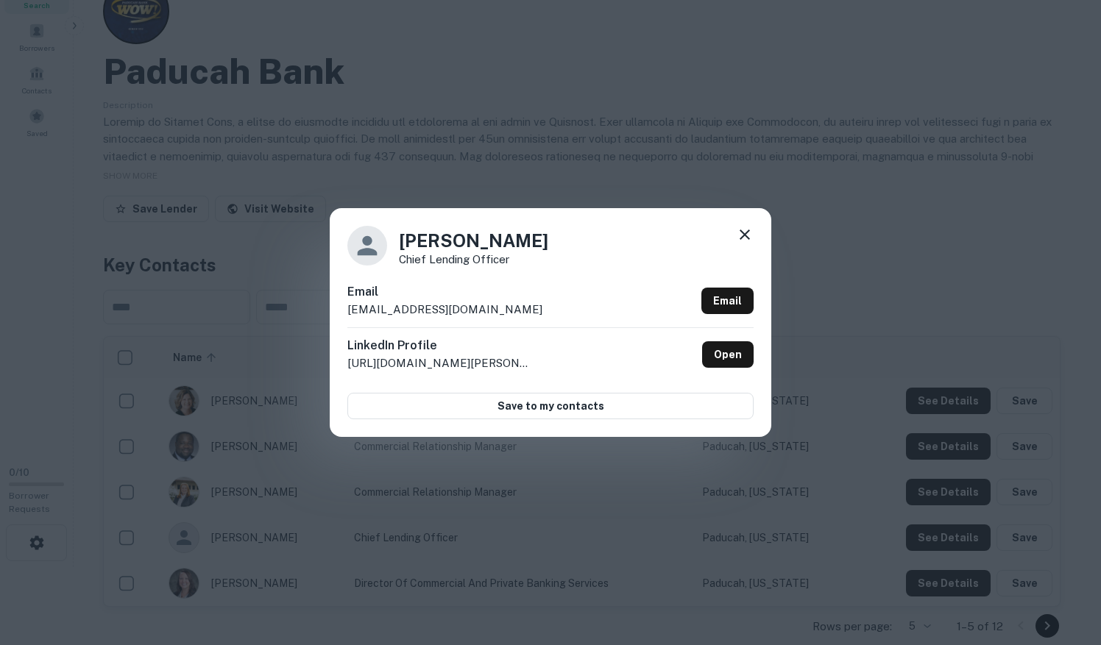
click at [738, 245] on div at bounding box center [745, 237] width 18 height 23
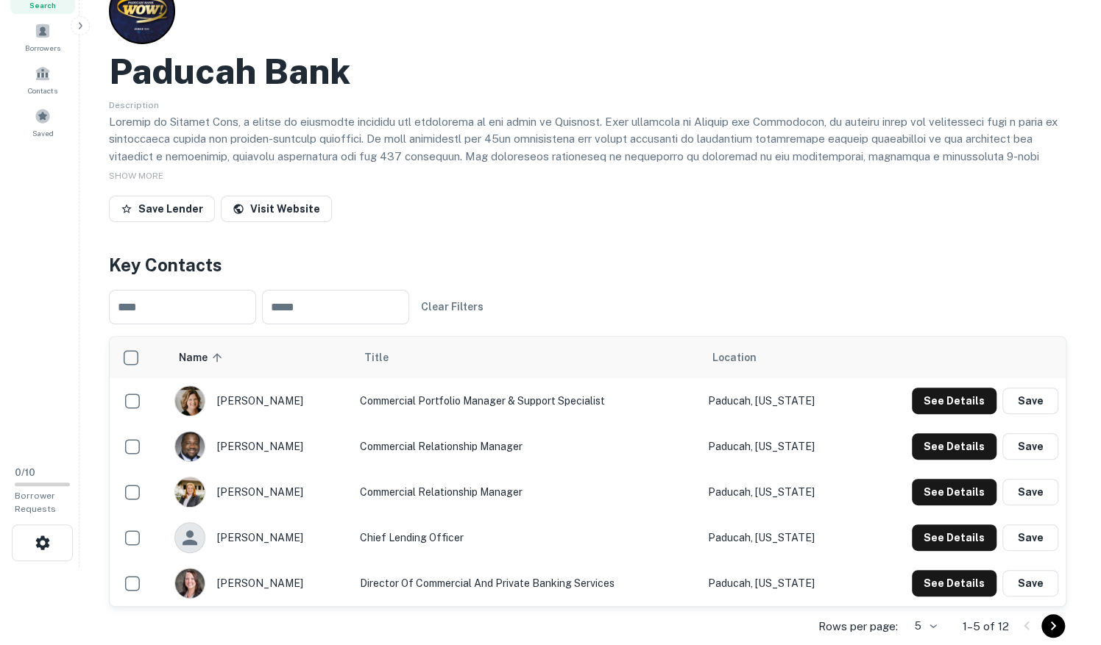
scroll to position [0, 0]
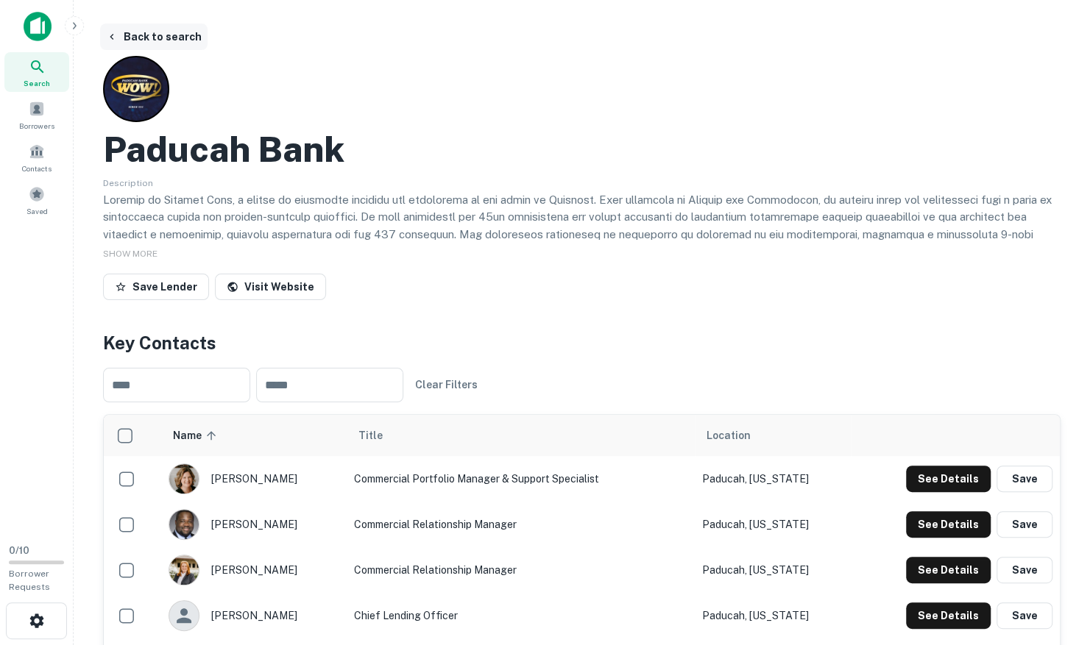
click at [181, 40] on button "Back to search" at bounding box center [153, 37] width 107 height 26
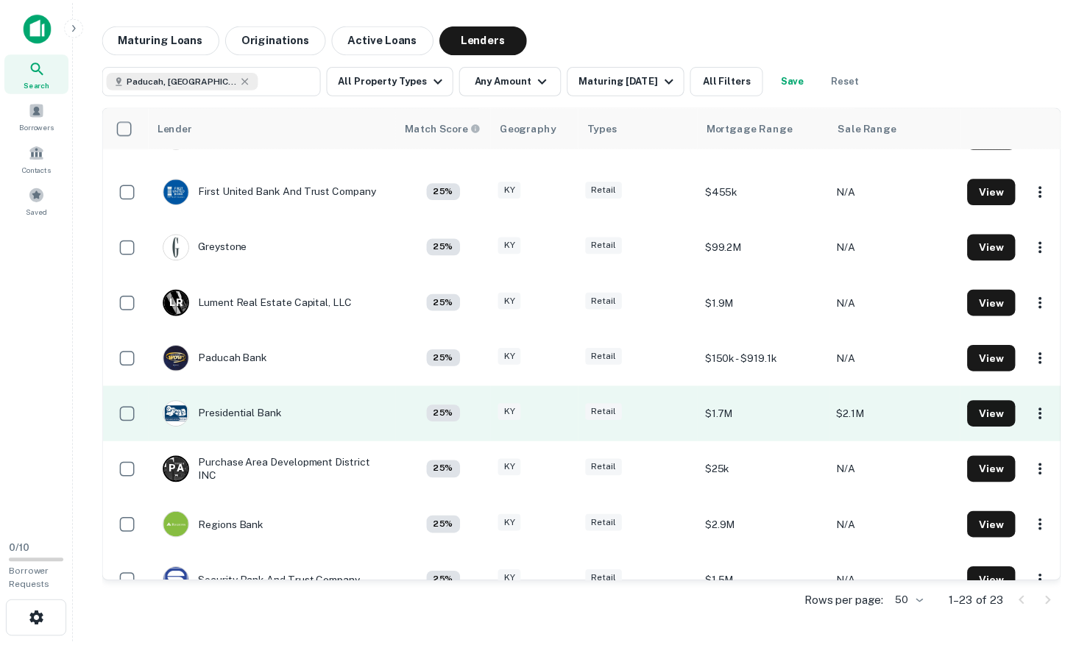
scroll to position [755, 0]
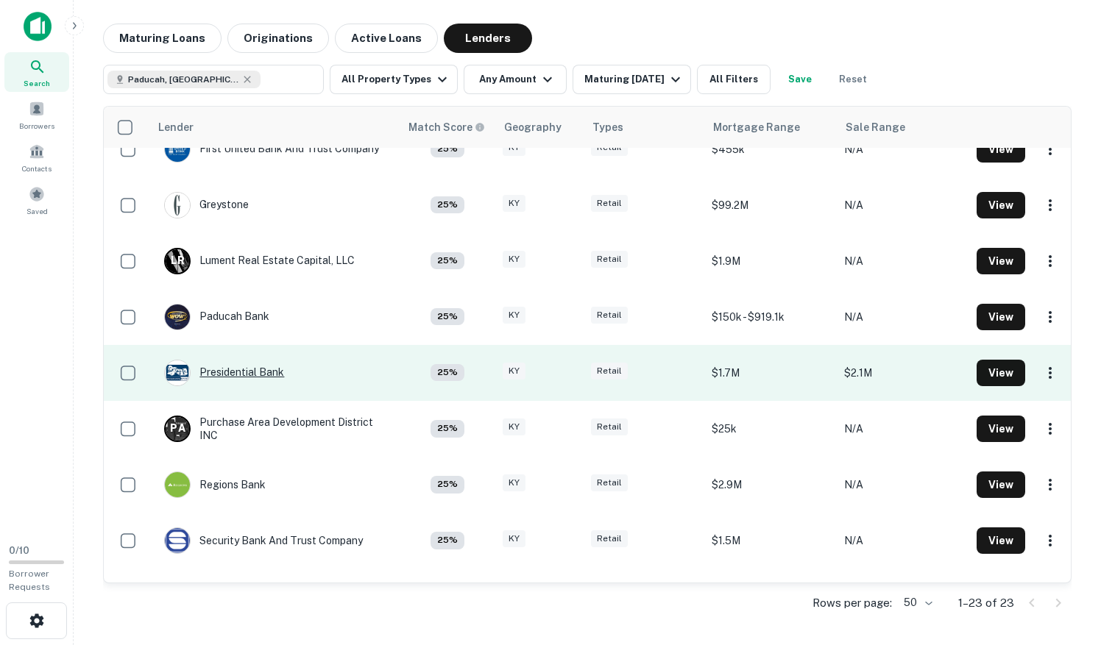
click at [273, 381] on div "Presidential Bank" at bounding box center [224, 373] width 120 height 26
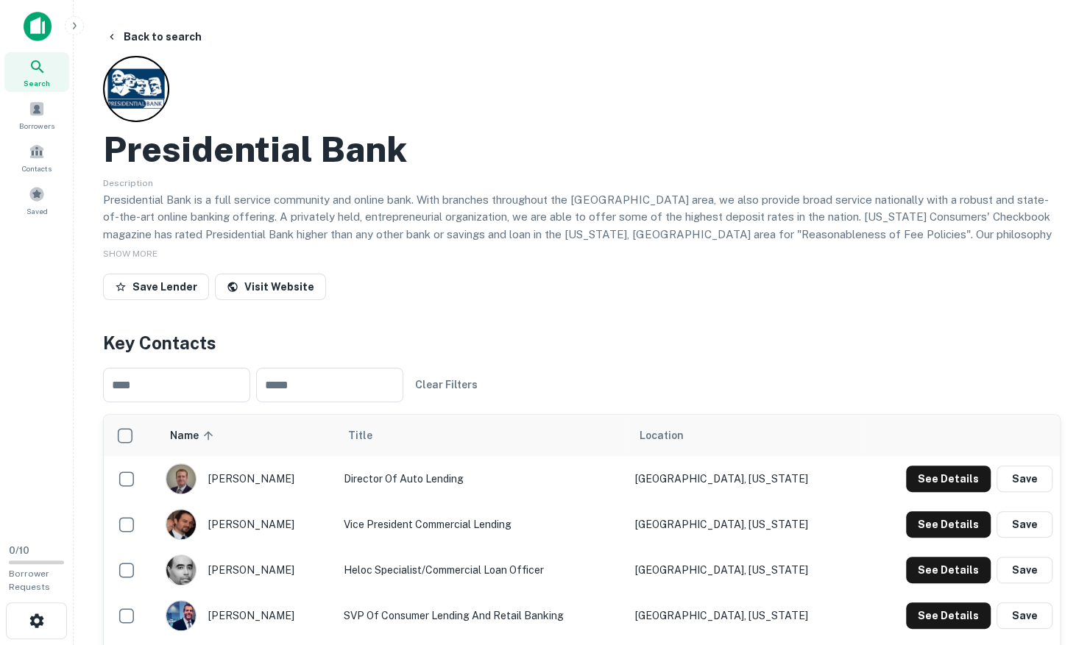
scroll to position [99, 0]
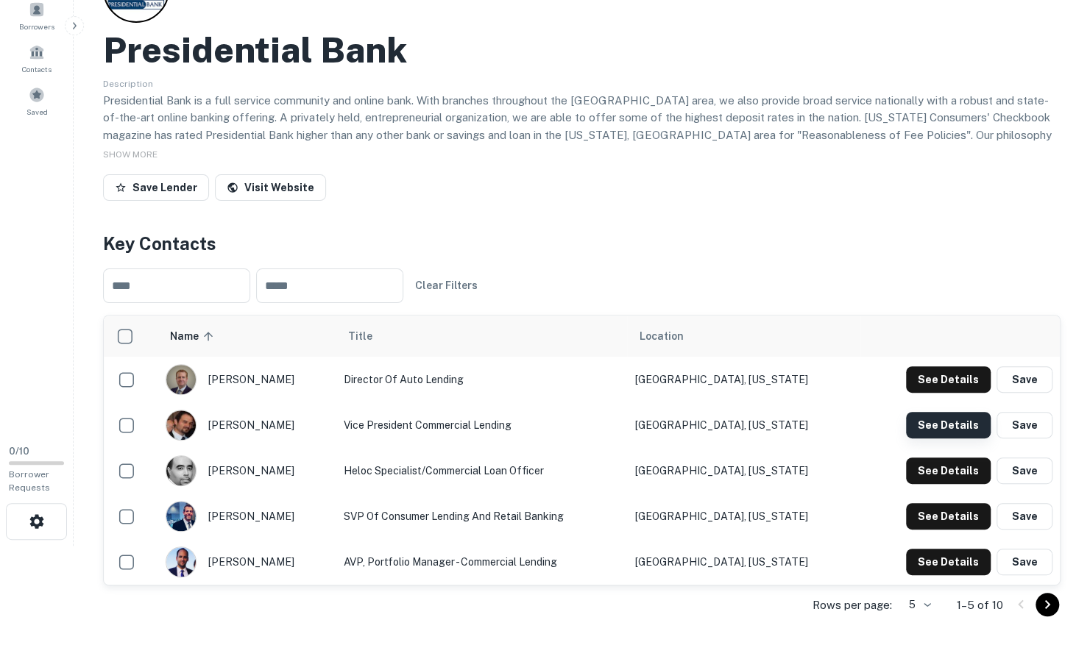
click at [966, 393] on button "See Details" at bounding box center [948, 379] width 85 height 26
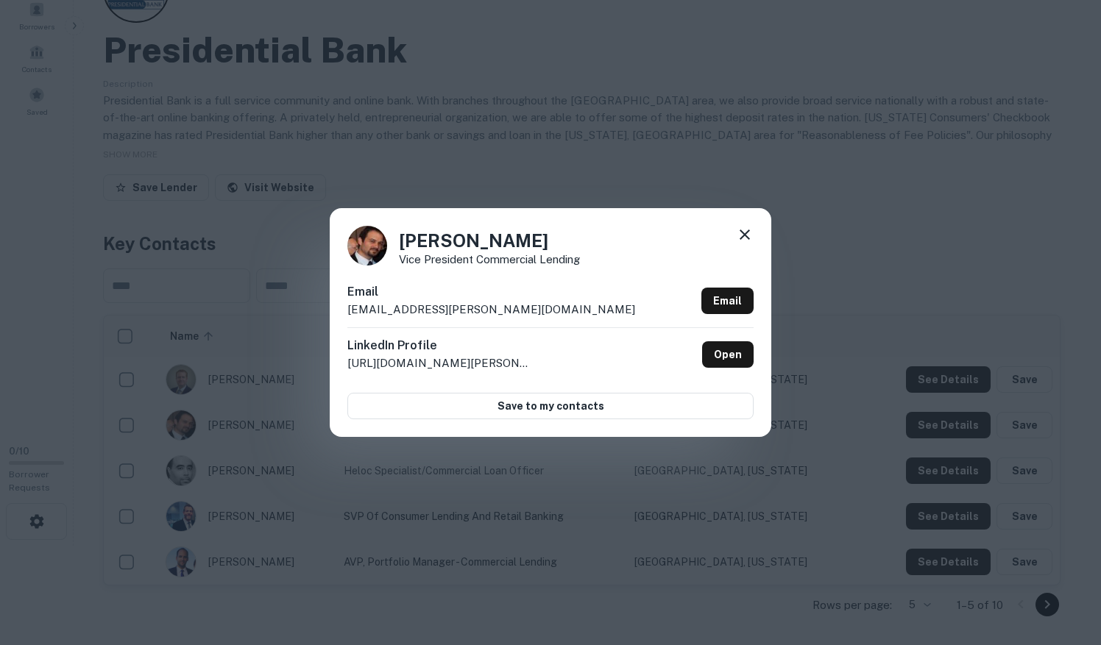
click at [741, 243] on icon at bounding box center [745, 235] width 18 height 18
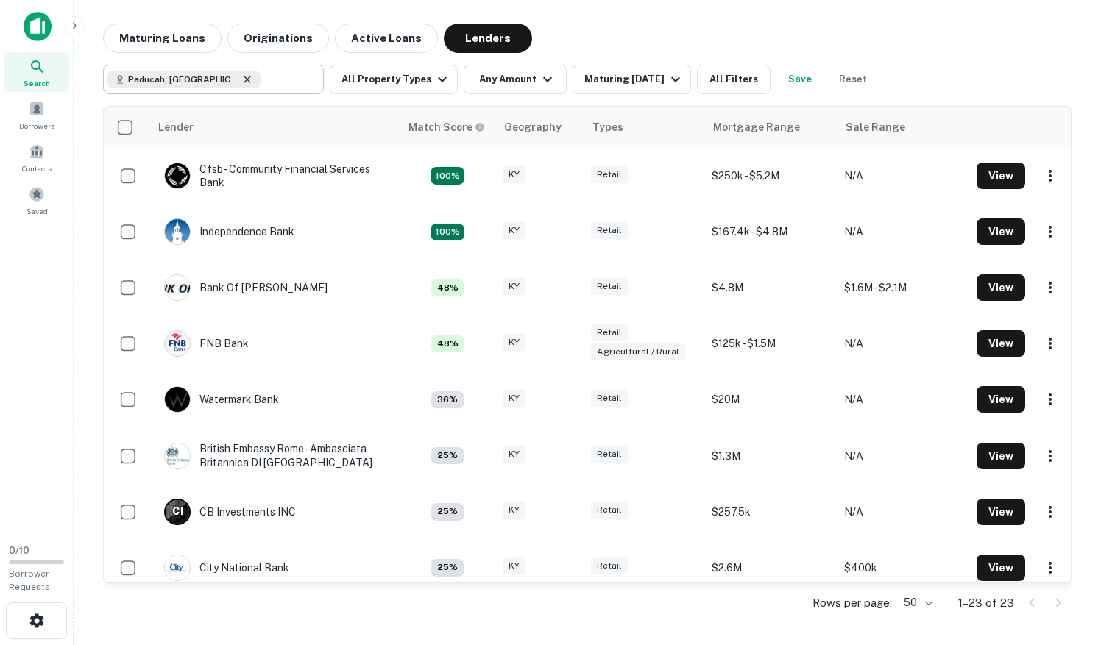
click at [241, 77] on icon at bounding box center [247, 80] width 12 height 12
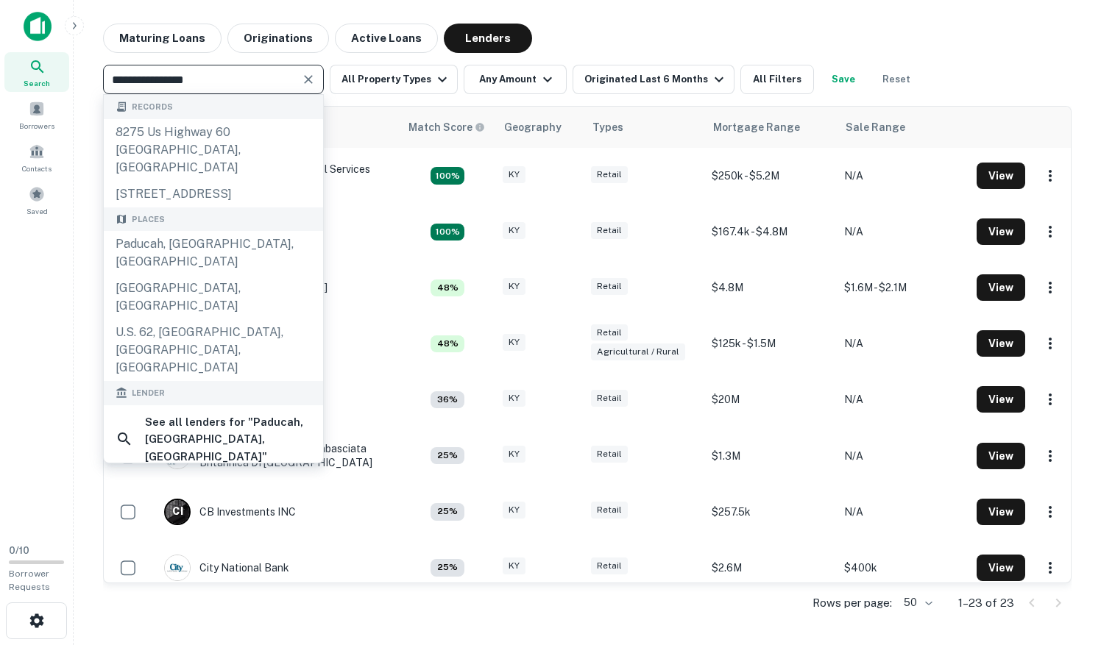
drag, startPoint x: 163, startPoint y: 77, endPoint x: 106, endPoint y: 78, distance: 57.4
click at [106, 78] on div "**********" at bounding box center [213, 79] width 221 height 29
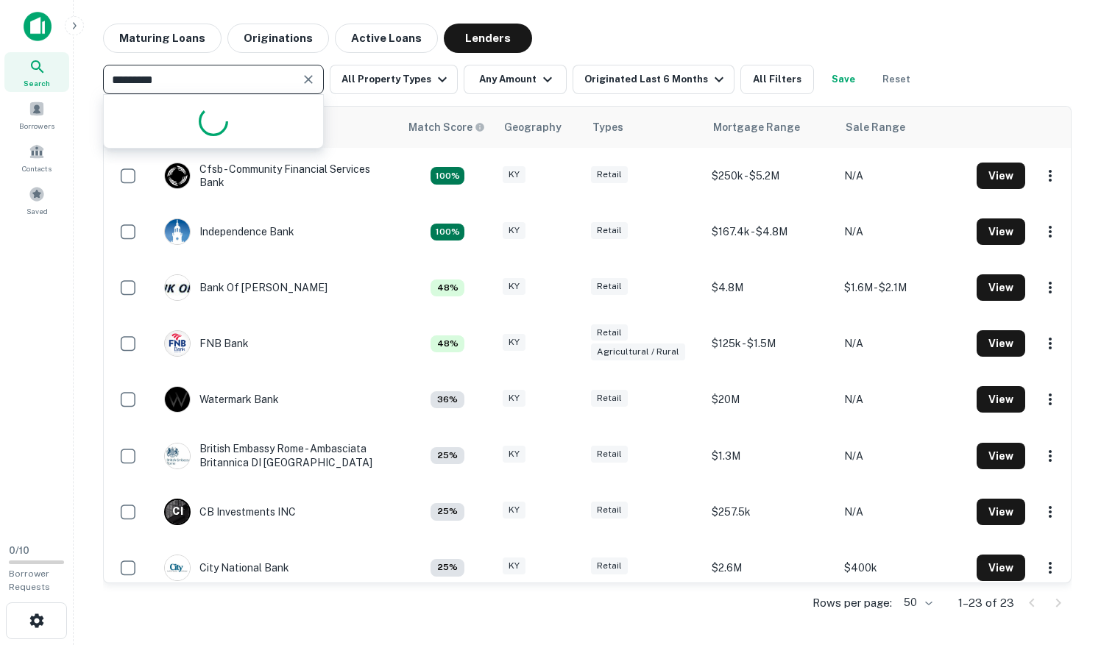
type input "********"
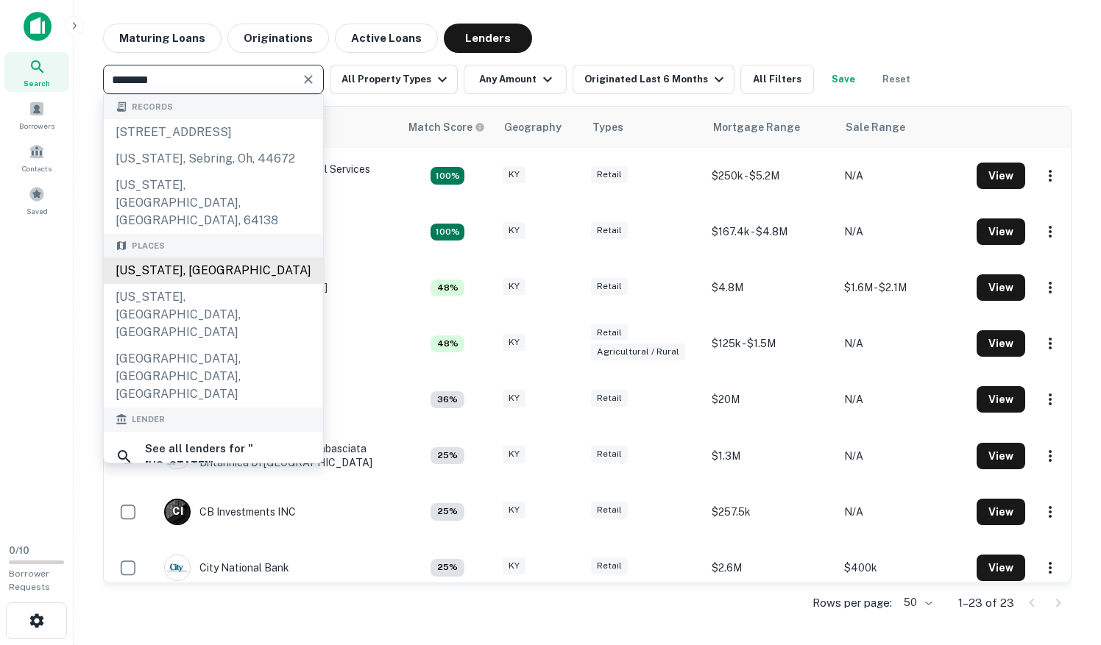
click at [222, 258] on div "[US_STATE], [GEOGRAPHIC_DATA]" at bounding box center [213, 271] width 219 height 26
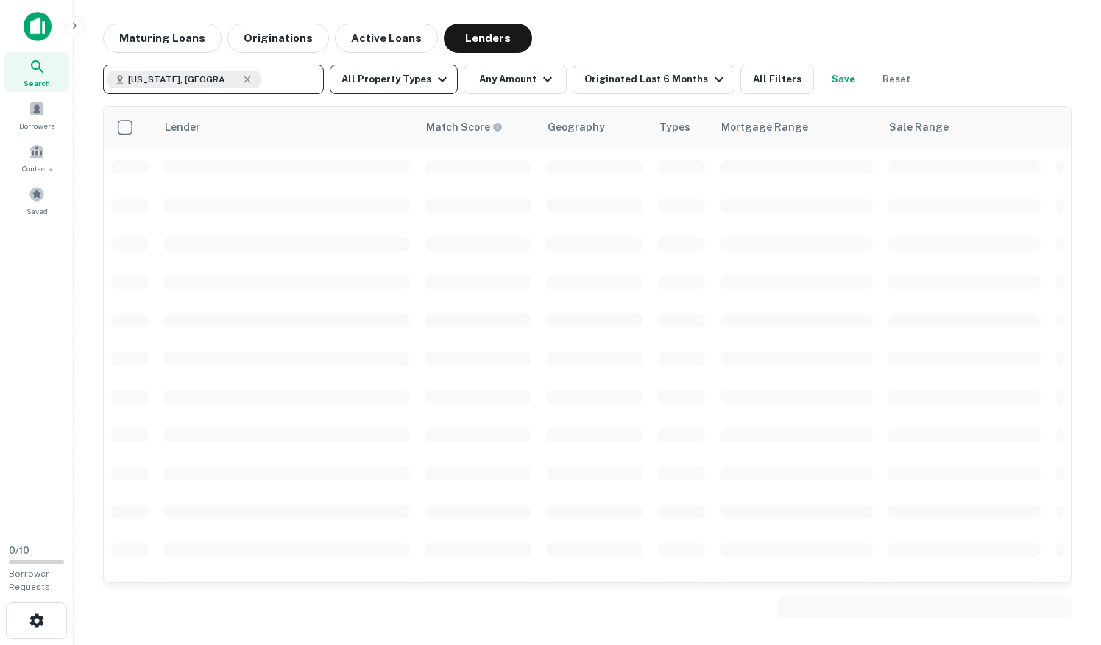
click at [414, 82] on button "All Property Types" at bounding box center [394, 79] width 128 height 29
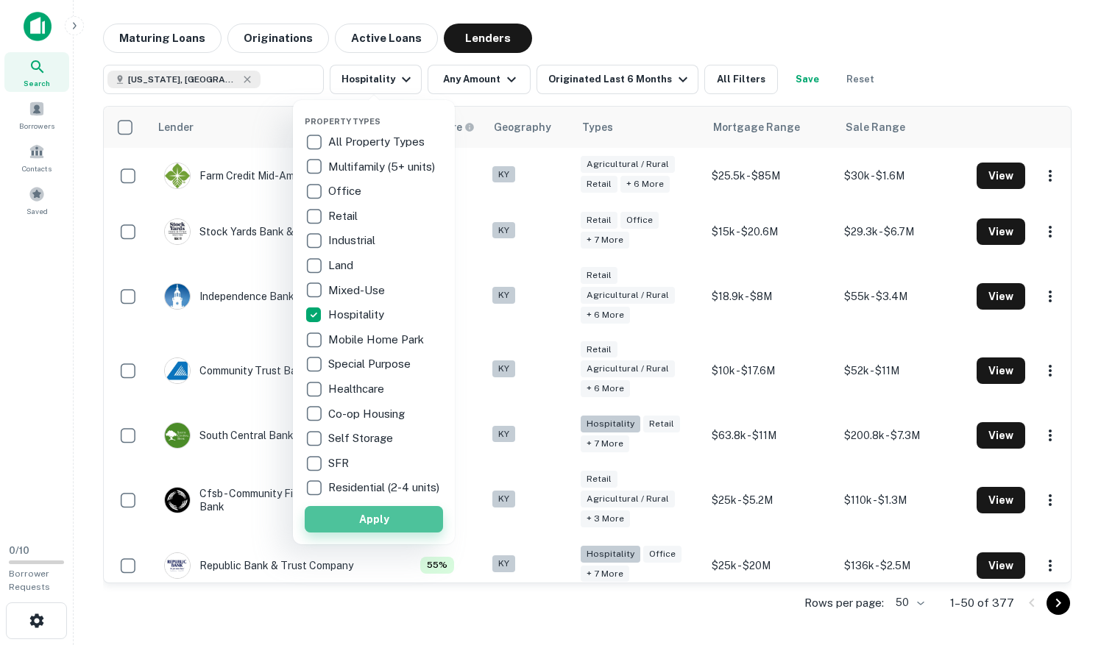
click at [377, 522] on button "Apply" at bounding box center [374, 519] width 138 height 26
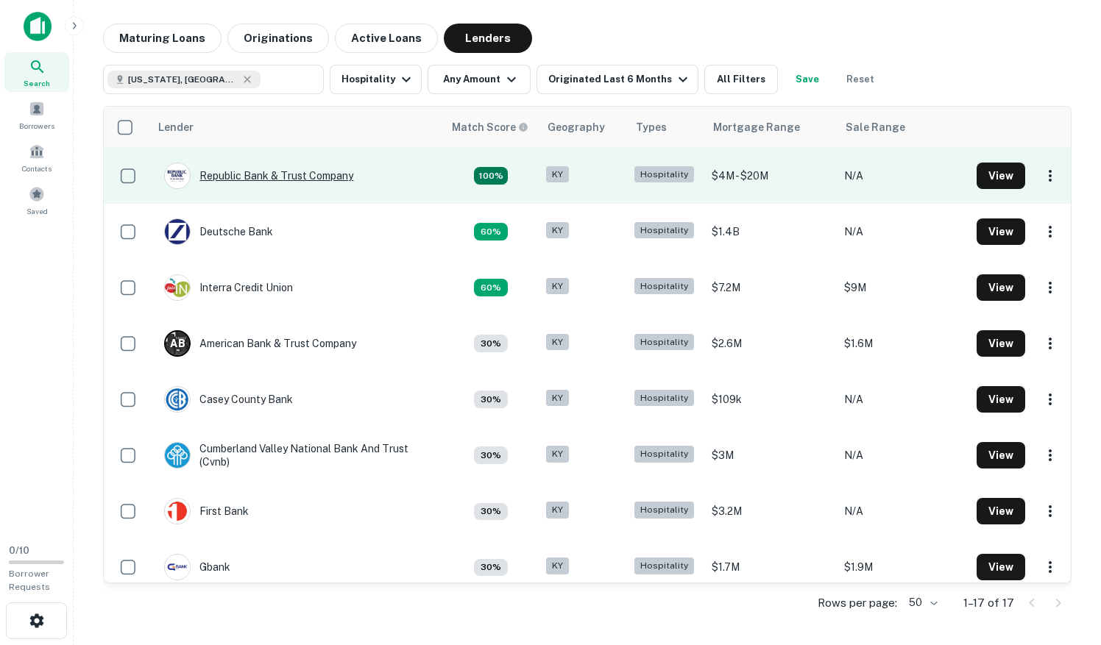
click at [336, 169] on div "Republic Bank & Trust Company" at bounding box center [258, 176] width 189 height 26
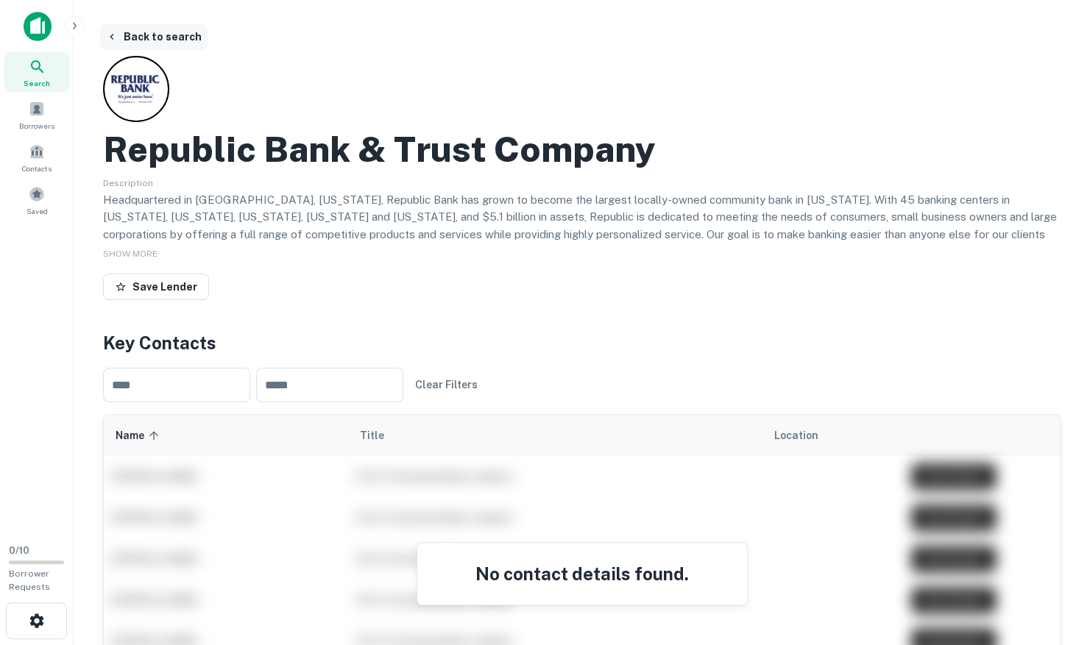
click at [168, 37] on button "Back to search" at bounding box center [153, 37] width 107 height 26
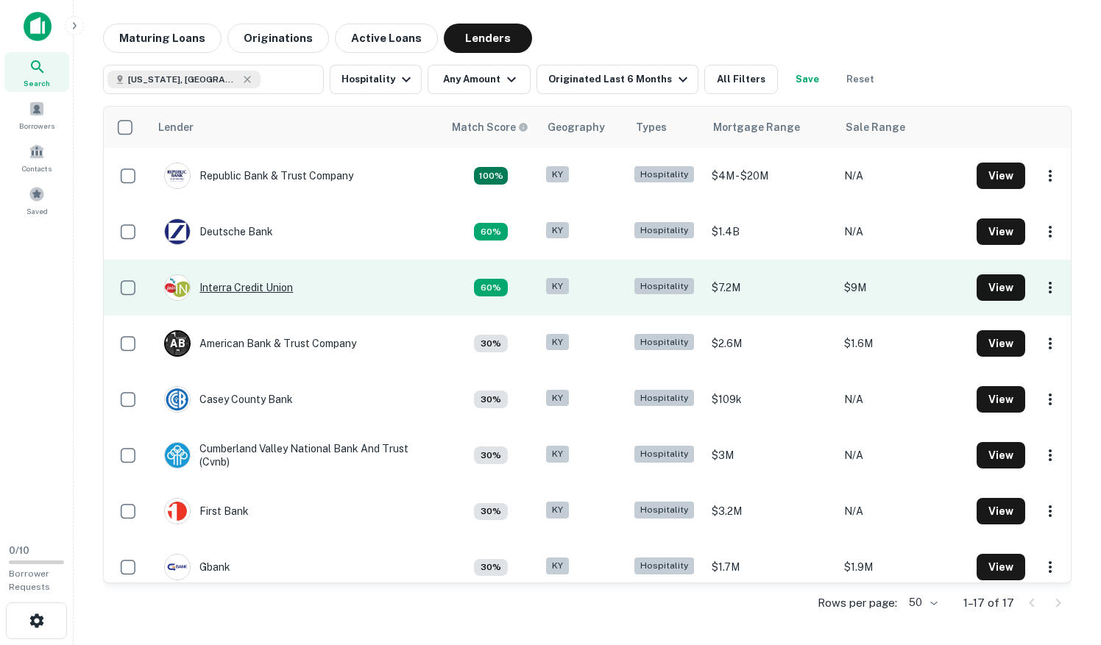
click at [250, 286] on div "Interra Credit Union" at bounding box center [228, 287] width 129 height 26
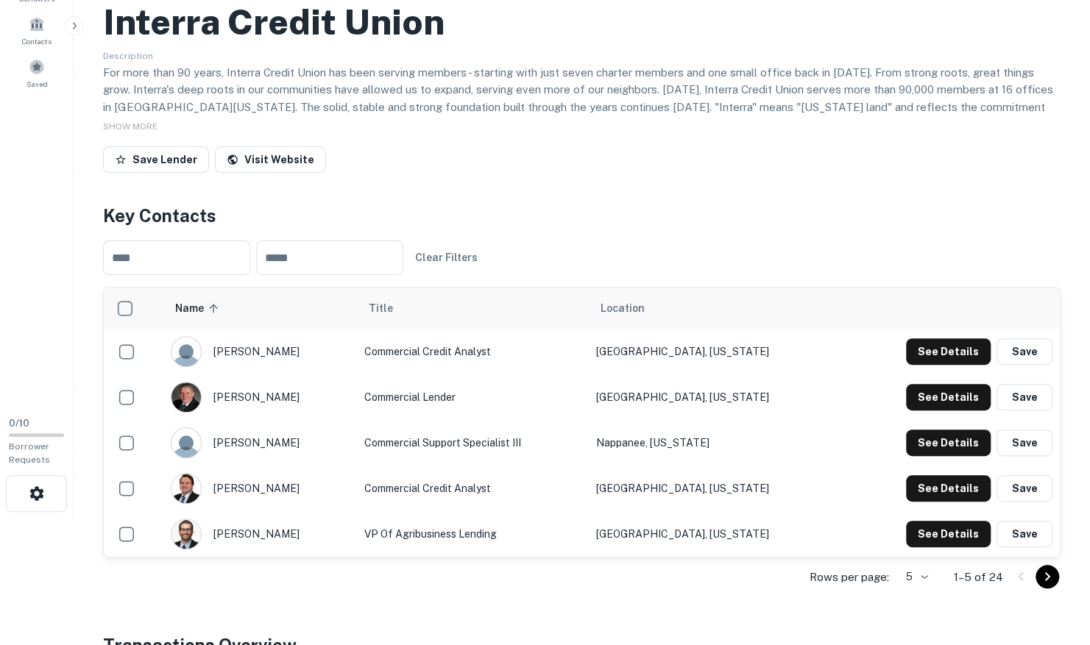
scroll to position [128, 0]
click at [946, 364] on button "See Details" at bounding box center [948, 351] width 85 height 26
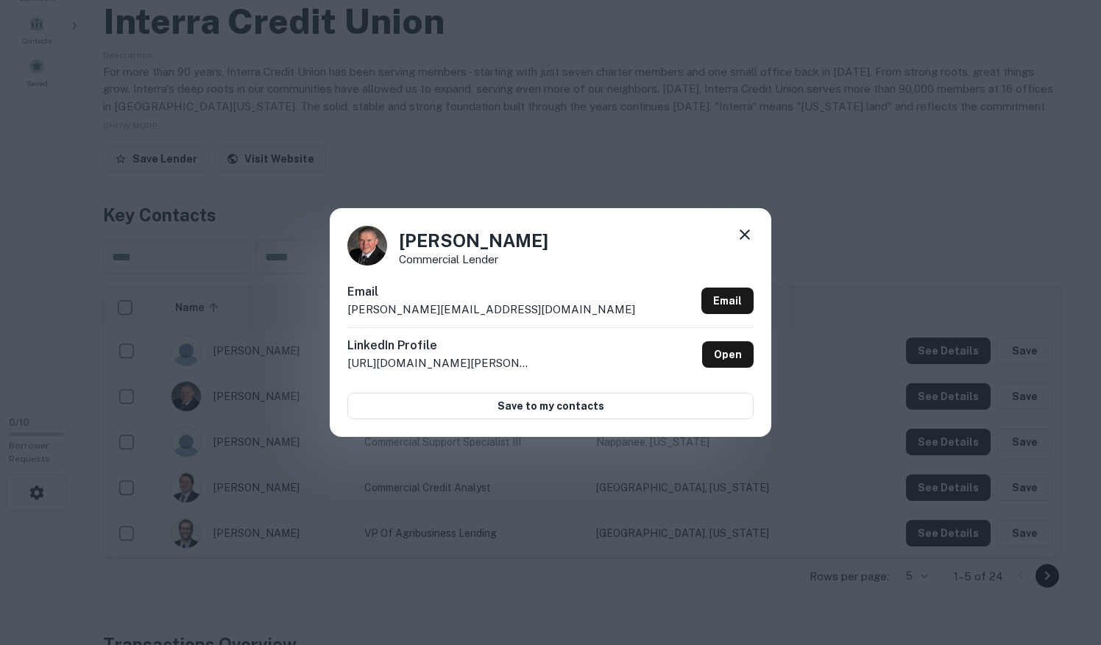
click at [740, 232] on icon at bounding box center [745, 235] width 18 height 18
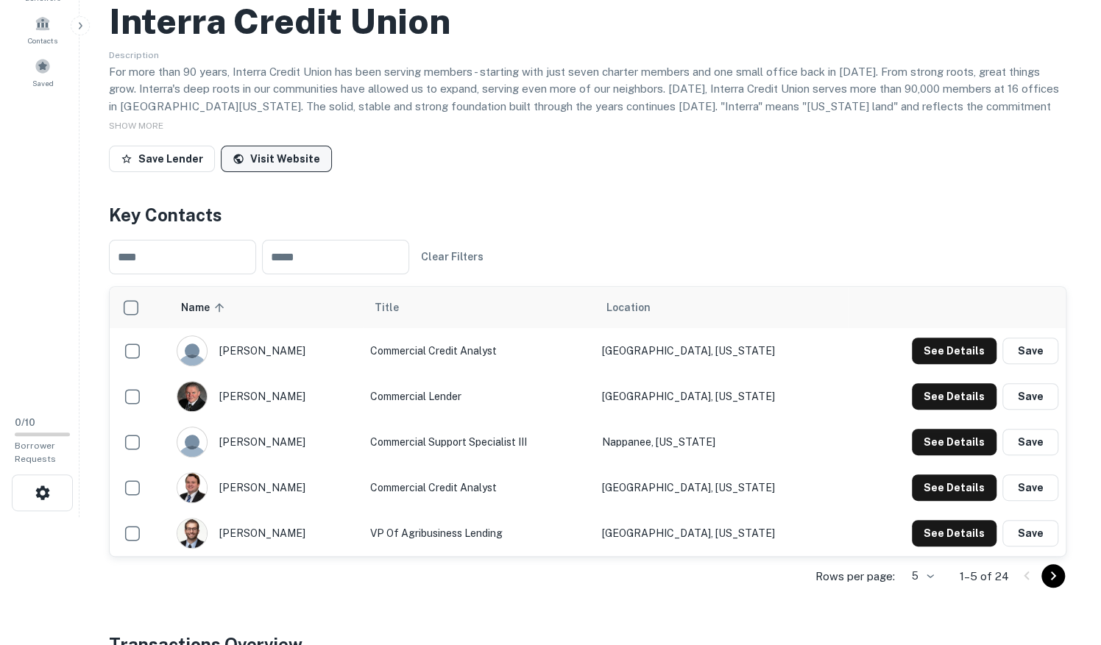
scroll to position [0, 0]
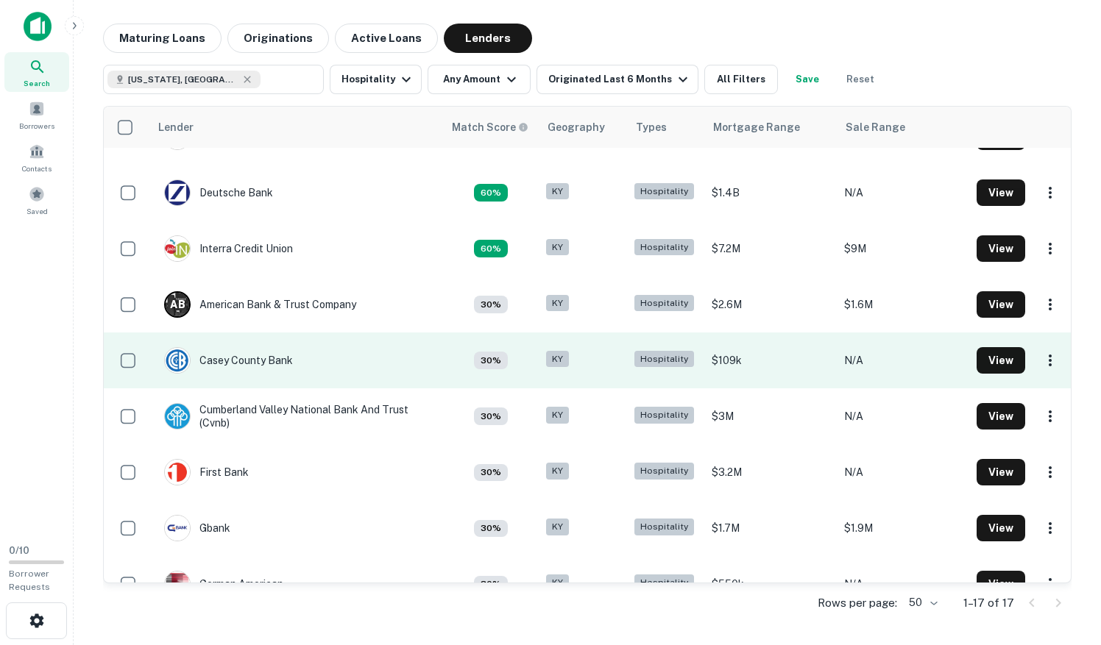
scroll to position [41, 0]
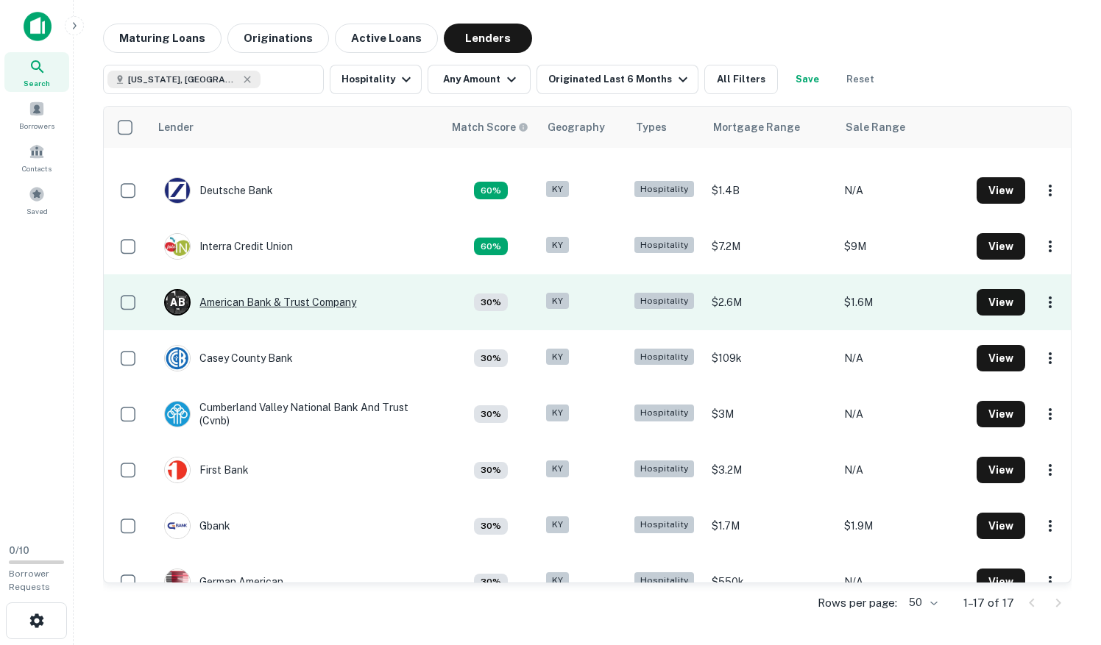
click at [300, 294] on div "A B American Bank & Trust Company" at bounding box center [260, 302] width 192 height 26
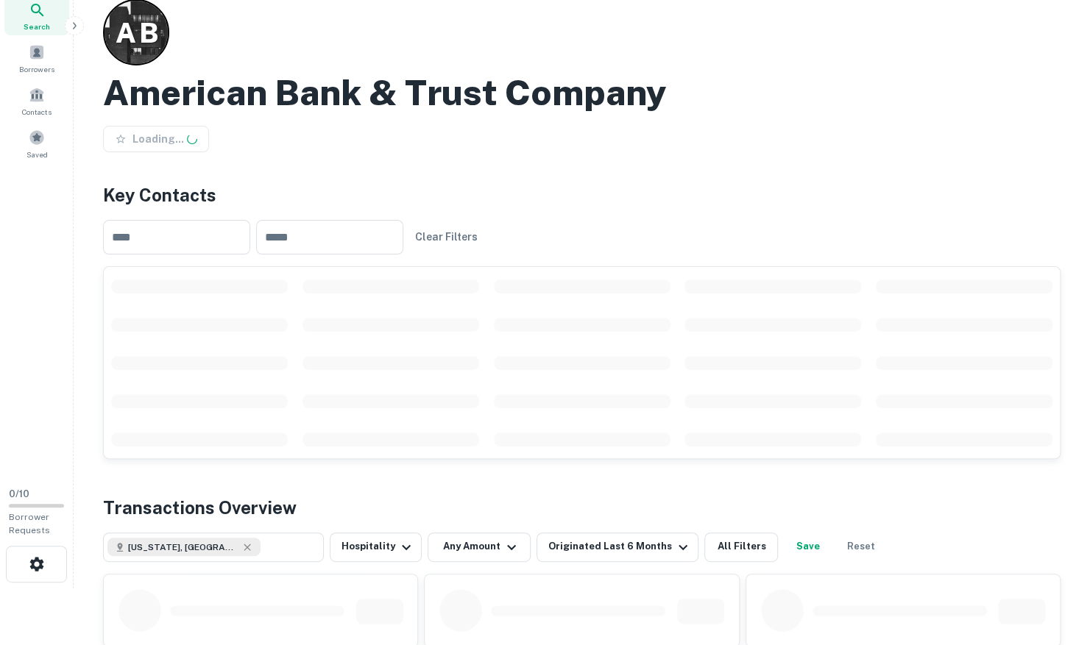
scroll to position [208, 0]
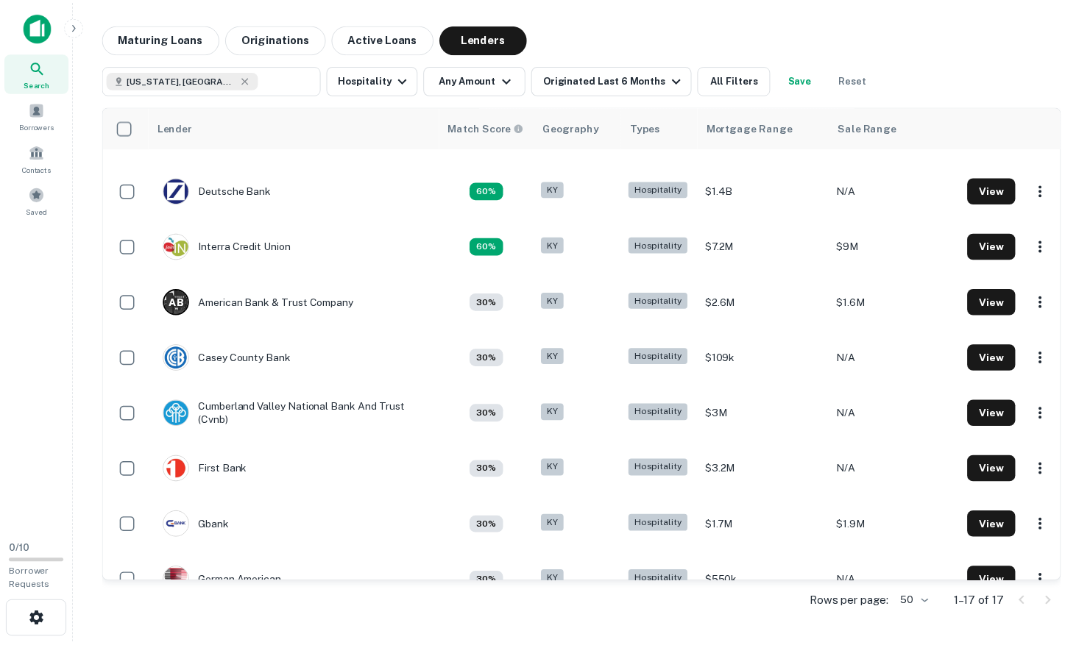
scroll to position [44, 0]
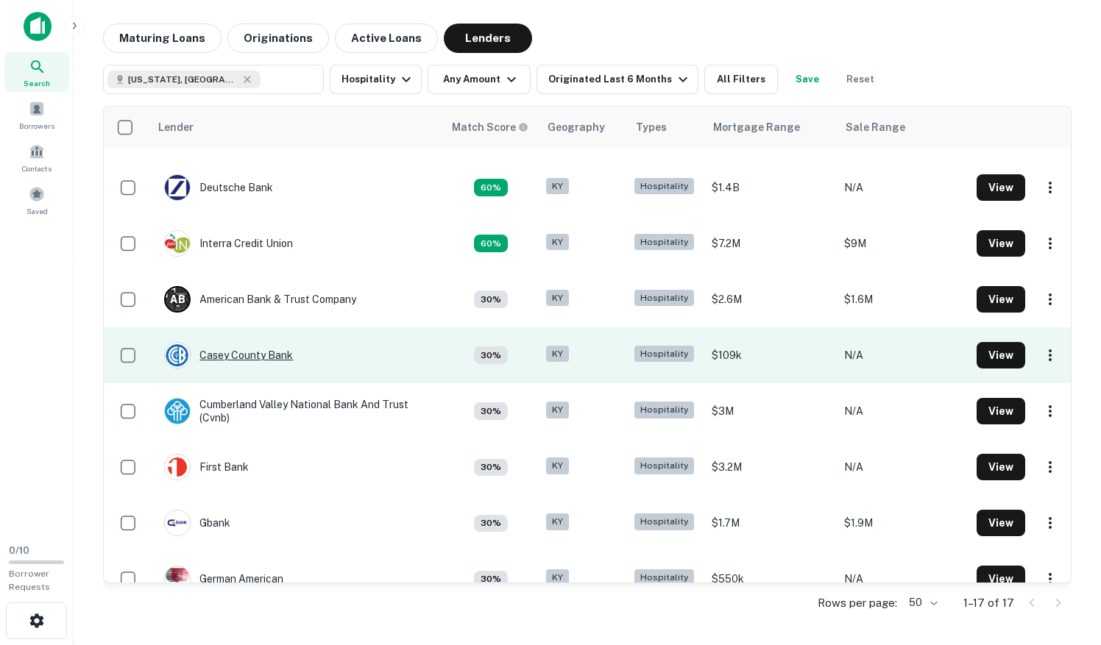
click at [286, 367] on div "Casey County Bank" at bounding box center [228, 355] width 129 height 26
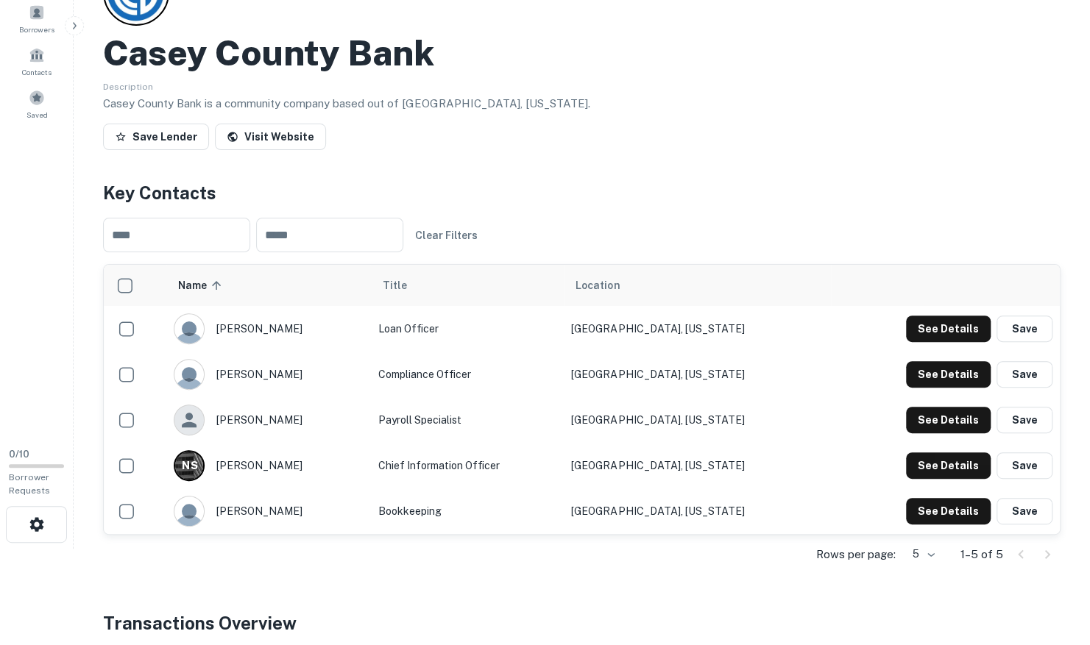
scroll to position [97, 0]
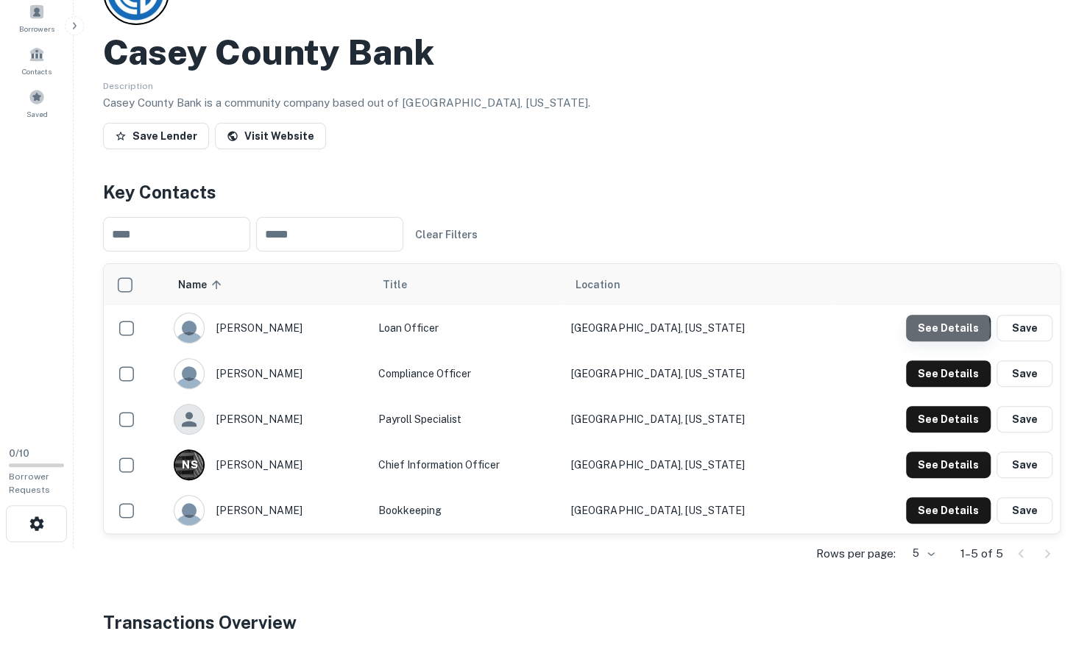
click at [936, 329] on button "See Details" at bounding box center [948, 328] width 85 height 26
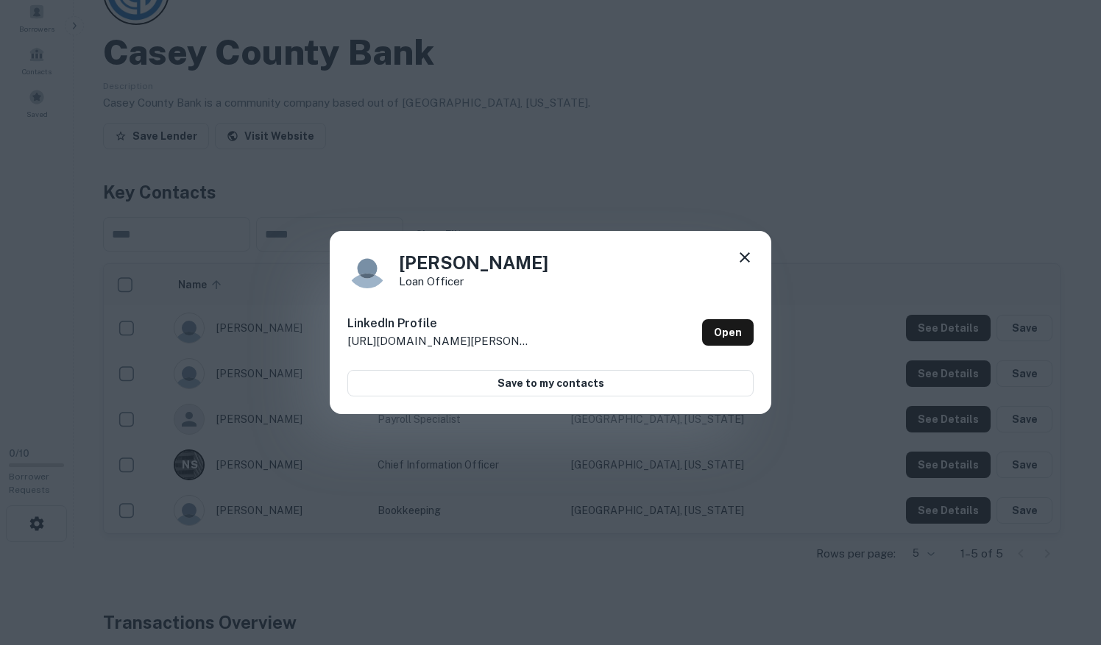
click at [745, 256] on icon at bounding box center [745, 257] width 10 height 10
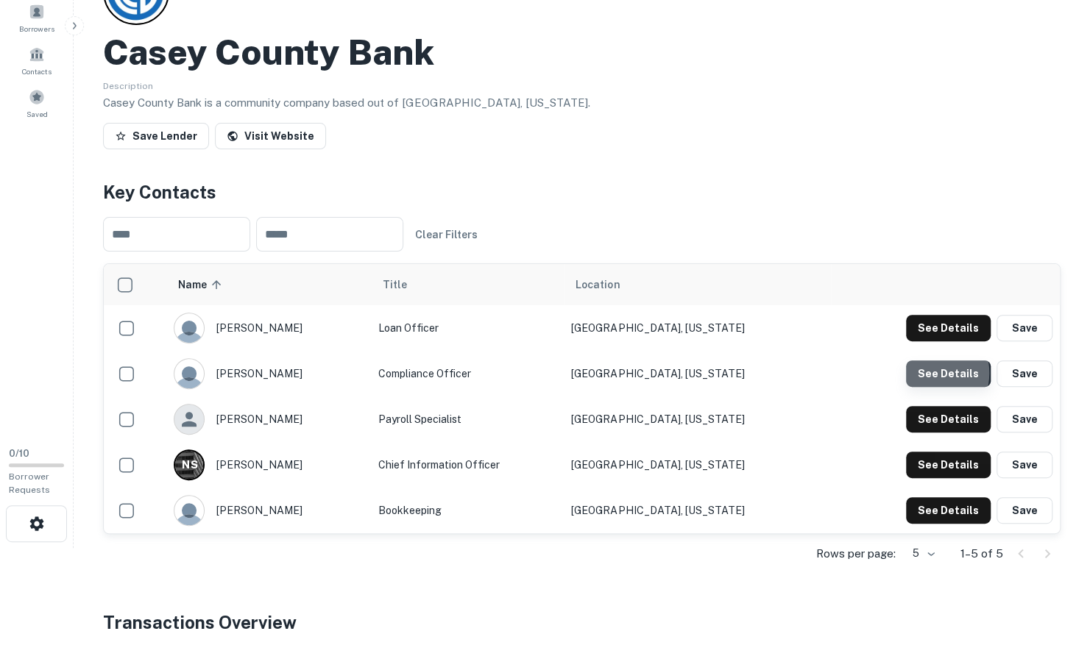
click at [926, 341] on button "See Details" at bounding box center [948, 328] width 85 height 26
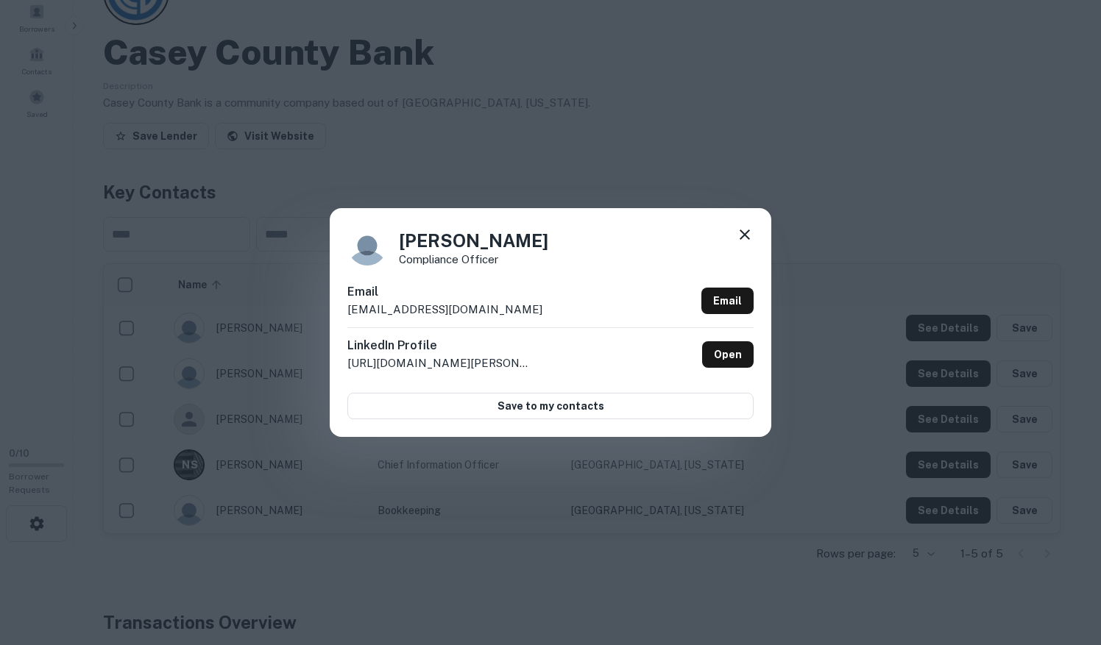
click at [748, 234] on icon at bounding box center [745, 235] width 18 height 18
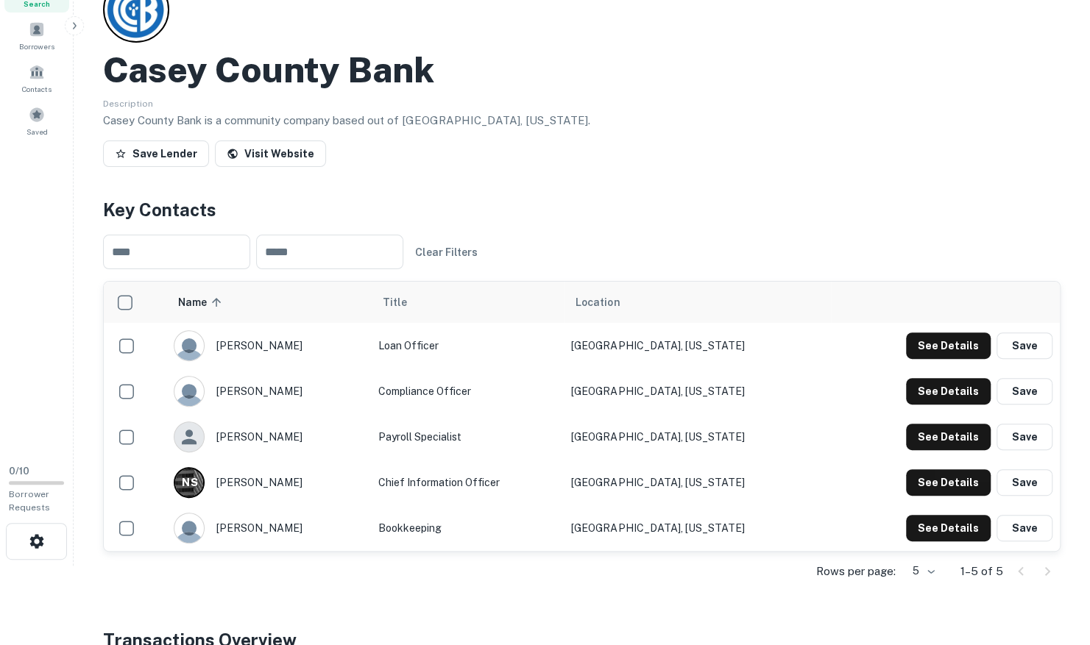
scroll to position [89, 0]
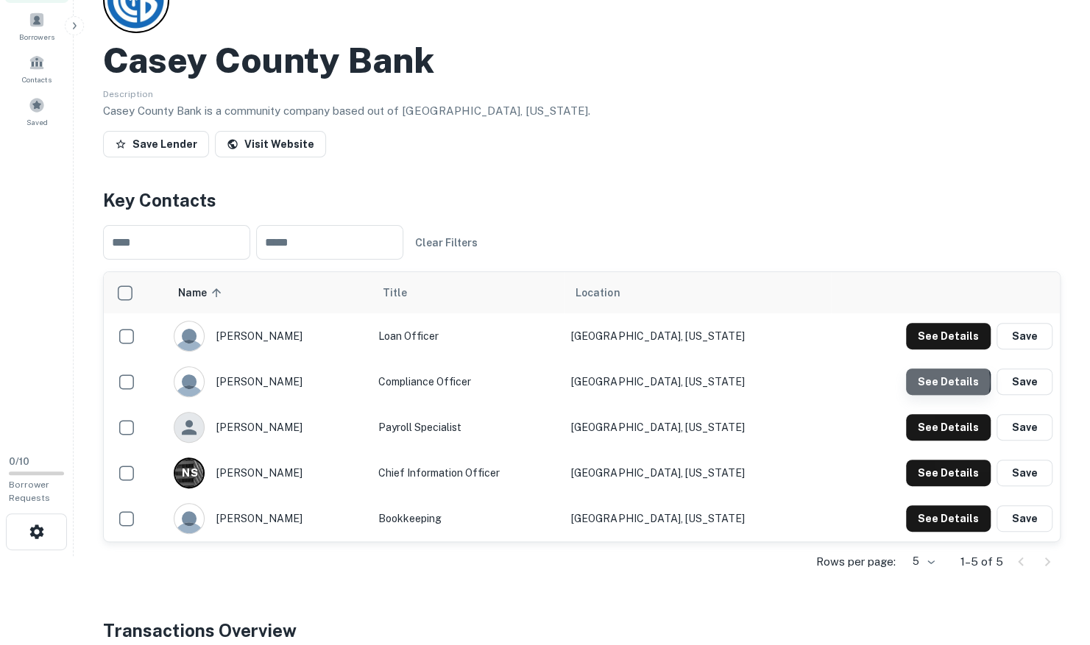
click at [934, 350] on button "See Details" at bounding box center [948, 336] width 85 height 26
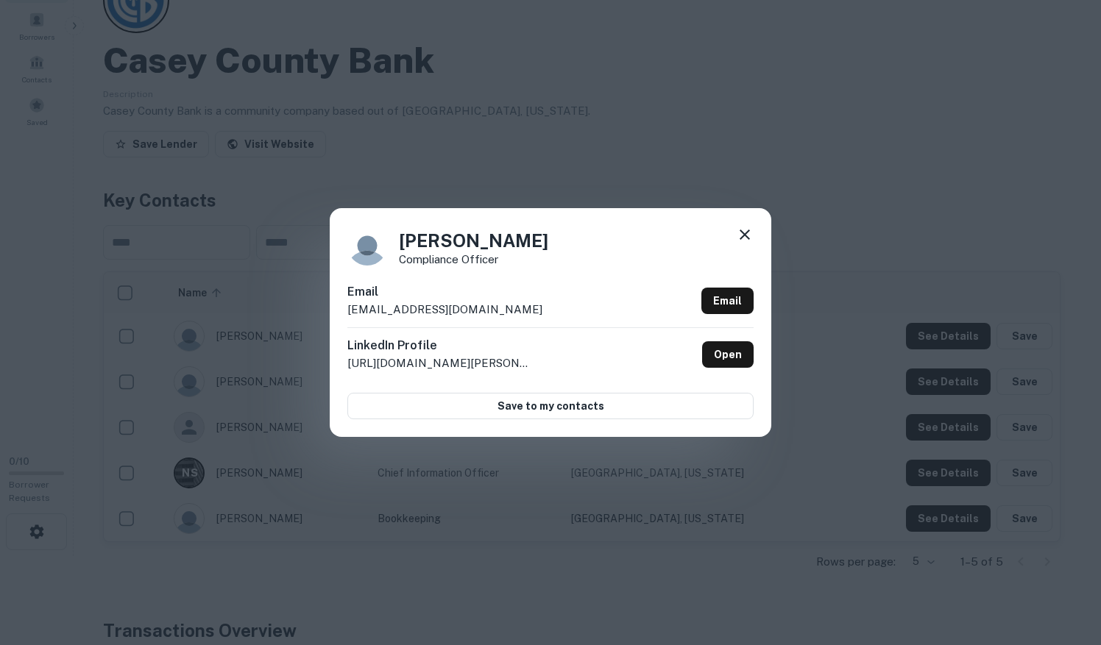
click at [743, 230] on icon at bounding box center [745, 235] width 18 height 18
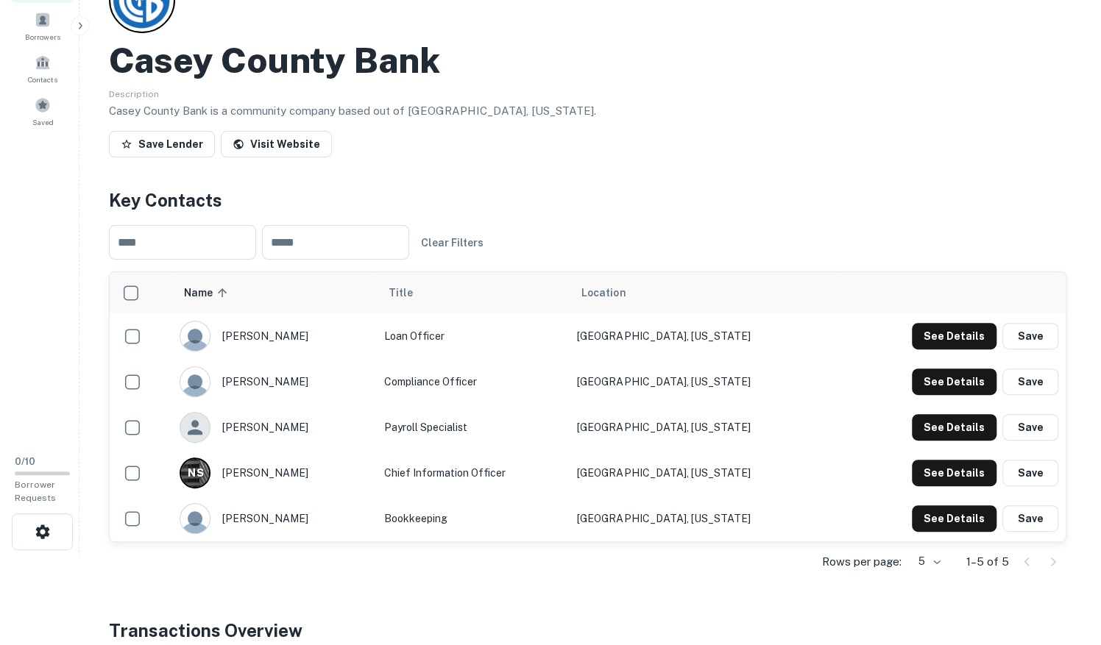
scroll to position [0, 0]
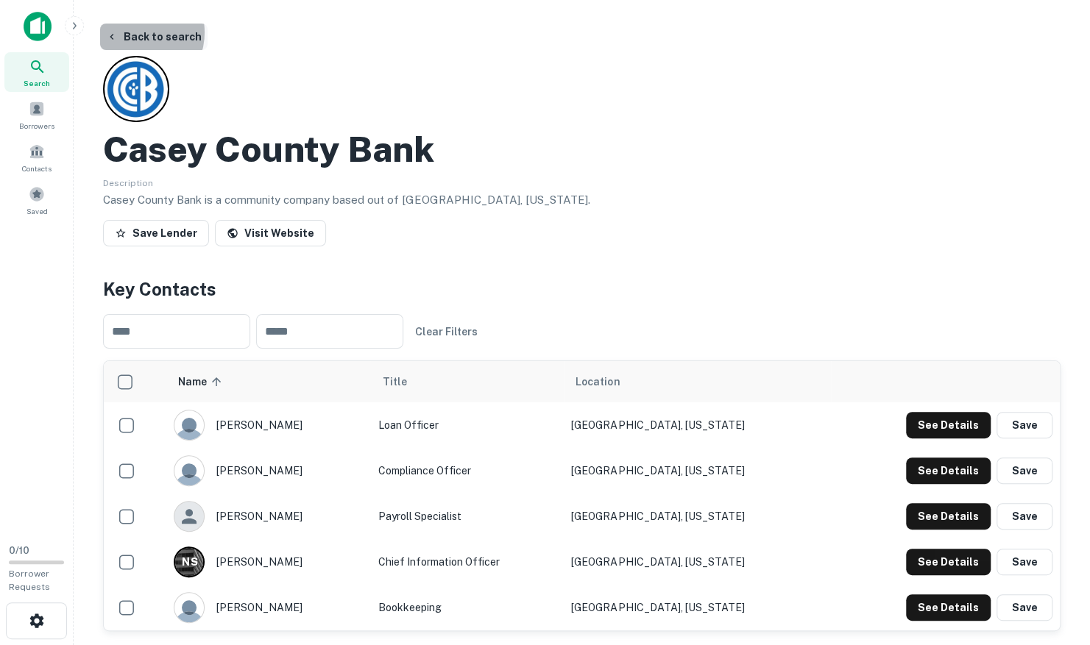
click at [134, 32] on button "Back to search" at bounding box center [153, 37] width 107 height 26
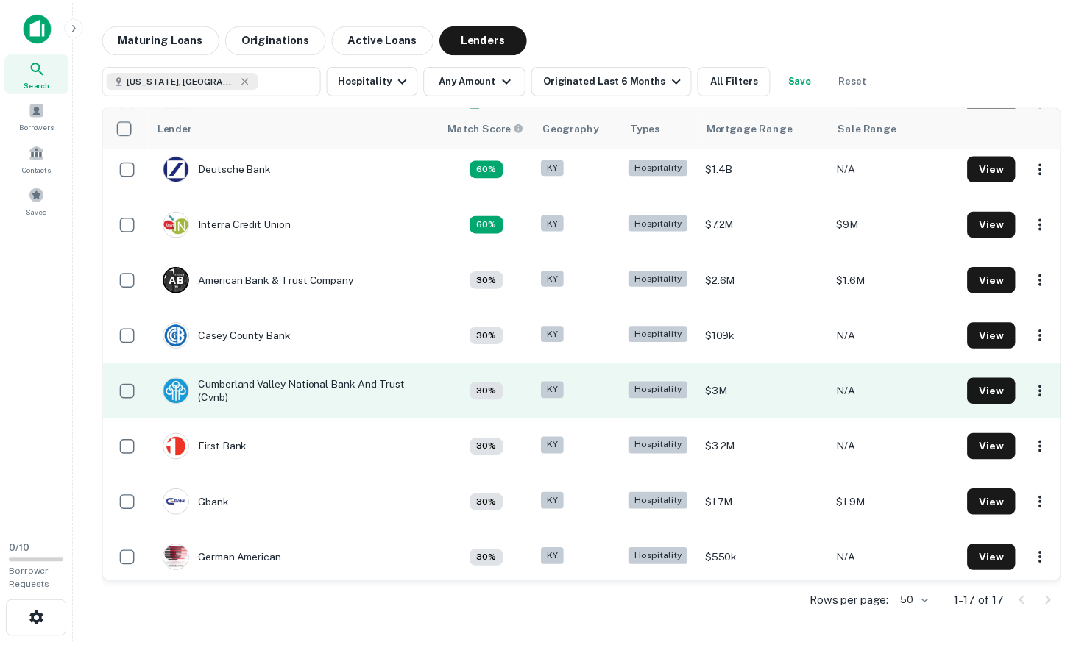
scroll to position [65, 0]
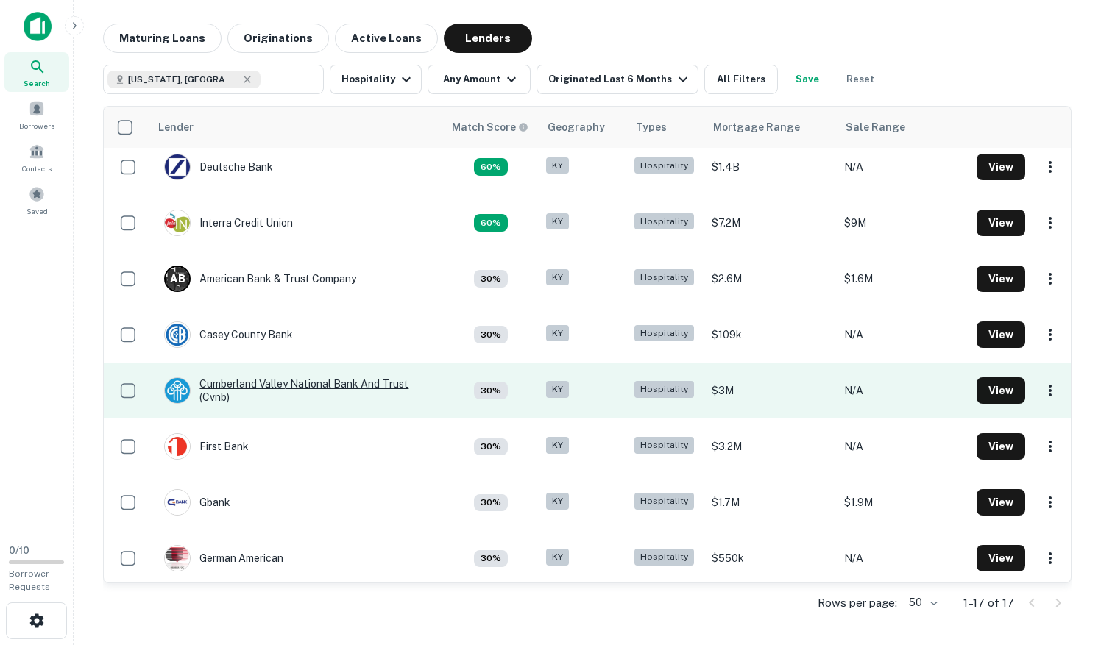
click at [311, 388] on div "Cumberland Valley National Bank And Trust (cvnb)" at bounding box center [296, 391] width 264 height 26
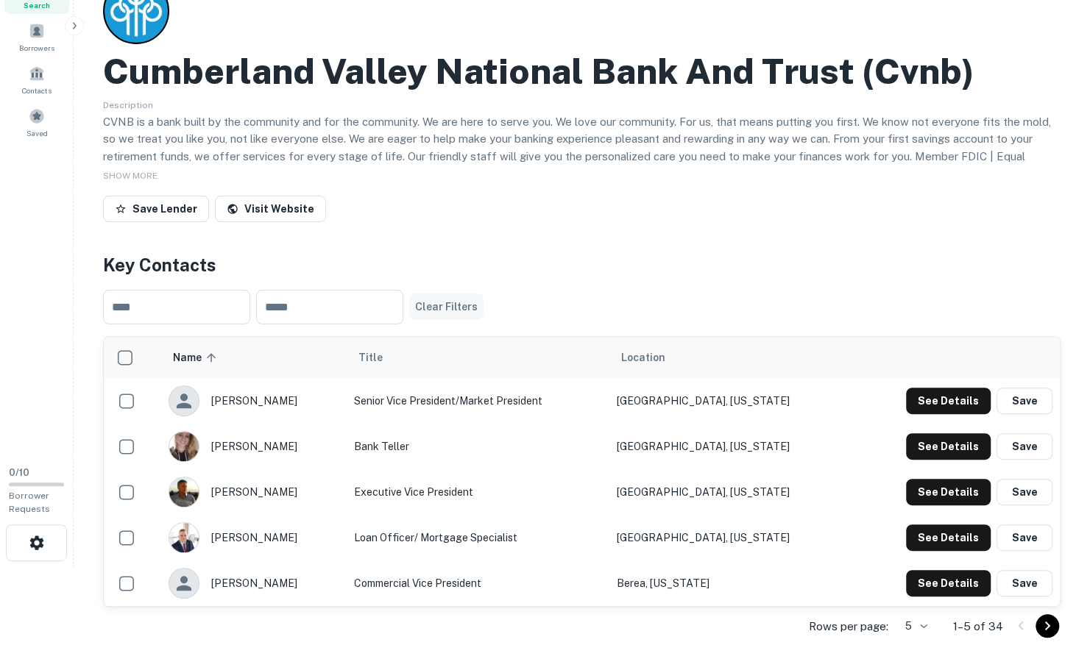
scroll to position [116, 0]
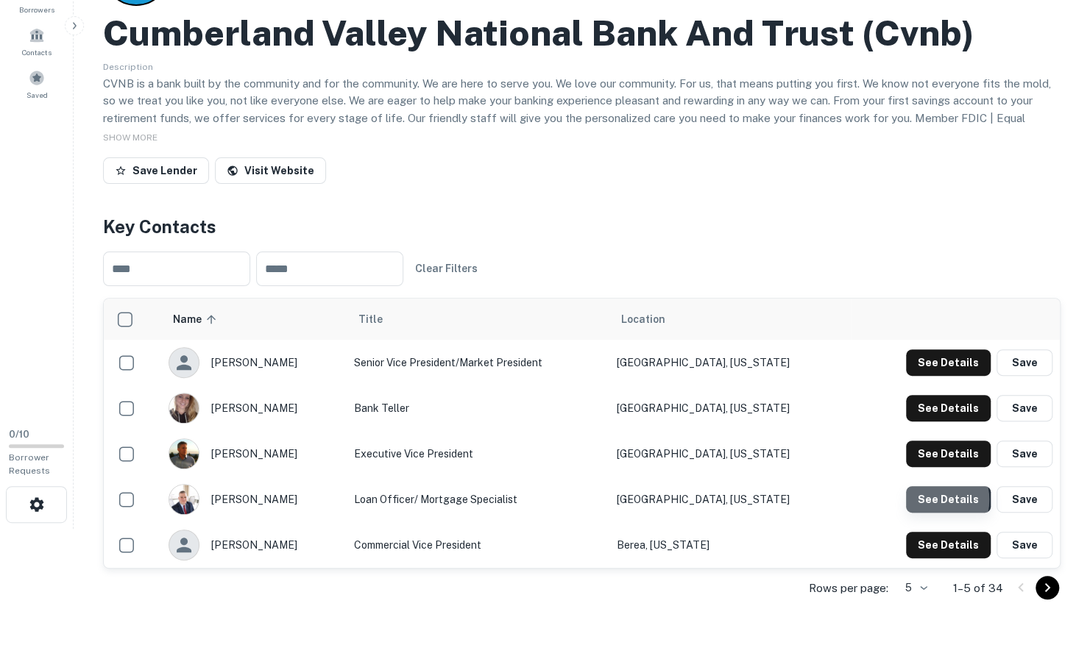
click at [929, 376] on button "See Details" at bounding box center [948, 363] width 85 height 26
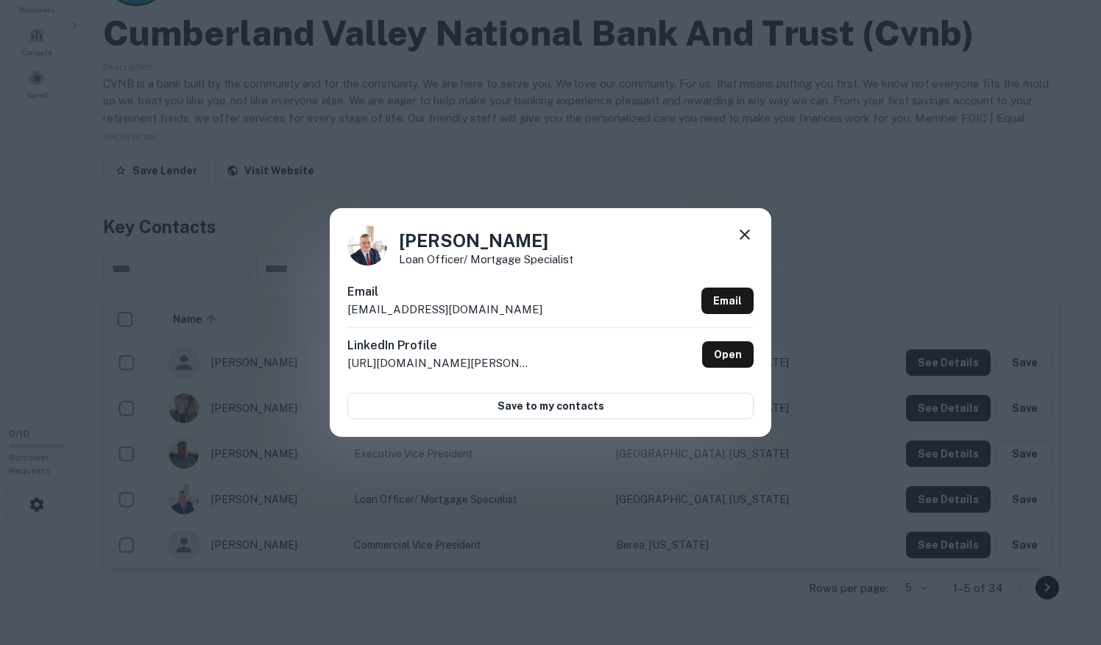
click at [746, 235] on icon at bounding box center [745, 235] width 18 height 18
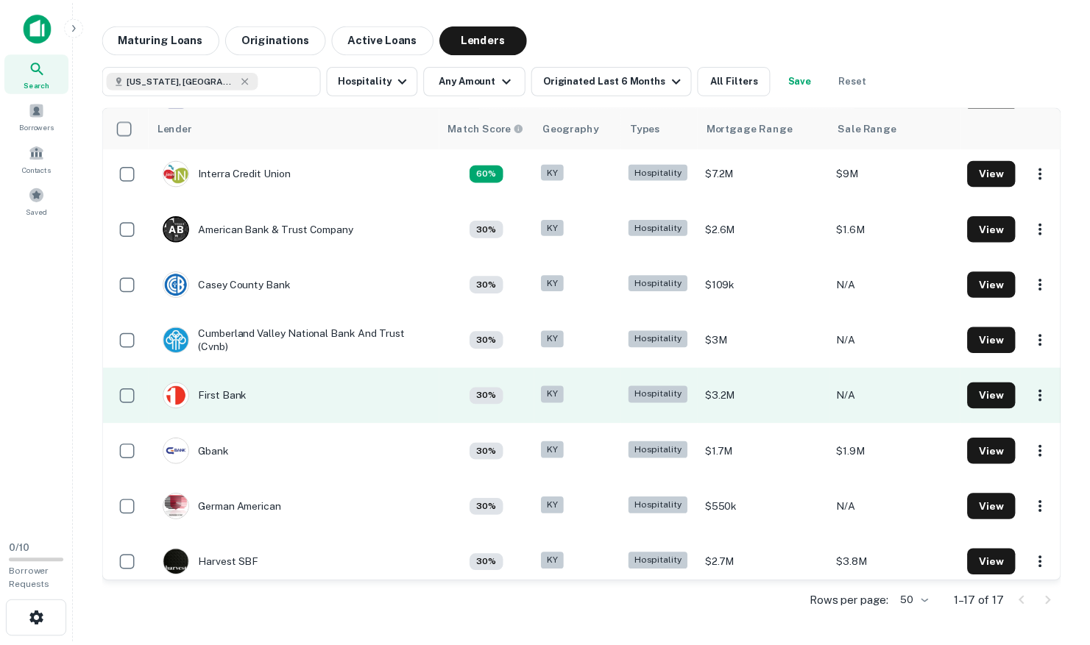
scroll to position [150, 0]
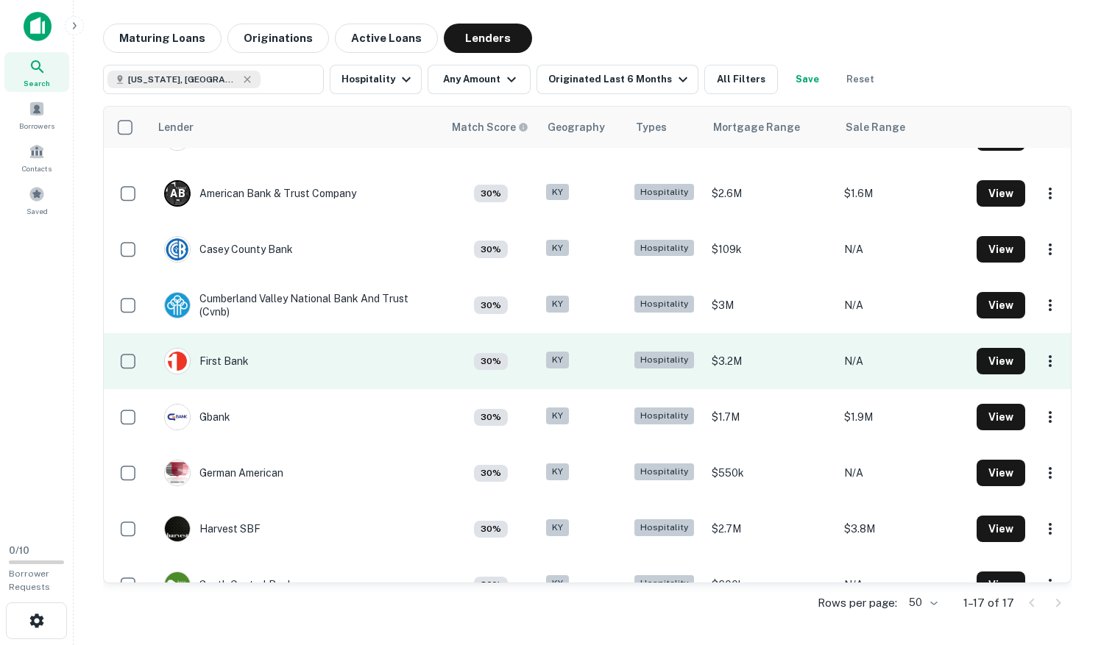
click at [320, 361] on td "First Bank" at bounding box center [296, 361] width 294 height 56
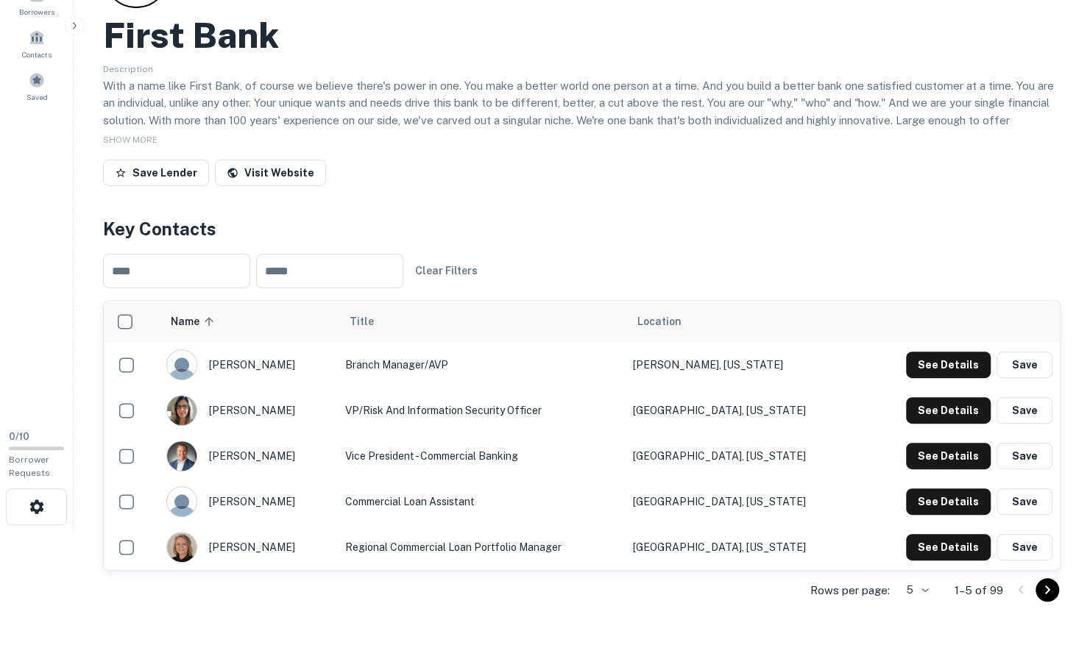
scroll to position [144, 0]
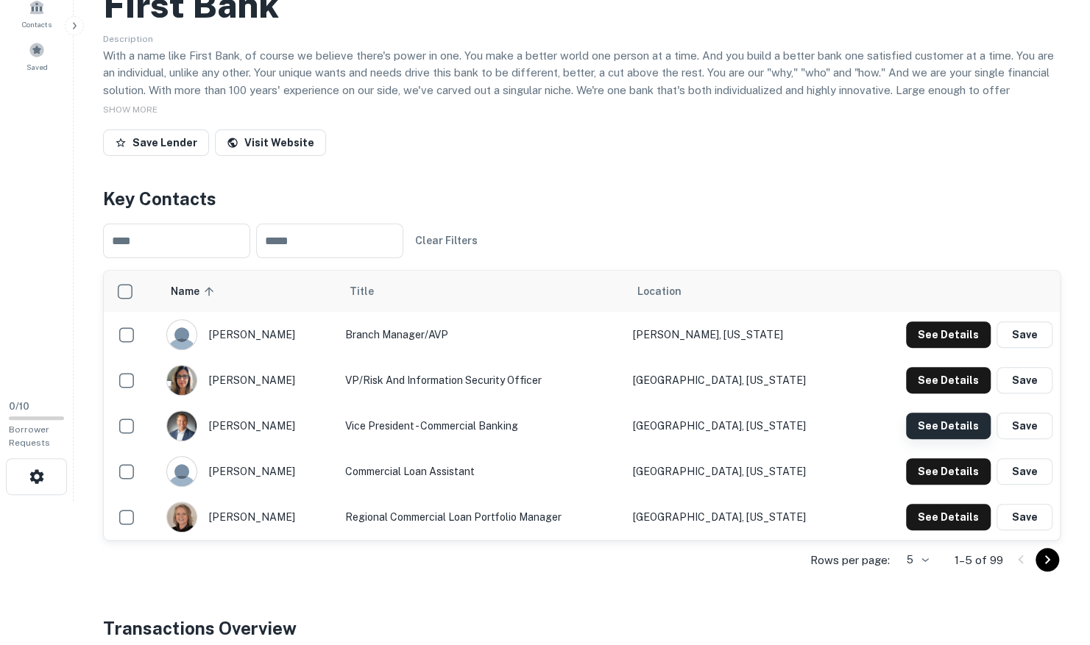
click at [938, 348] on button "See Details" at bounding box center [948, 335] width 85 height 26
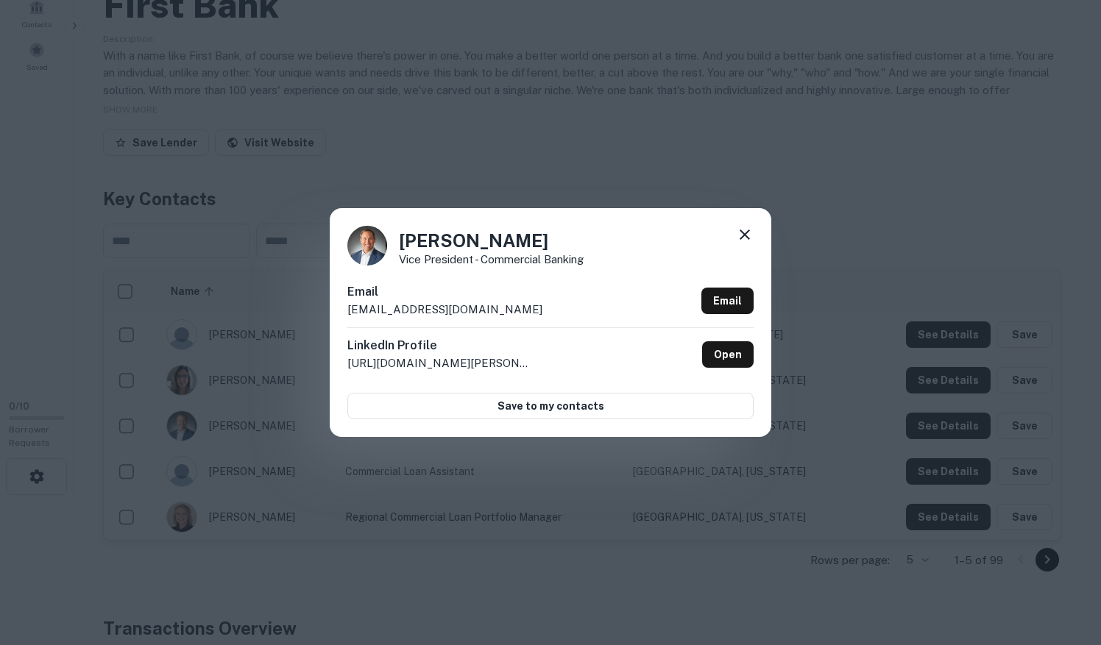
click at [742, 231] on icon at bounding box center [745, 235] width 18 height 18
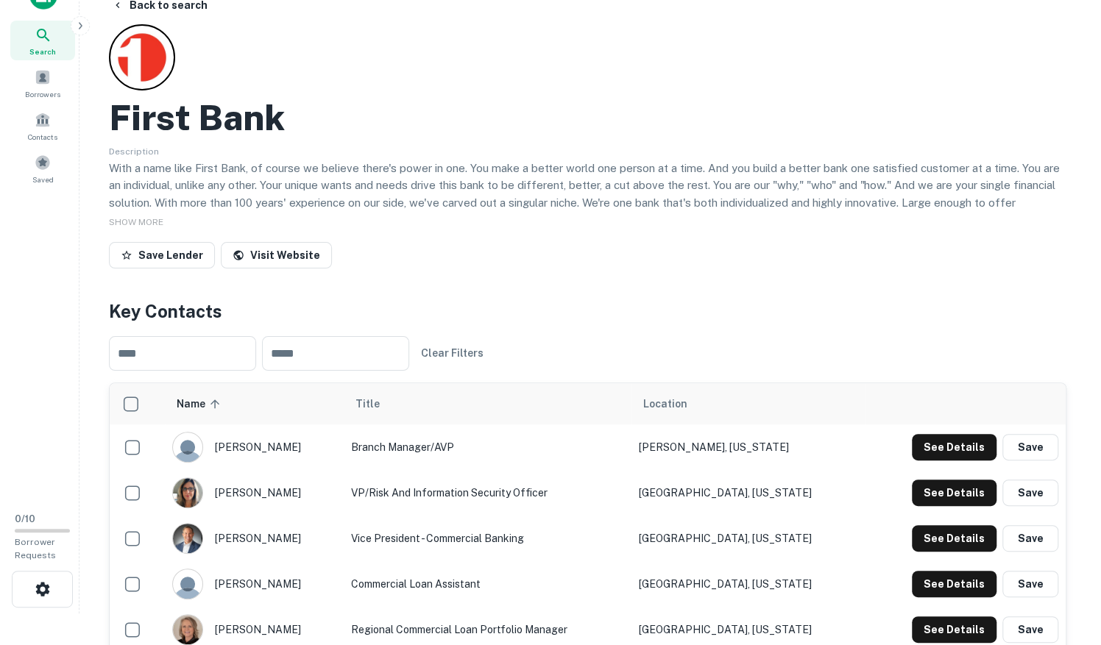
scroll to position [0, 0]
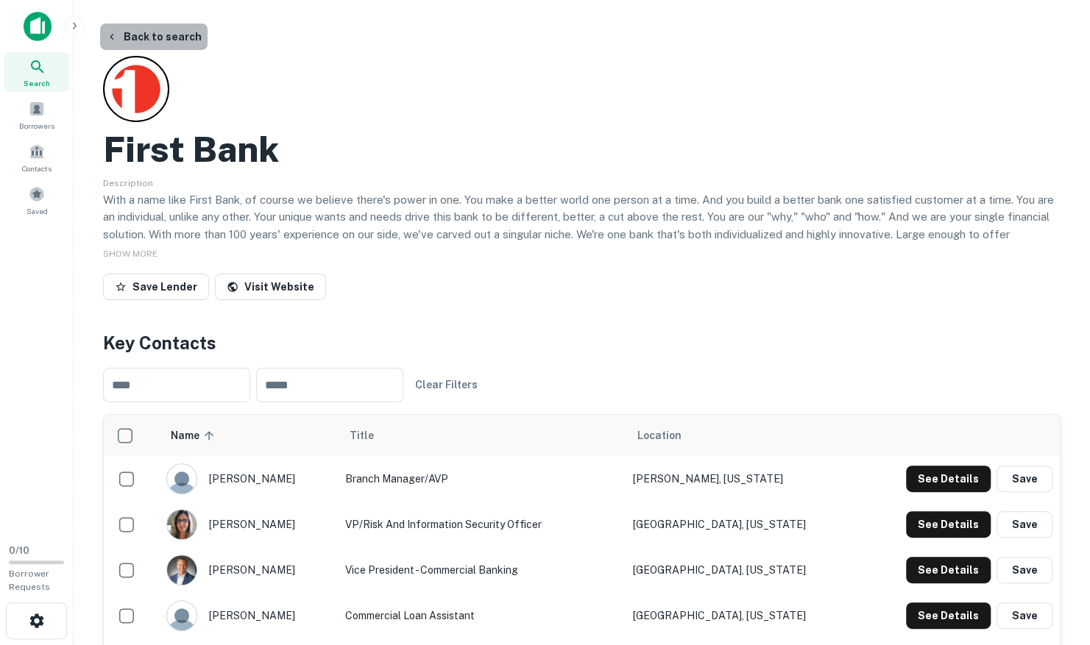
click at [166, 46] on button "Back to search" at bounding box center [153, 37] width 107 height 26
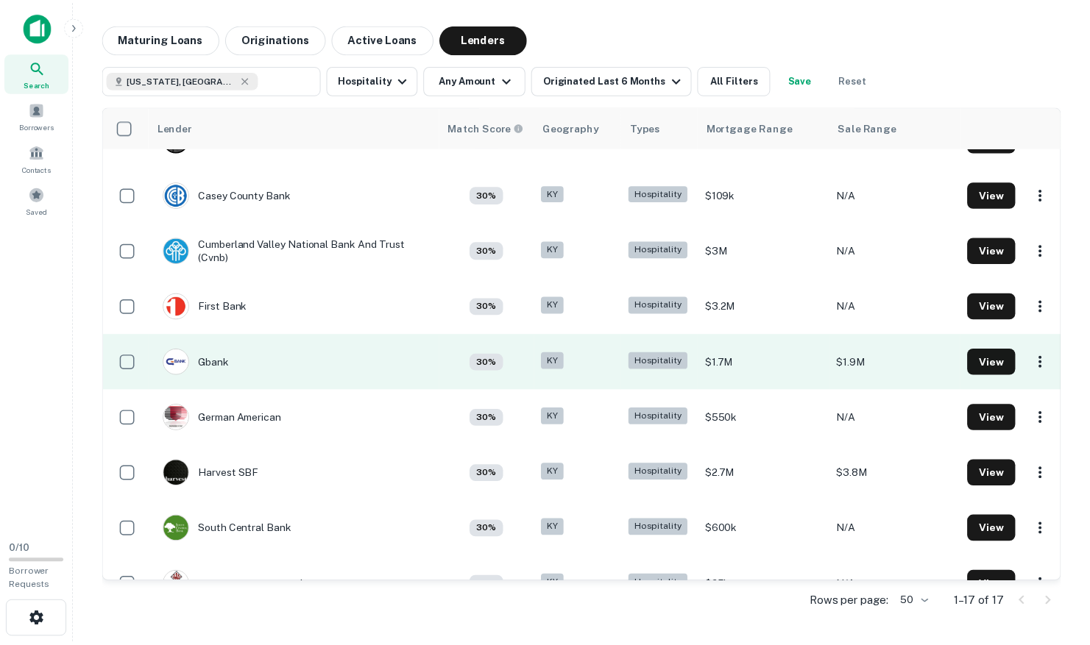
scroll to position [206, 0]
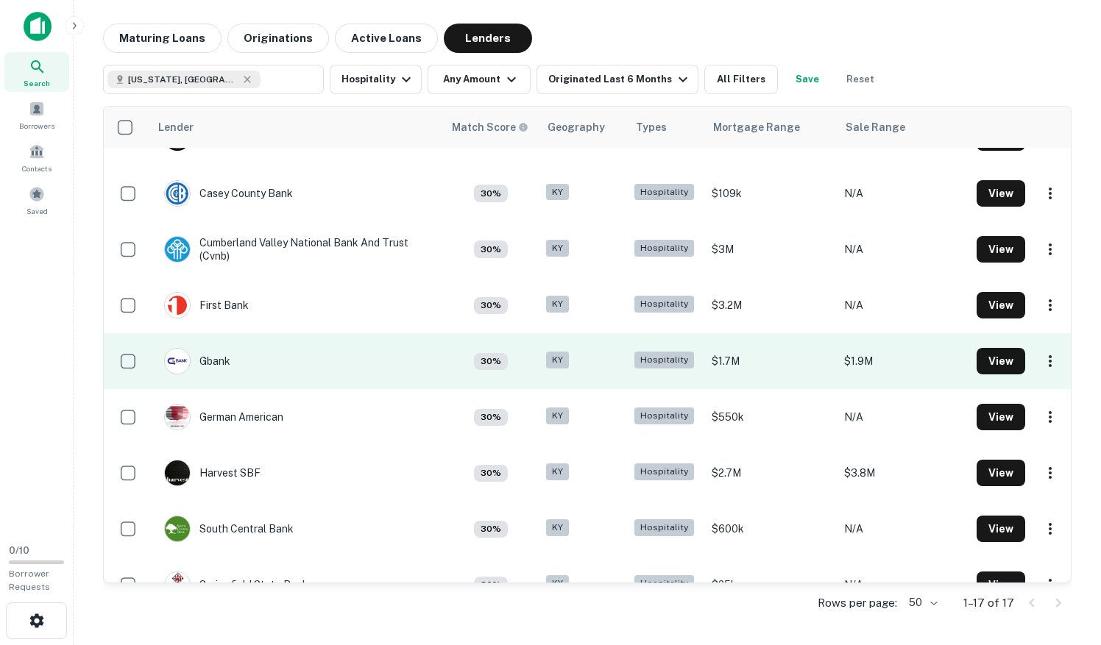
click at [258, 358] on td "Gbank" at bounding box center [296, 361] width 294 height 56
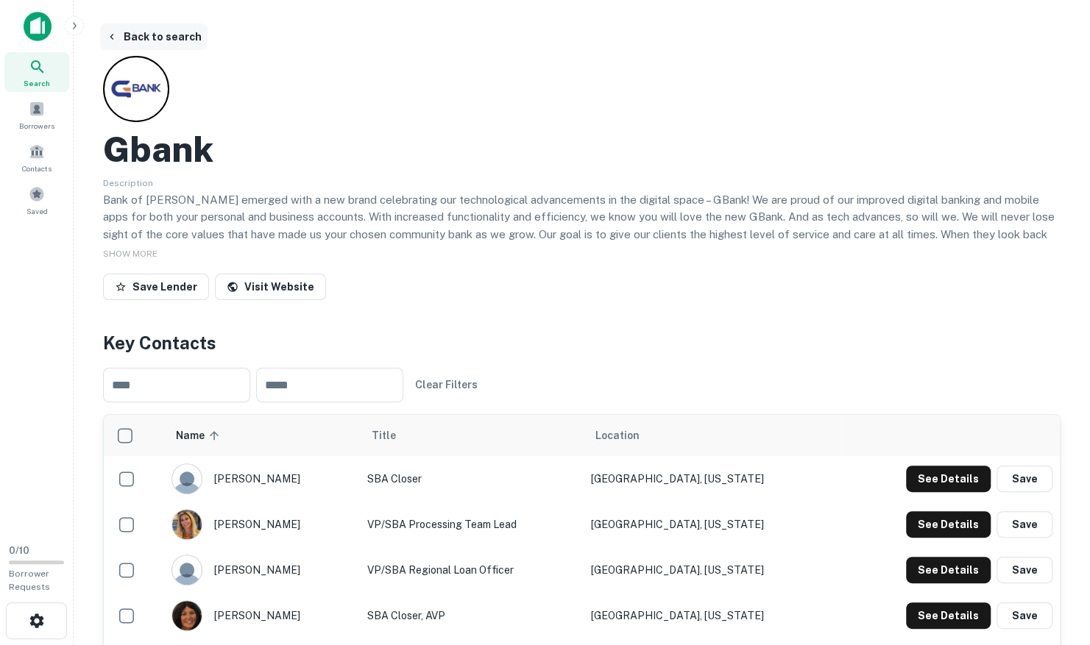
click at [141, 34] on button "Back to search" at bounding box center [153, 37] width 107 height 26
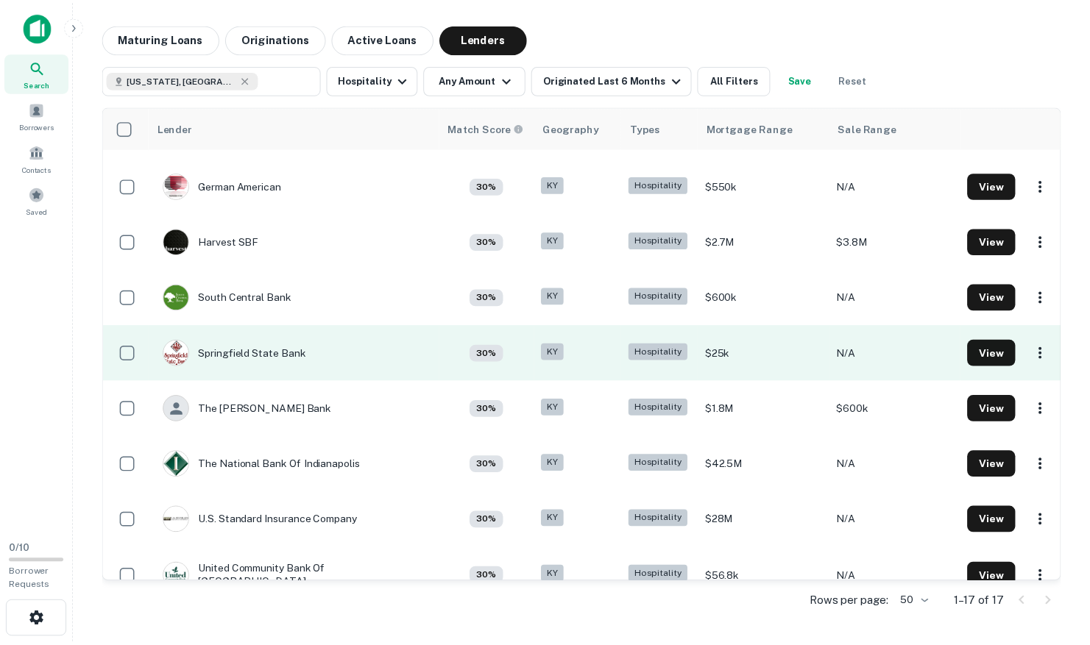
scroll to position [439, 0]
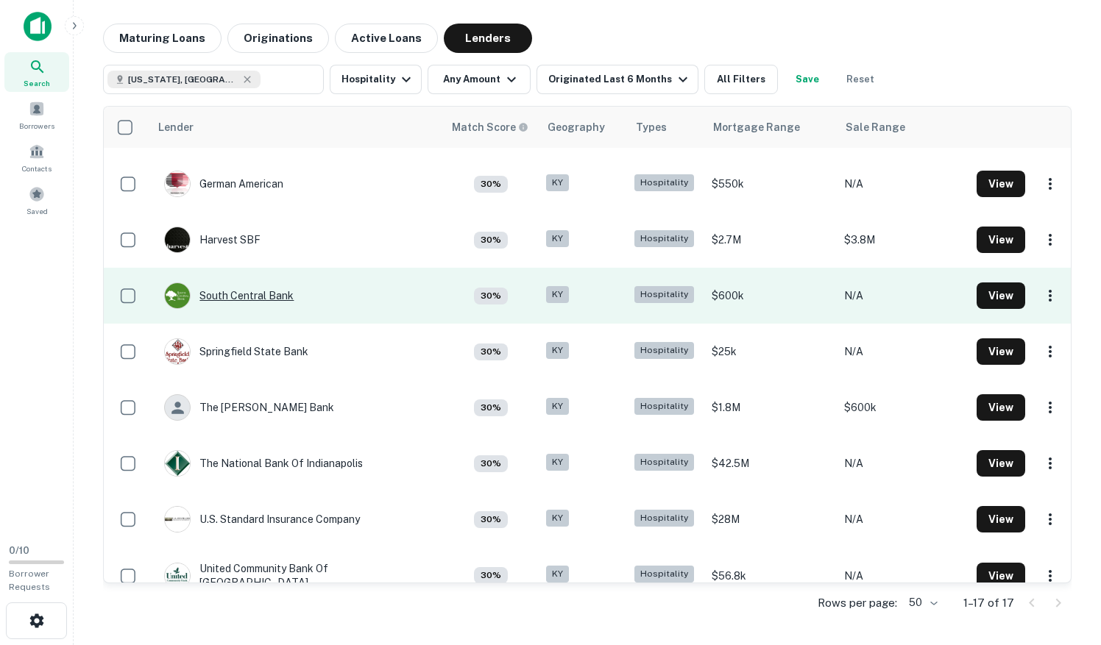
click at [278, 290] on div "South Central Bank" at bounding box center [229, 296] width 130 height 26
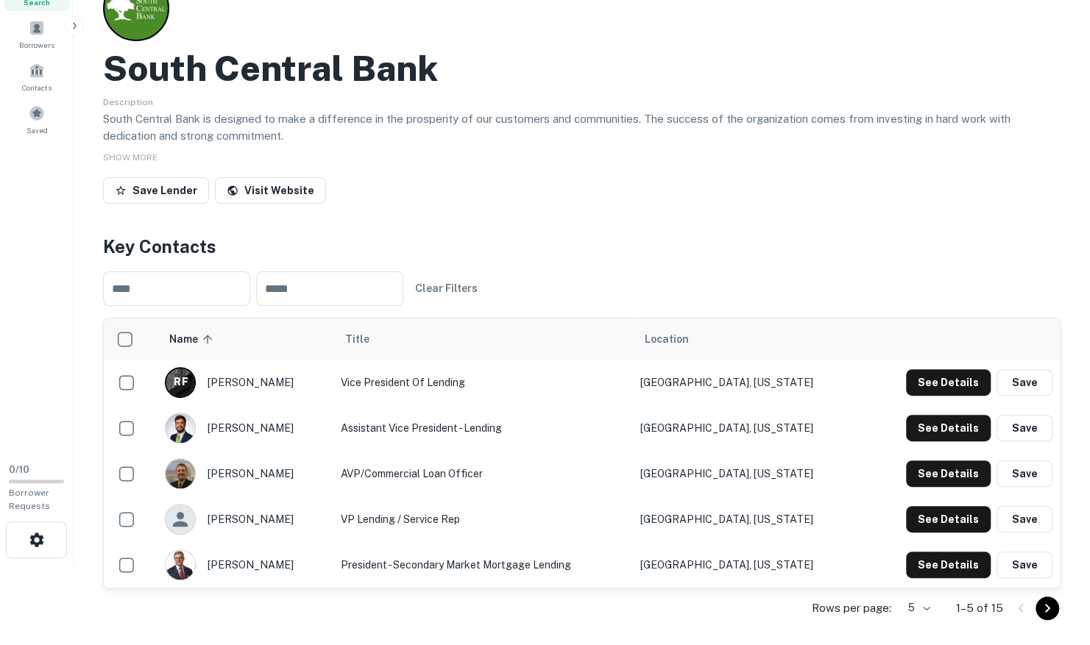
scroll to position [80, 0]
click at [945, 389] on button "See Details" at bounding box center [948, 383] width 85 height 26
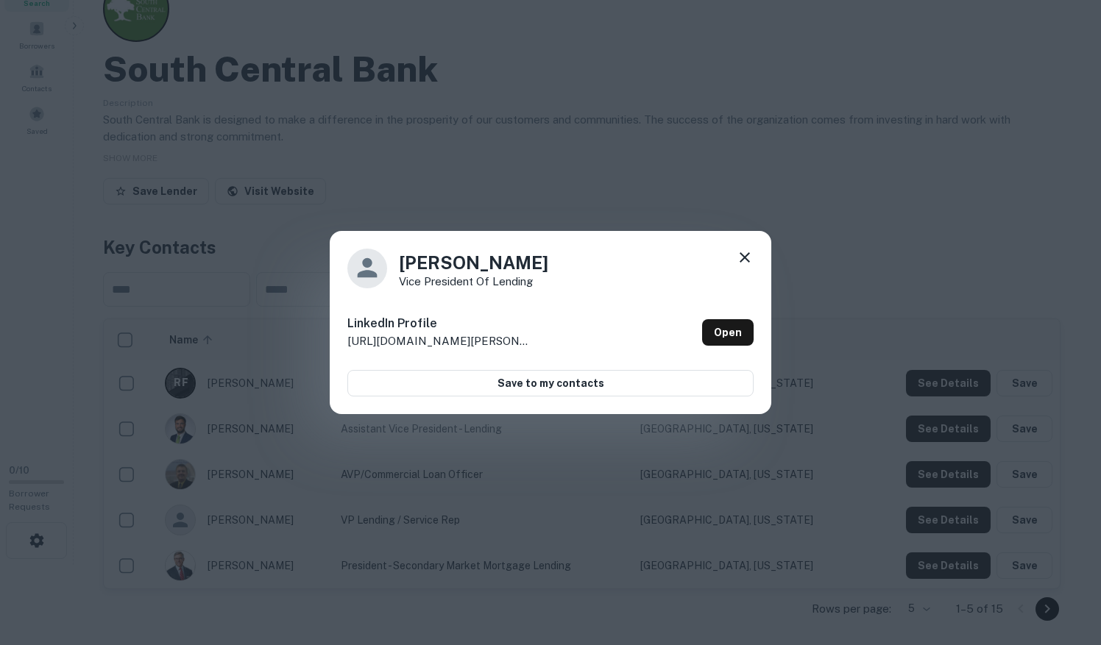
click at [748, 256] on icon at bounding box center [745, 258] width 18 height 18
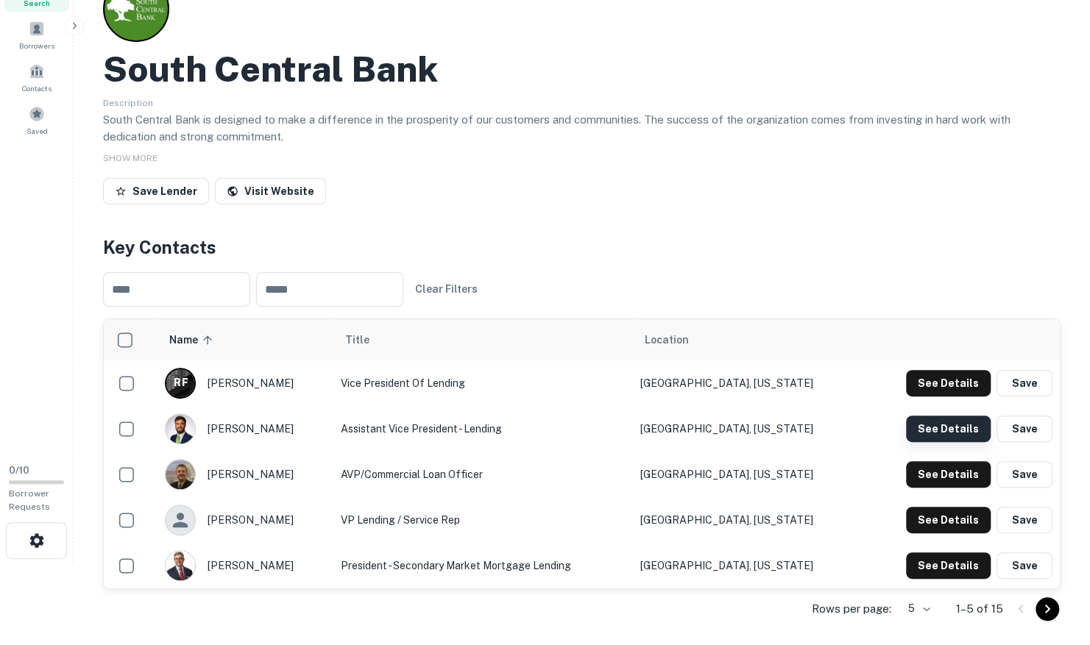
click at [936, 397] on button "See Details" at bounding box center [948, 383] width 85 height 26
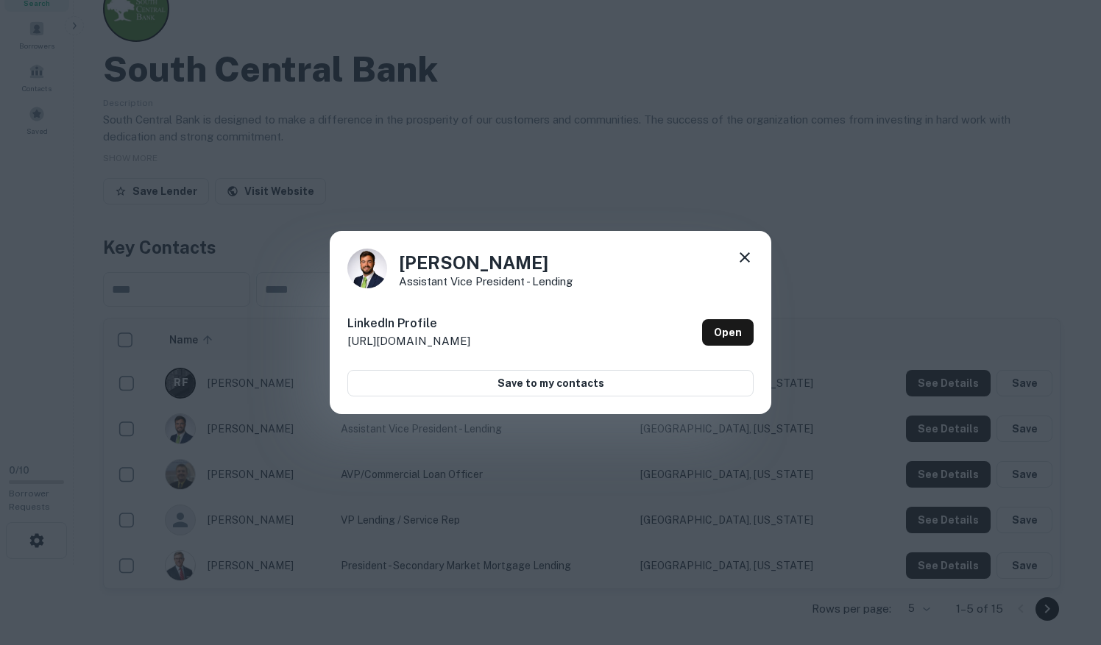
click at [745, 258] on icon at bounding box center [745, 257] width 10 height 10
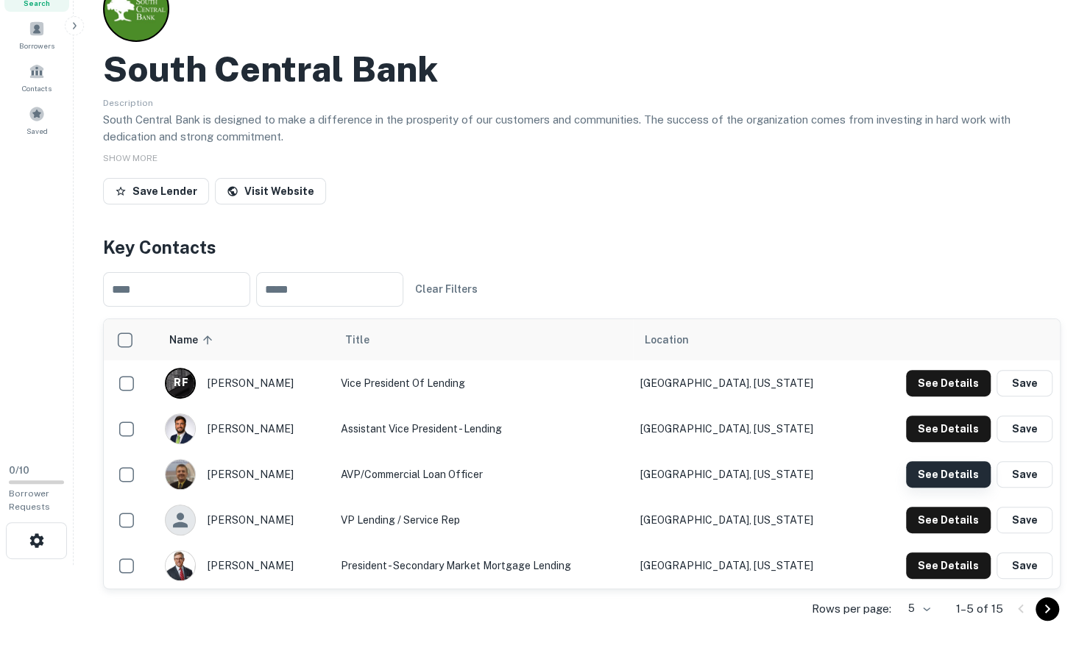
click at [946, 397] on button "See Details" at bounding box center [948, 383] width 85 height 26
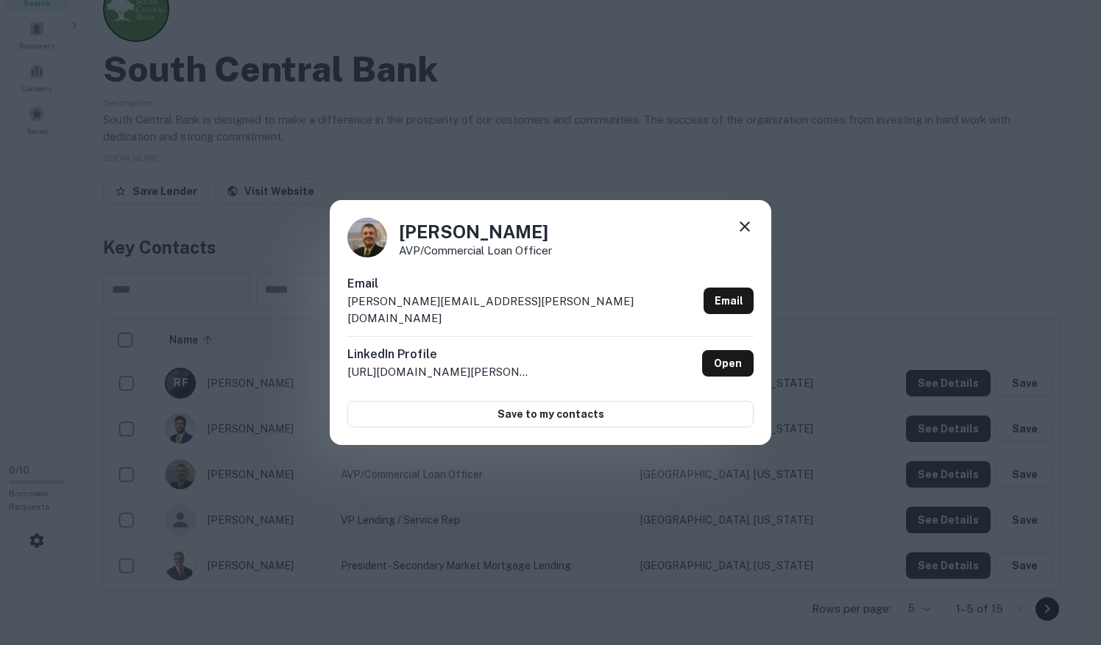
click at [749, 233] on icon at bounding box center [745, 227] width 18 height 18
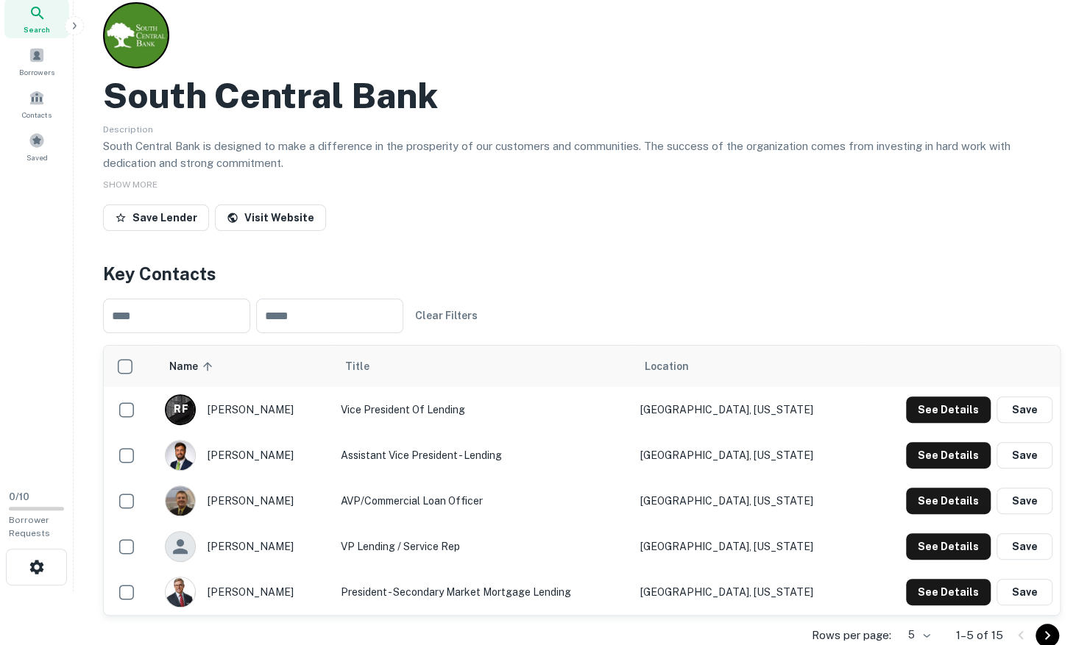
scroll to position [53, 0]
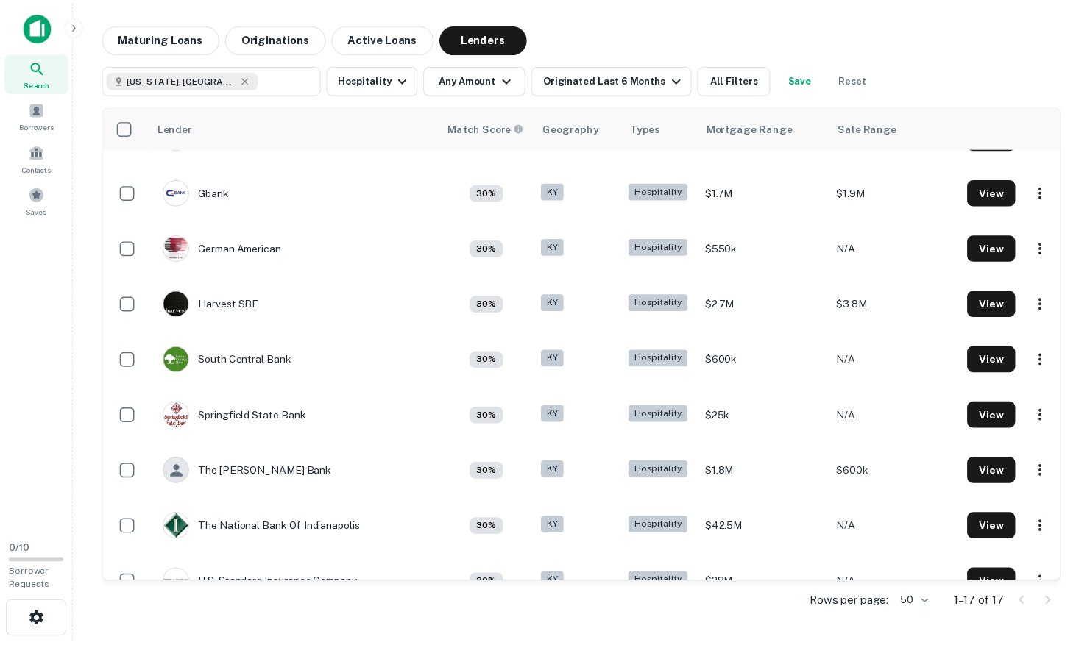
scroll to position [439, 0]
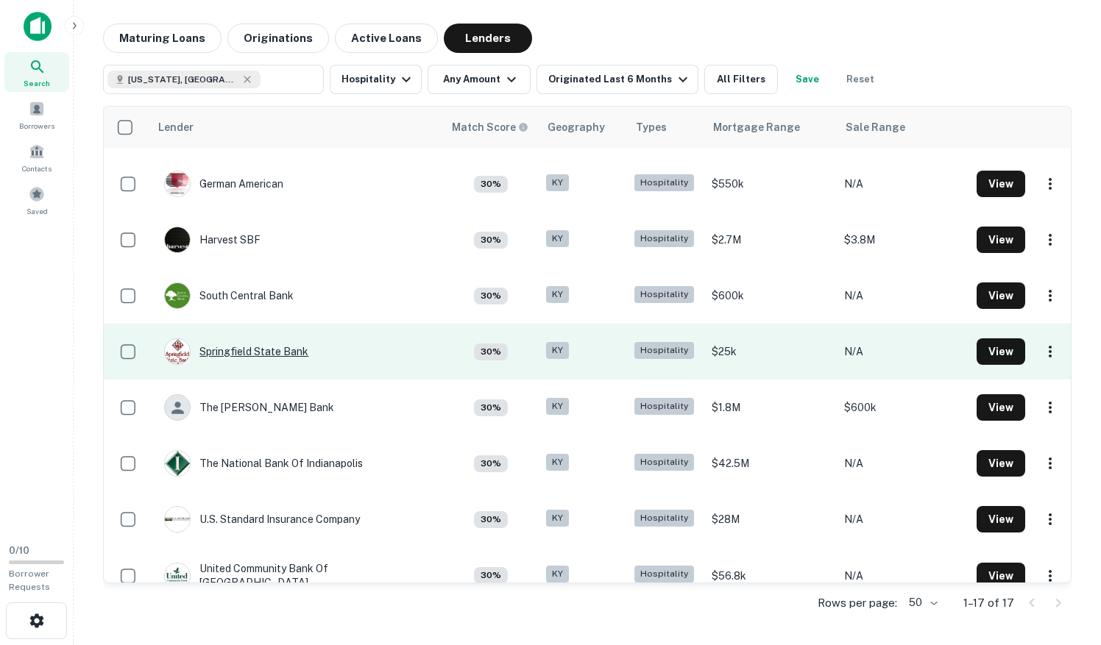
click at [275, 350] on div "Springfield State Bank" at bounding box center [236, 352] width 144 height 26
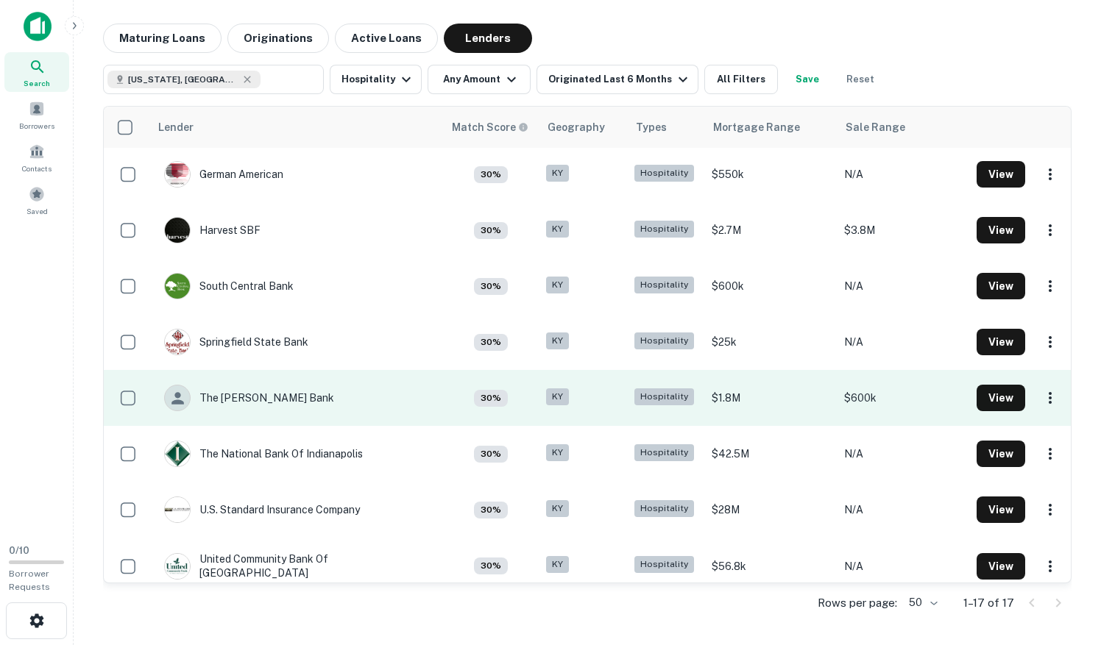
scroll to position [515, 0]
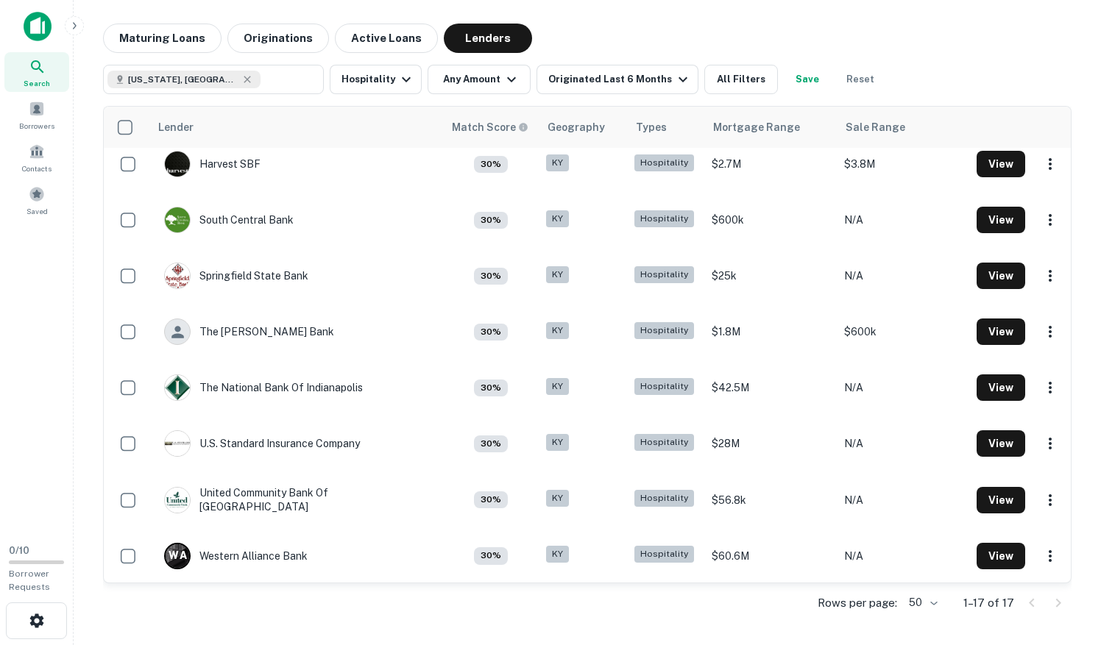
click at [1044, 57] on div "[US_STATE], [GEOGRAPHIC_DATA] ​ Hospitality Any Amount Originated Last 6 Months…" at bounding box center [587, 73] width 968 height 41
